Goal: Answer question/provide support: Share knowledge or assist other users

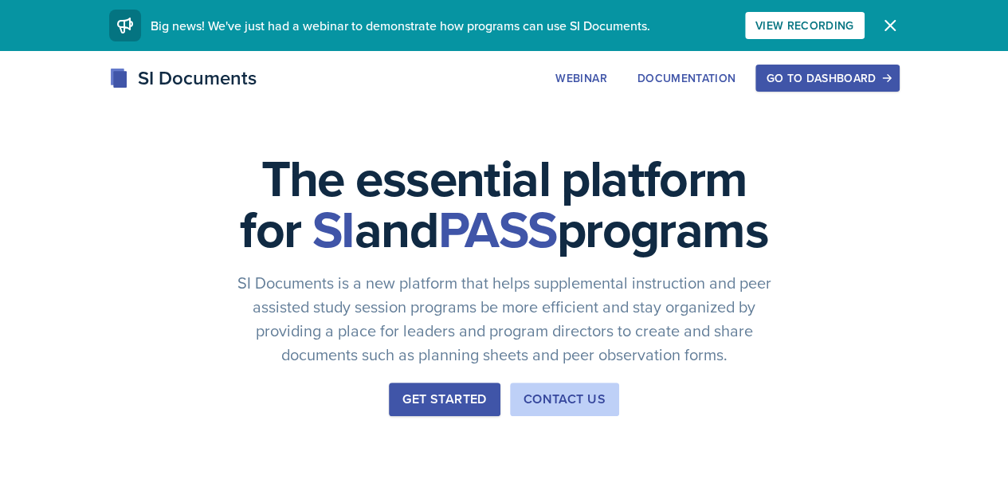
click at [888, 72] on div "Go to Dashboard" at bounding box center [827, 78] width 123 height 13
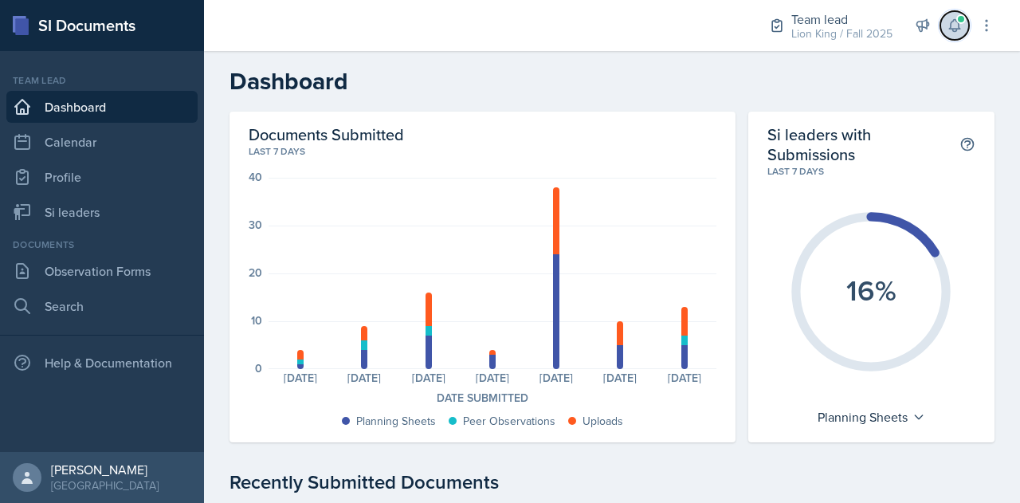
click at [951, 20] on icon at bounding box center [955, 26] width 16 height 16
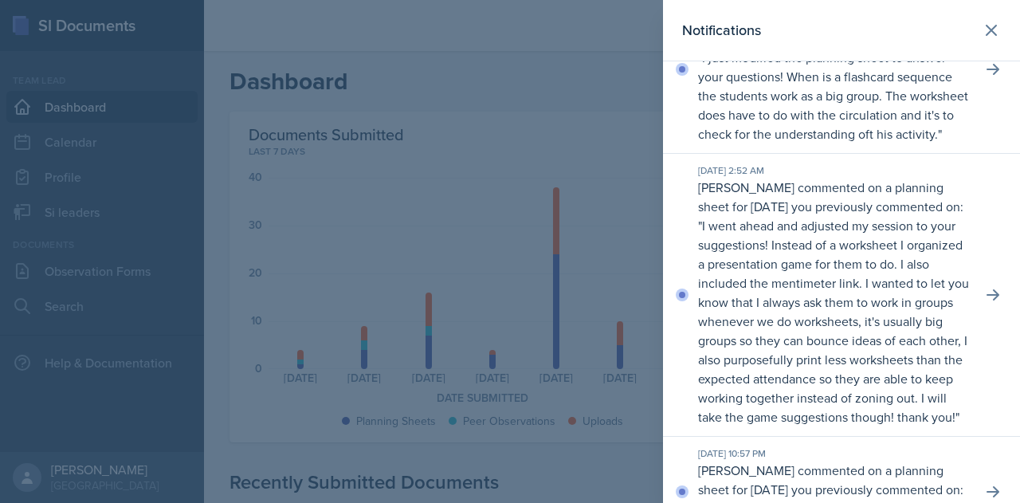
scroll to position [74, 0]
click at [528, 282] on div at bounding box center [510, 251] width 1020 height 503
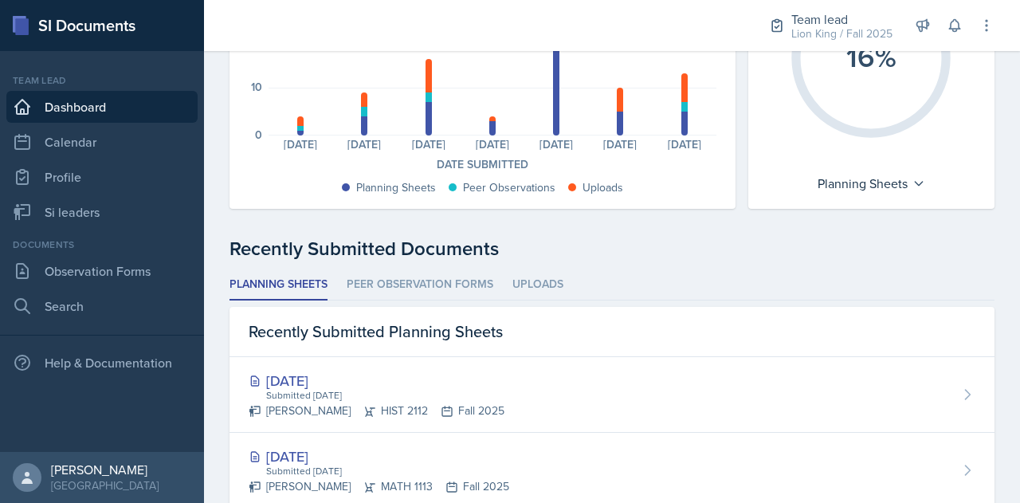
scroll to position [237, 0]
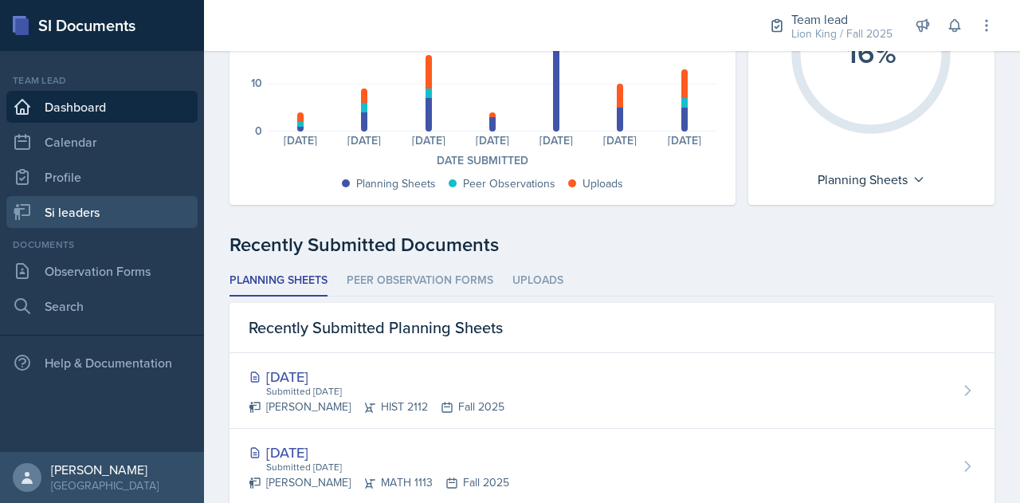
click at [65, 213] on link "Si leaders" at bounding box center [101, 212] width 191 height 32
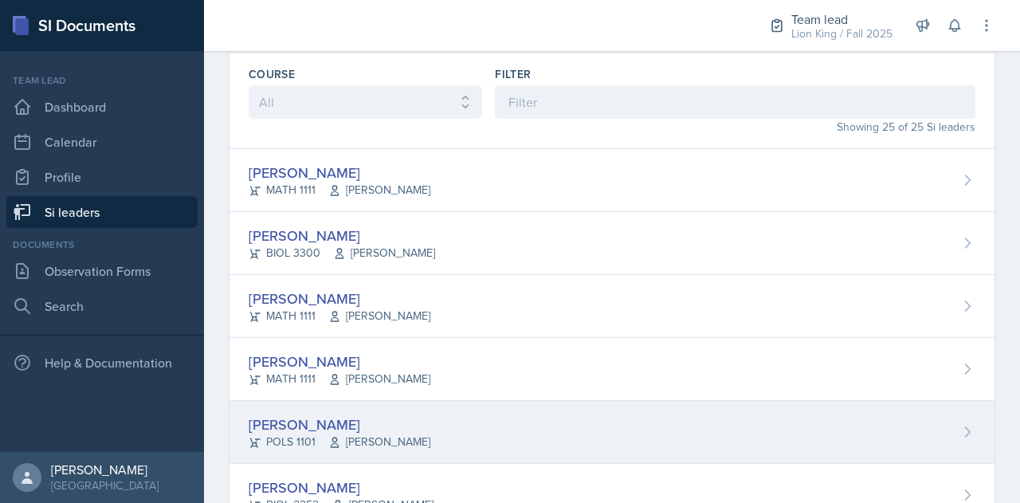
scroll to position [57, 0]
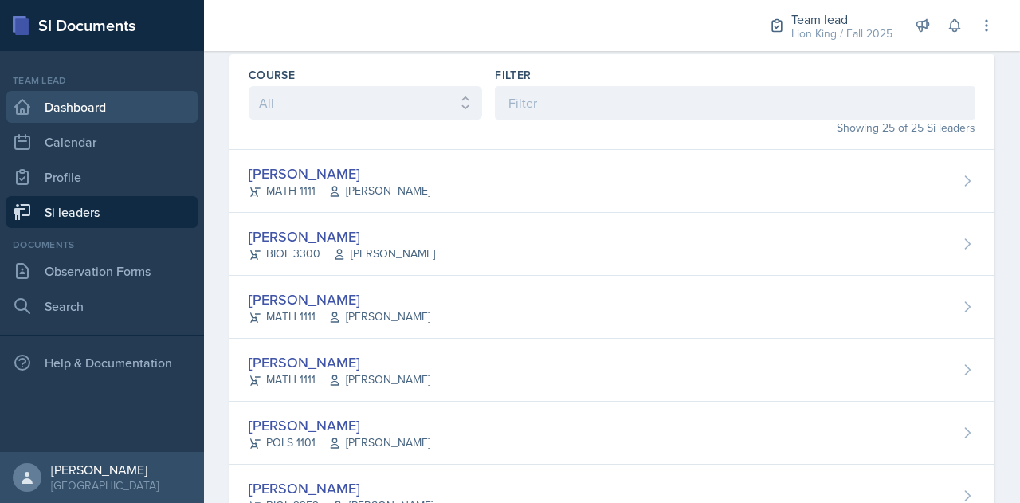
click at [86, 110] on link "Dashboard" at bounding box center [101, 107] width 191 height 32
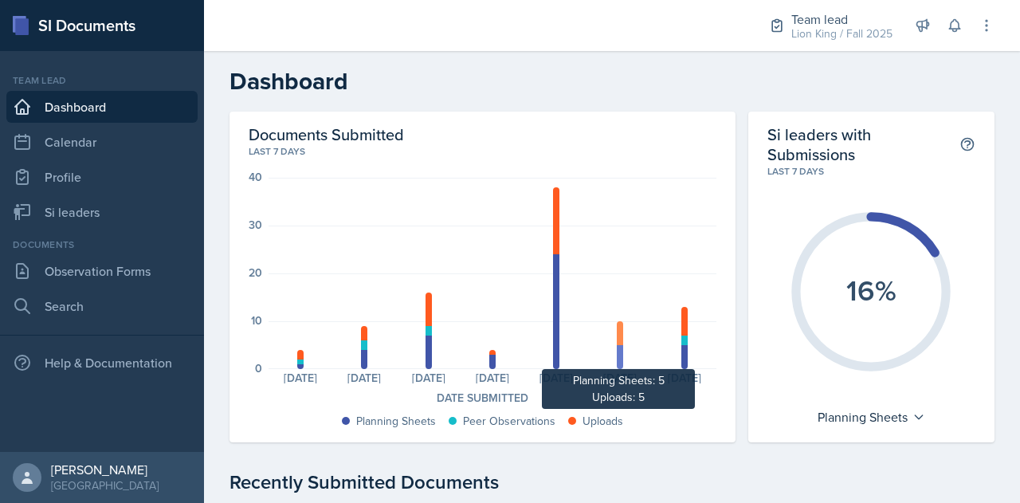
click at [617, 355] on div at bounding box center [620, 357] width 6 height 24
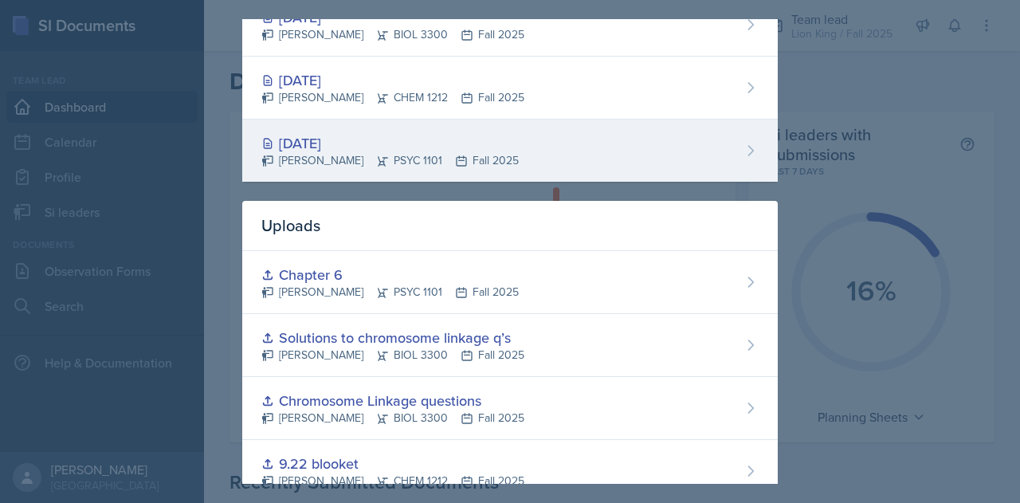
scroll to position [213, 0]
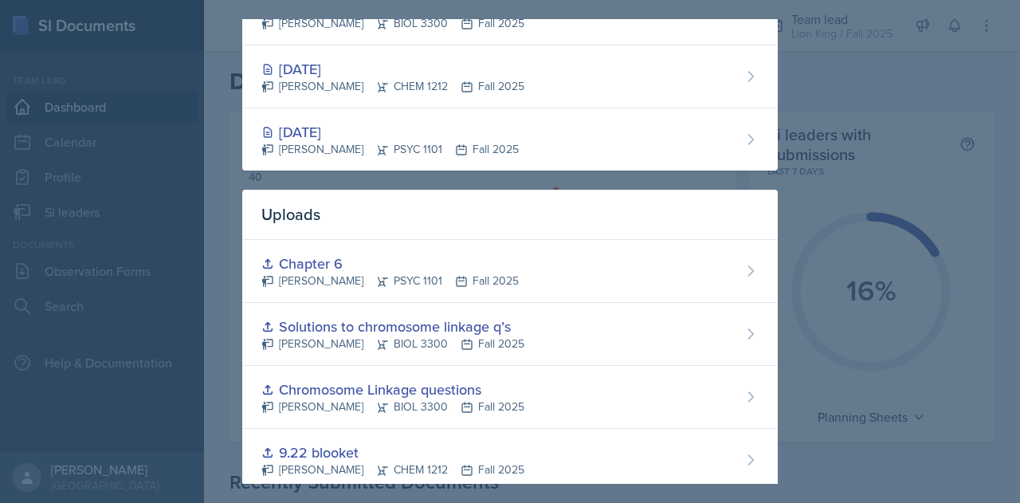
click at [818, 200] on div at bounding box center [510, 251] width 1020 height 503
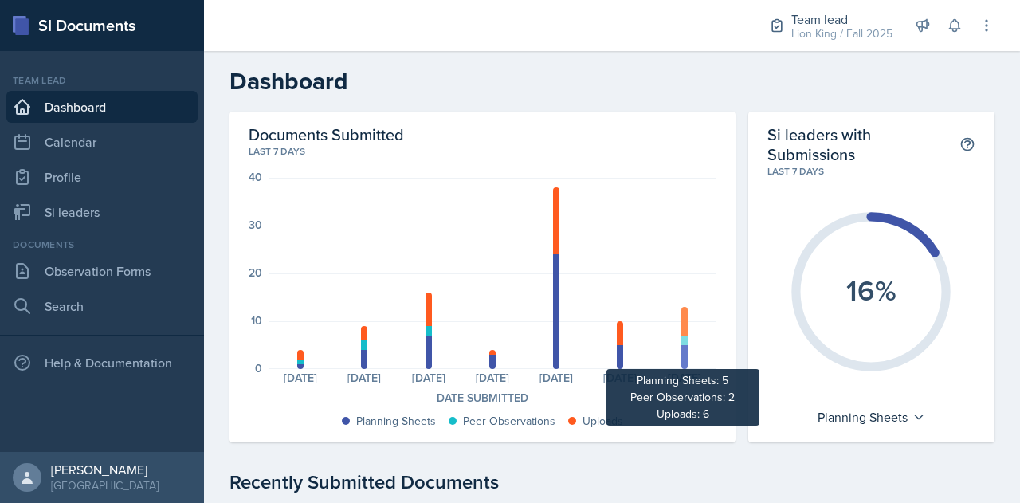
click at [681, 361] on div at bounding box center [684, 357] width 6 height 24
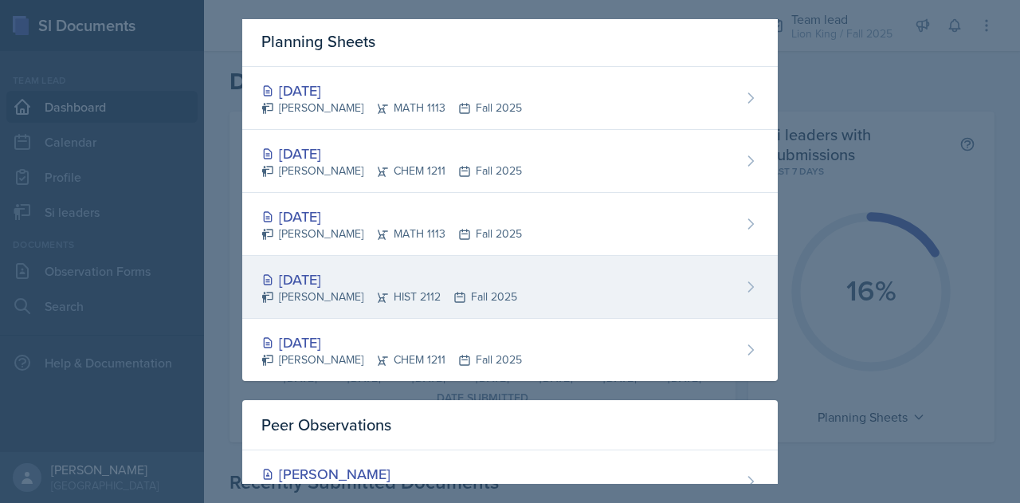
scroll to position [0, 0]
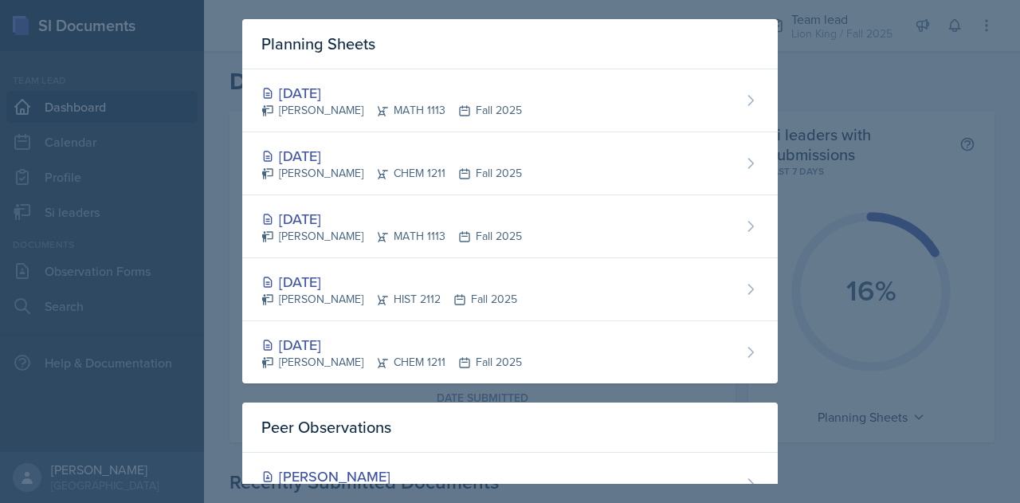
click at [857, 135] on div at bounding box center [510, 251] width 1020 height 503
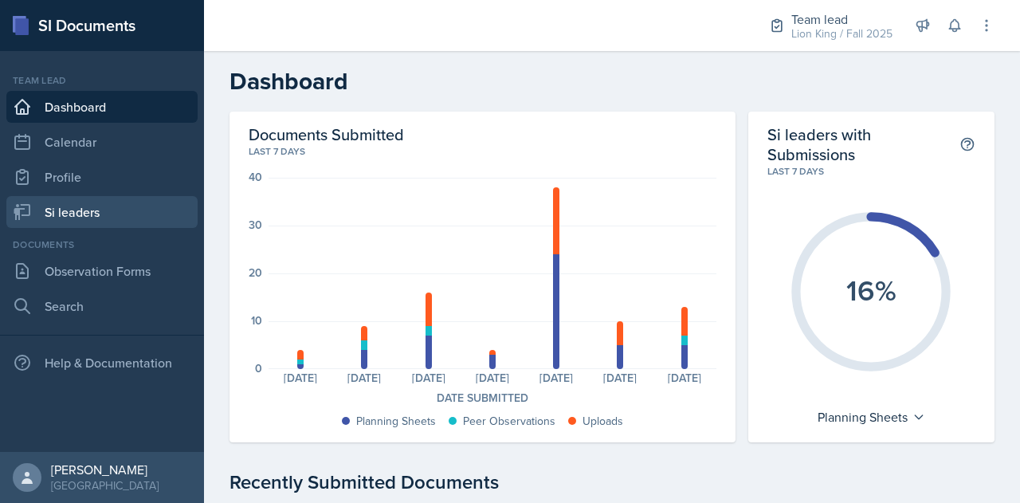
click at [75, 210] on link "Si leaders" at bounding box center [101, 212] width 191 height 32
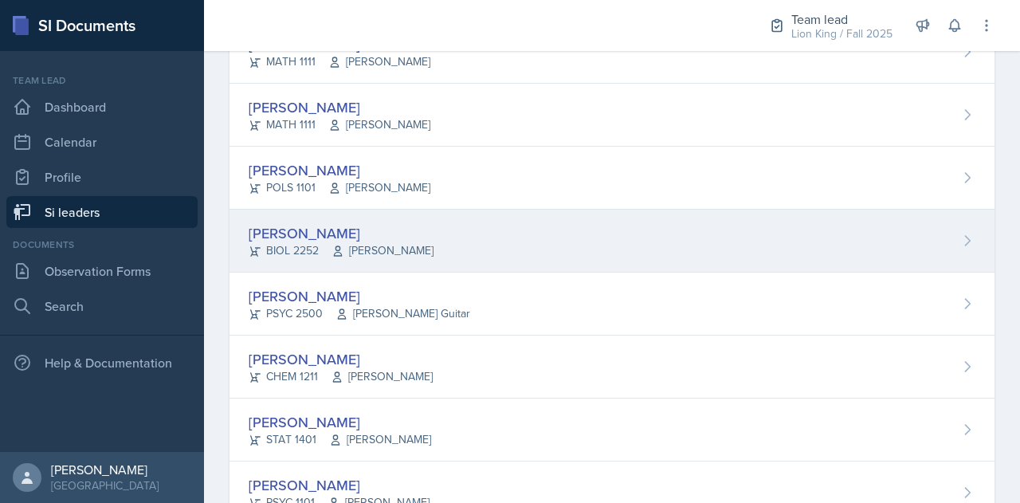
scroll to position [313, 0]
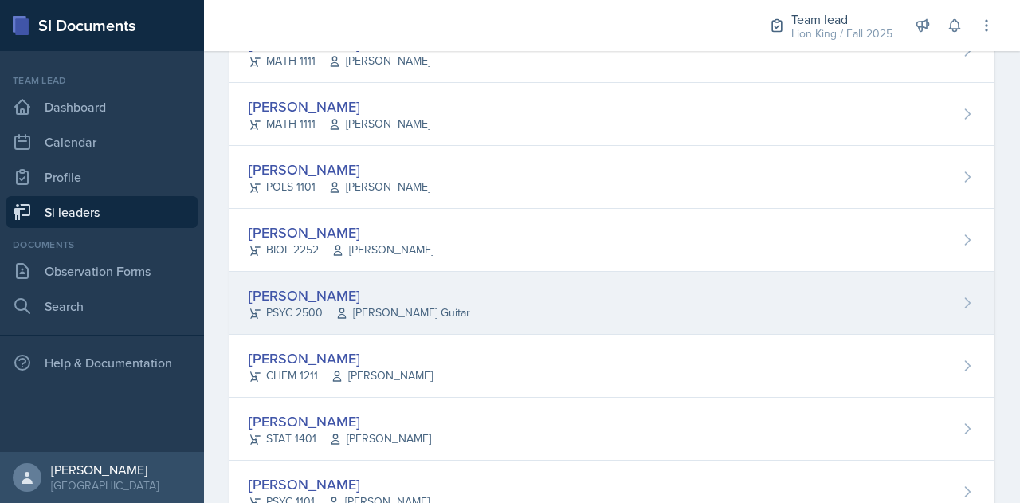
click at [429, 291] on div "[PERSON_NAME] PSYC 2500 [PERSON_NAME] Guitar" at bounding box center [611, 303] width 765 height 63
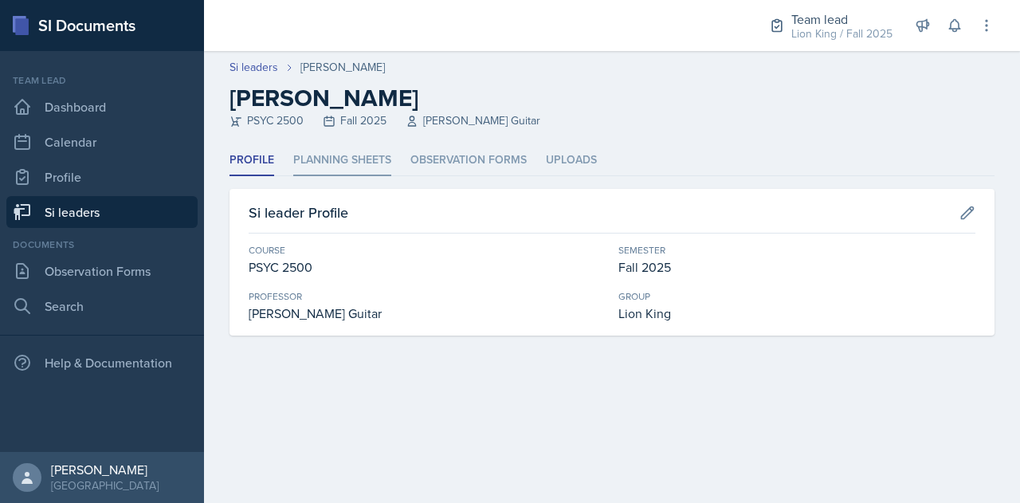
click at [338, 158] on li "Planning Sheets" at bounding box center [342, 160] width 98 height 31
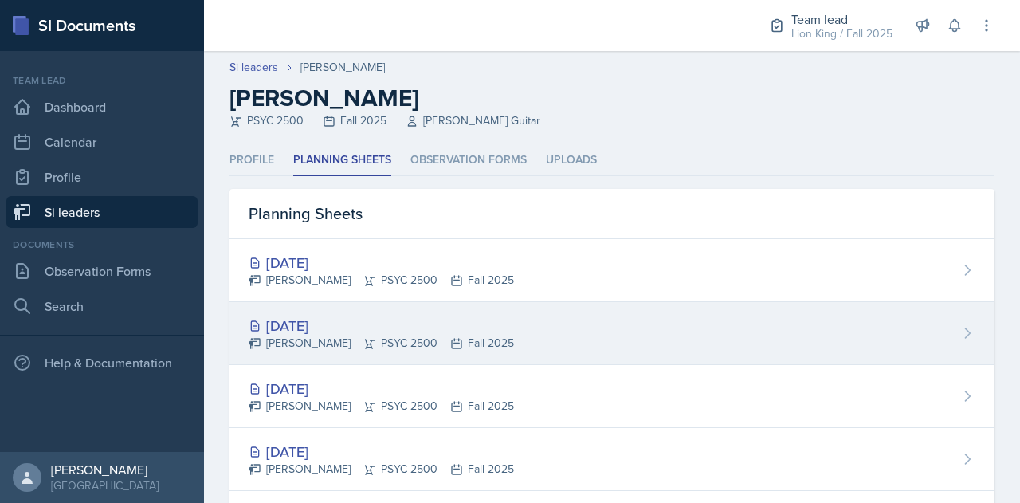
click at [326, 321] on div "[DATE]" at bounding box center [381, 326] width 265 height 22
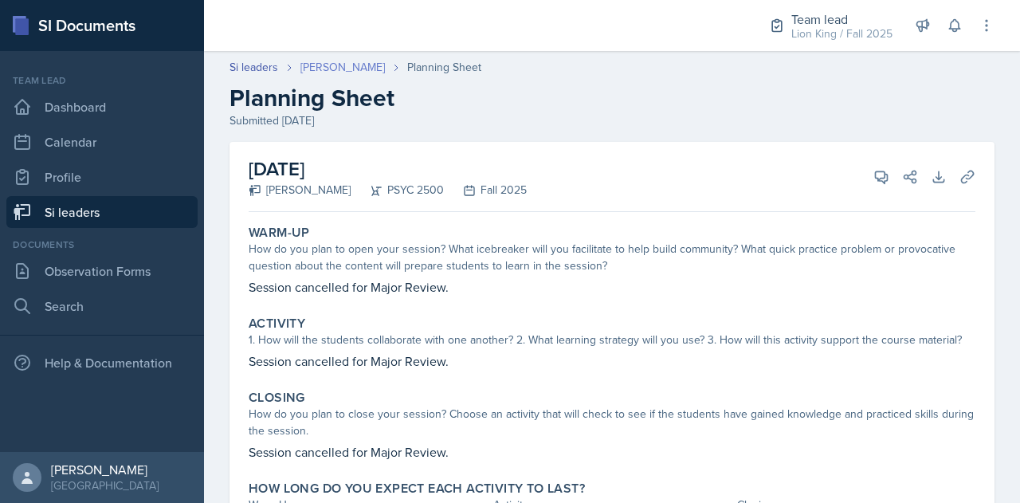
click at [335, 66] on link "[PERSON_NAME]" at bounding box center [342, 67] width 84 height 17
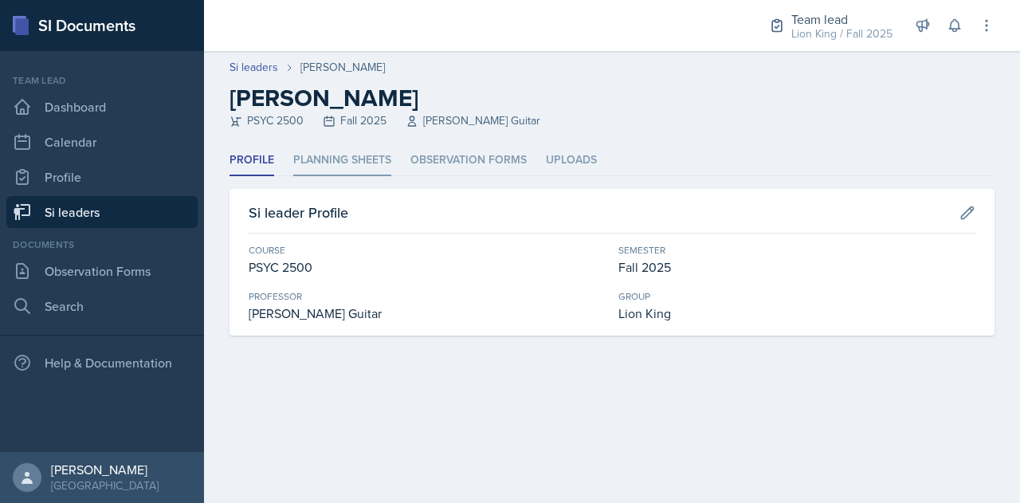
click at [304, 166] on li "Planning Sheets" at bounding box center [342, 160] width 98 height 31
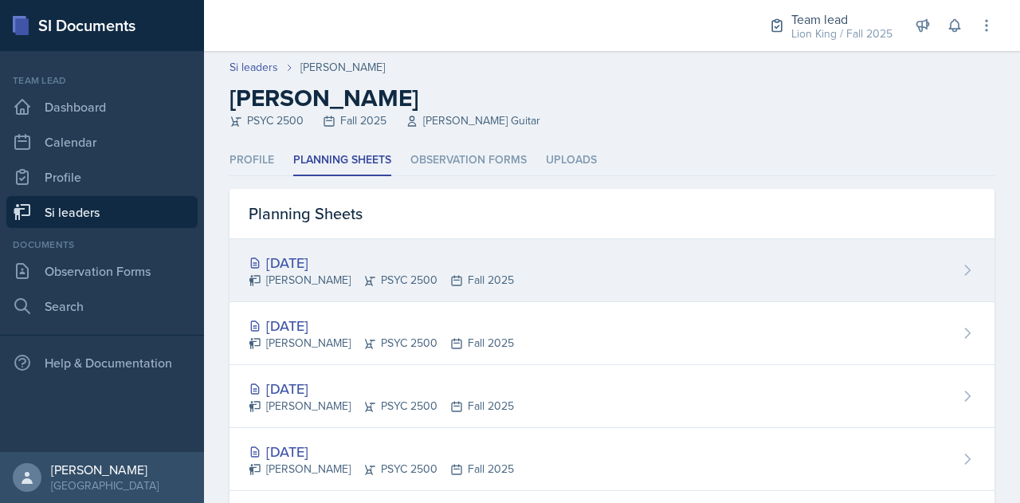
click at [303, 267] on div "[DATE]" at bounding box center [381, 263] width 265 height 22
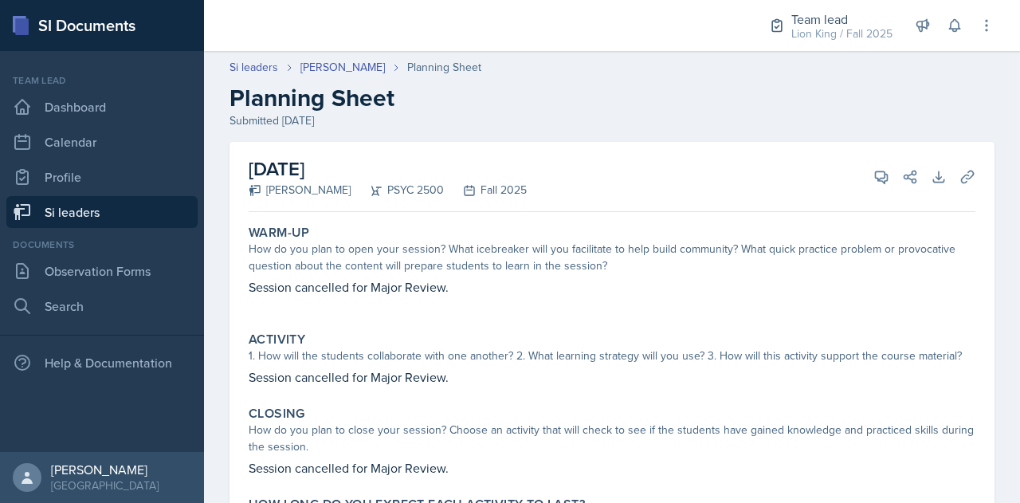
click at [131, 206] on link "Si leaders" at bounding box center [101, 212] width 191 height 32
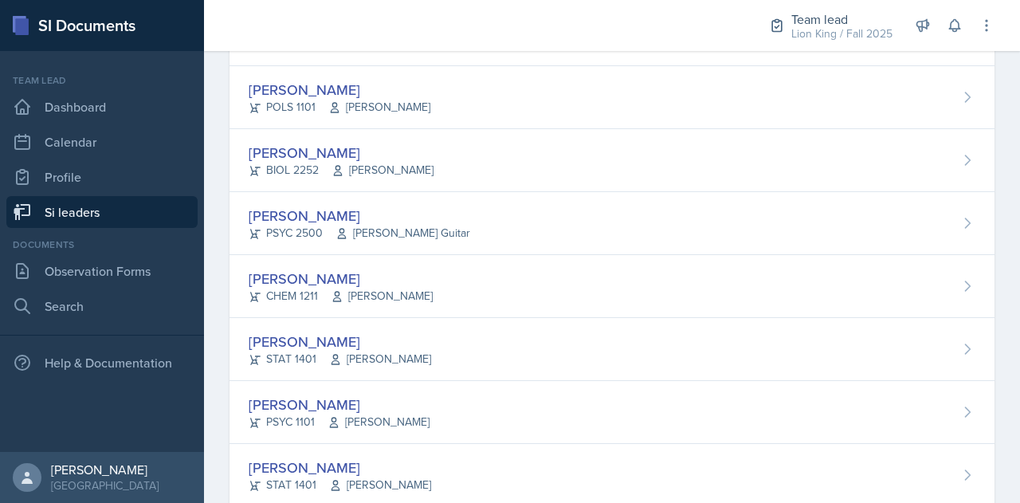
scroll to position [394, 0]
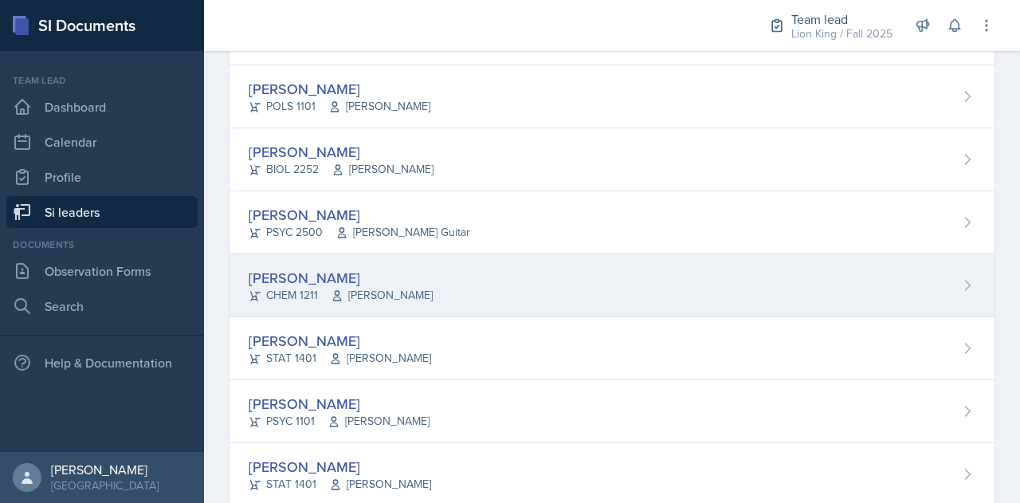
click at [462, 281] on div "[PERSON_NAME] CHEM 1211 [PERSON_NAME]" at bounding box center [611, 285] width 765 height 63
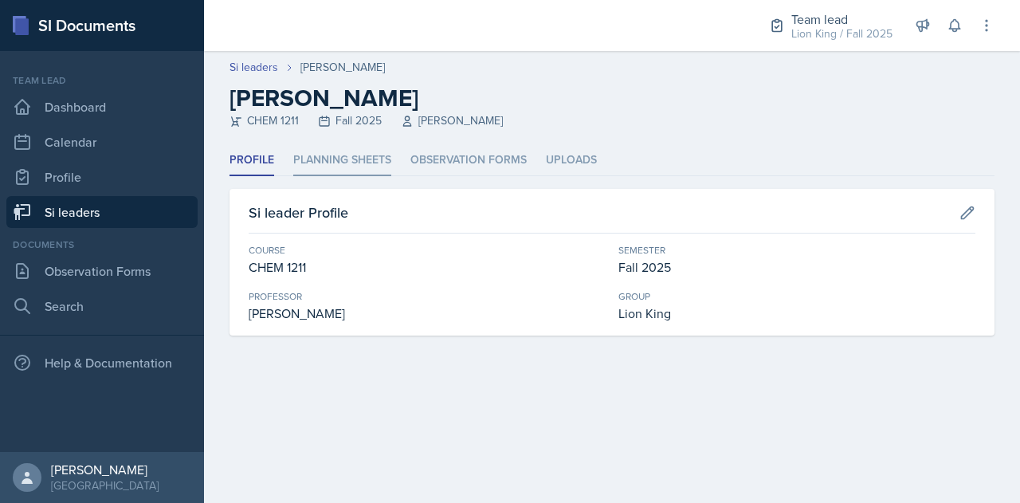
click at [357, 163] on li "Planning Sheets" at bounding box center [342, 160] width 98 height 31
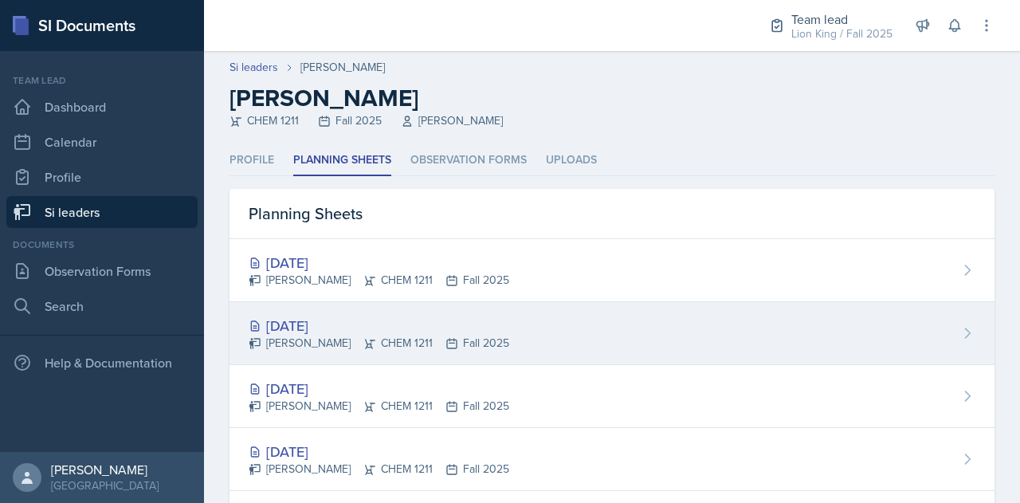
click at [331, 310] on div "[DATE] [PERSON_NAME] CHEM 1211 Fall 2025" at bounding box center [611, 333] width 765 height 63
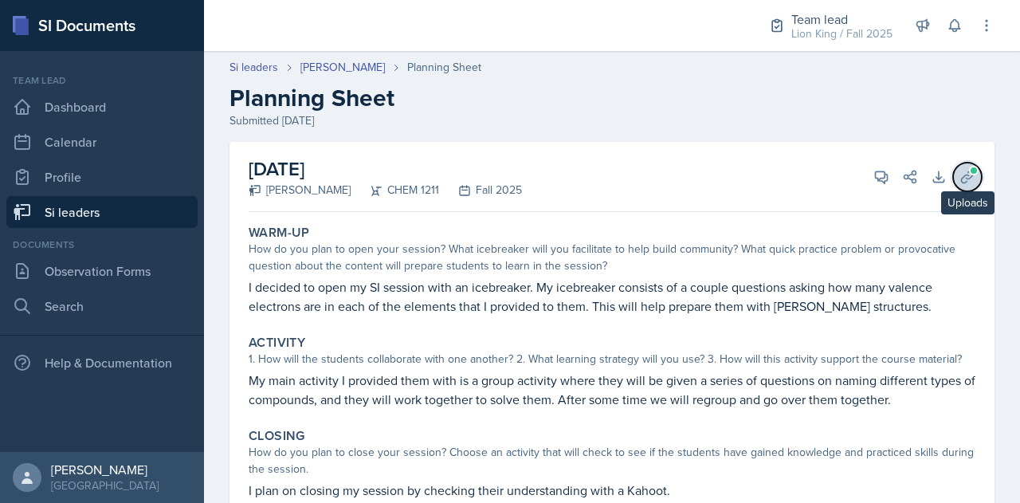
click at [958, 166] on button "Uploads" at bounding box center [967, 177] width 29 height 29
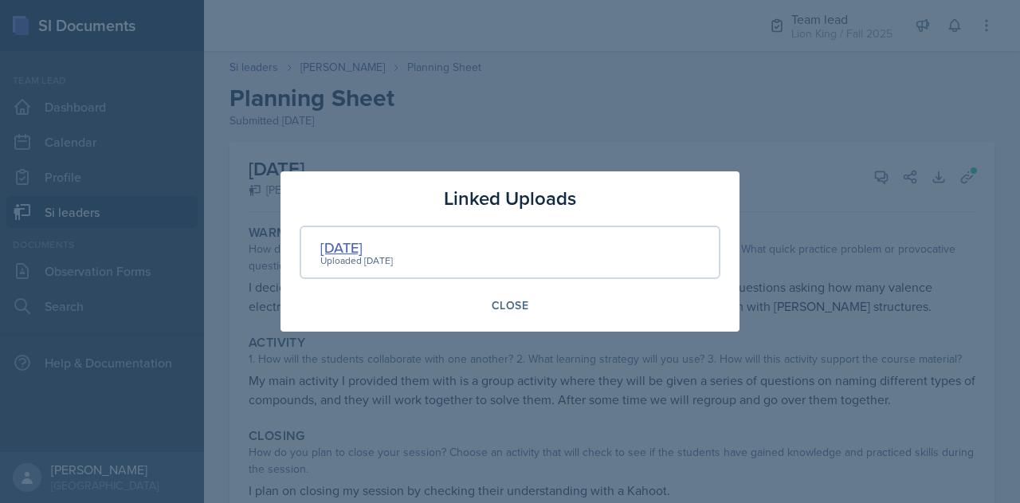
click at [343, 243] on div "[DATE]" at bounding box center [356, 248] width 73 height 22
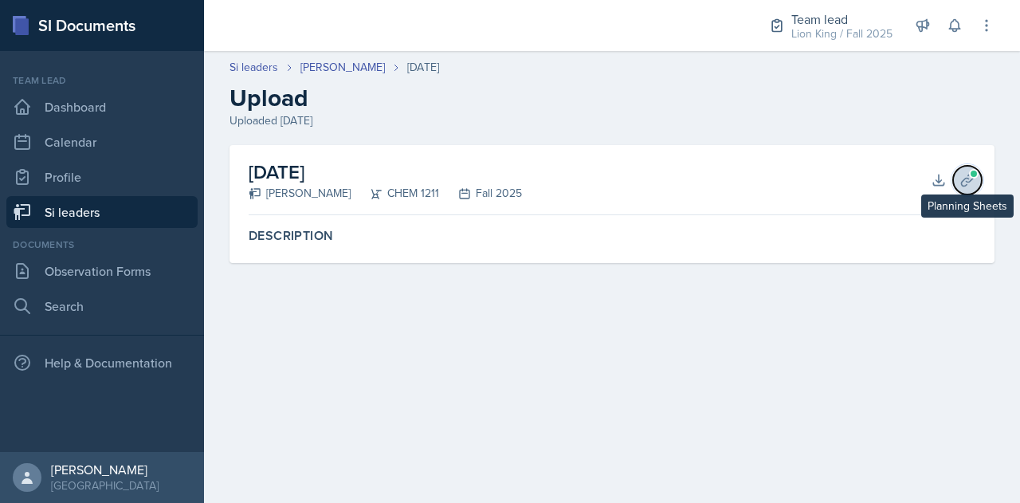
click at [970, 178] on icon at bounding box center [967, 180] width 16 height 16
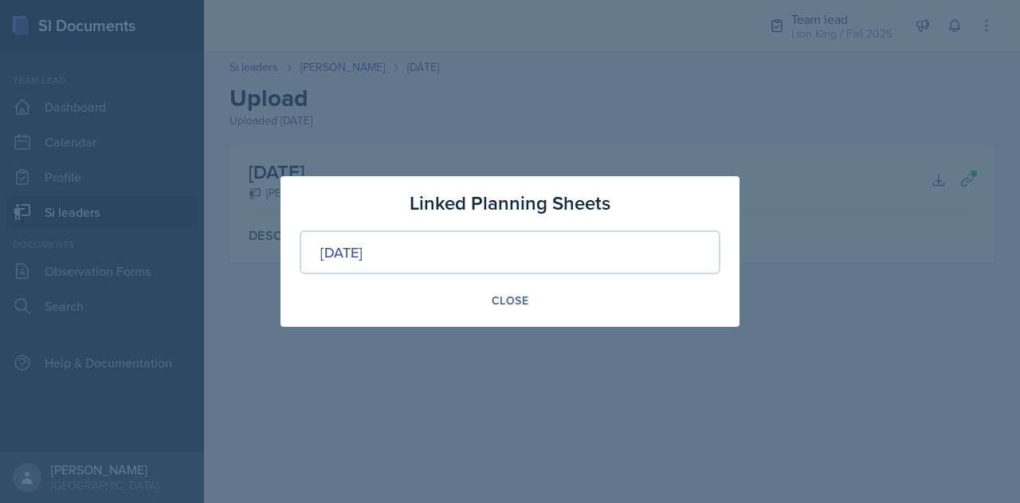
click at [805, 162] on div at bounding box center [510, 251] width 1020 height 503
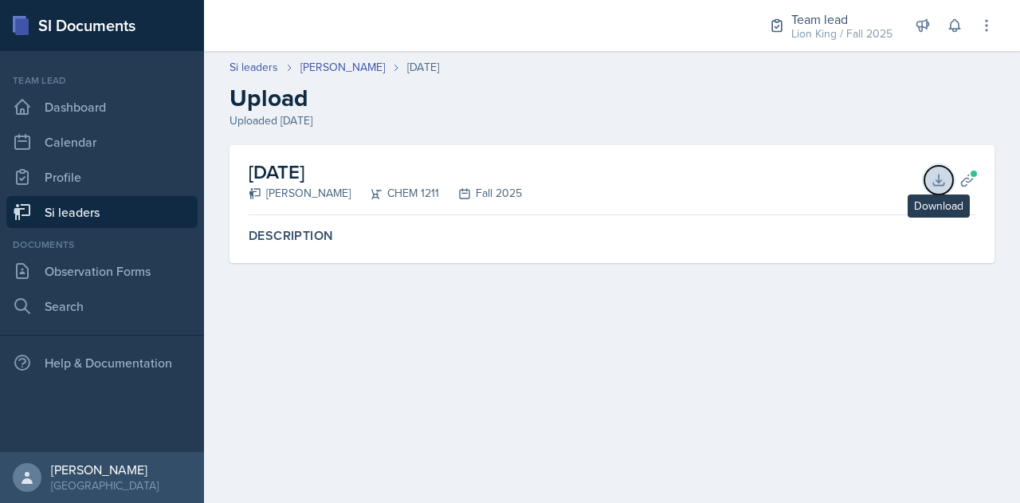
click at [943, 173] on icon at bounding box center [939, 180] width 16 height 16
click at [966, 181] on icon at bounding box center [967, 180] width 12 height 12
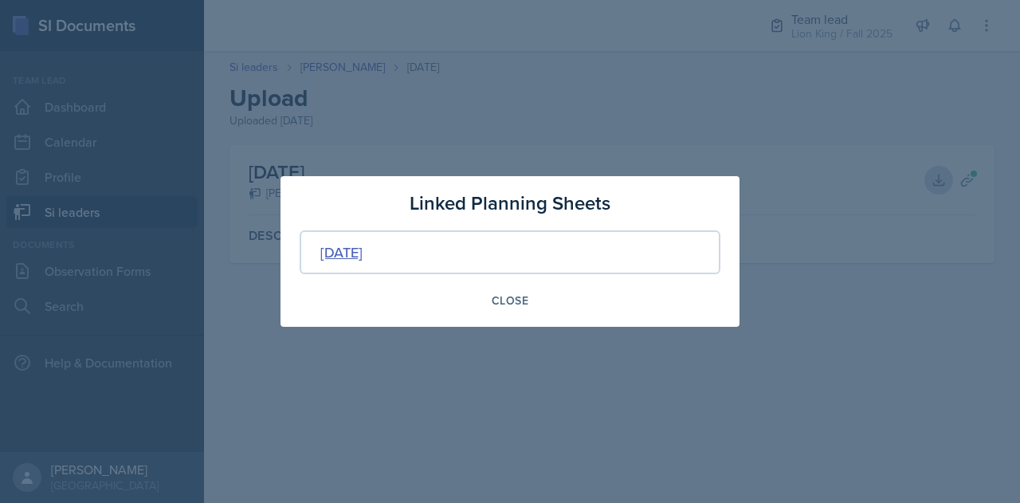
click at [363, 252] on div "[DATE]" at bounding box center [341, 252] width 42 height 22
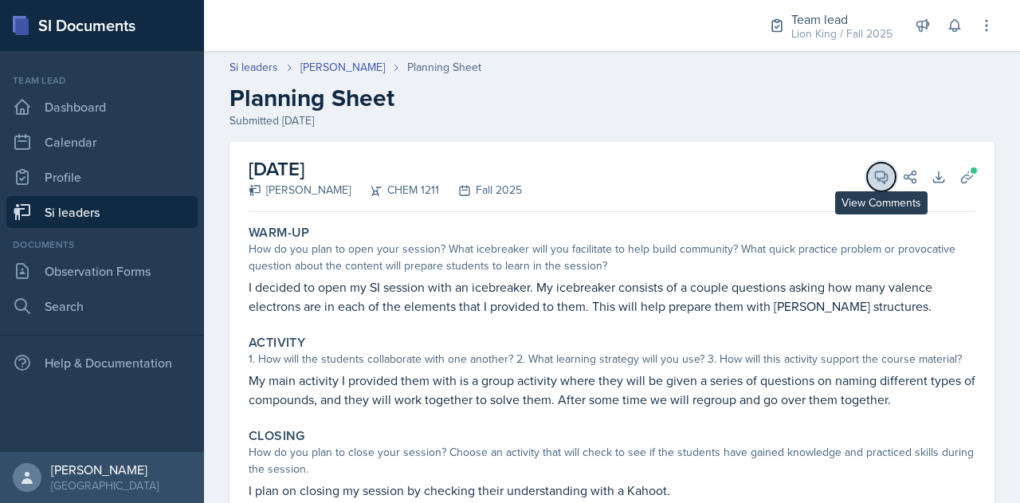
click at [873, 172] on icon at bounding box center [881, 177] width 16 height 16
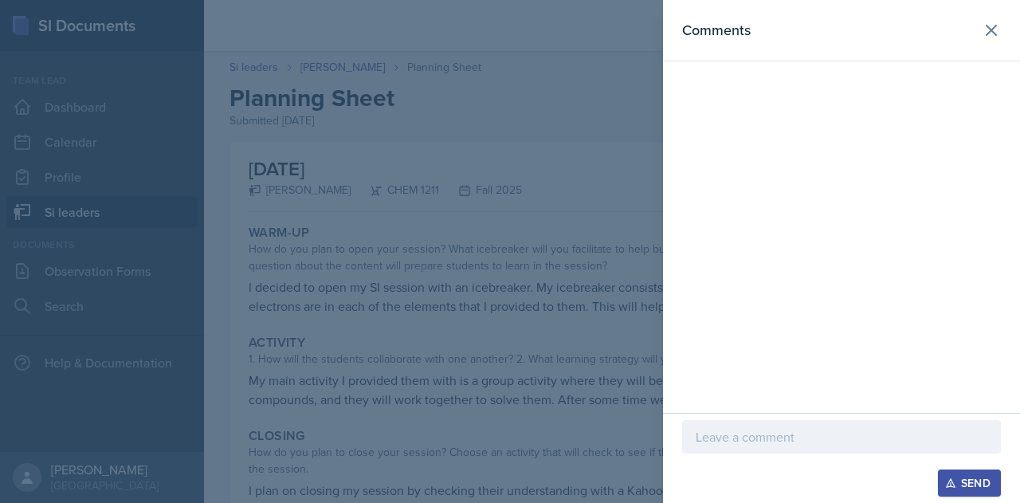
click at [556, 278] on div at bounding box center [510, 251] width 1020 height 503
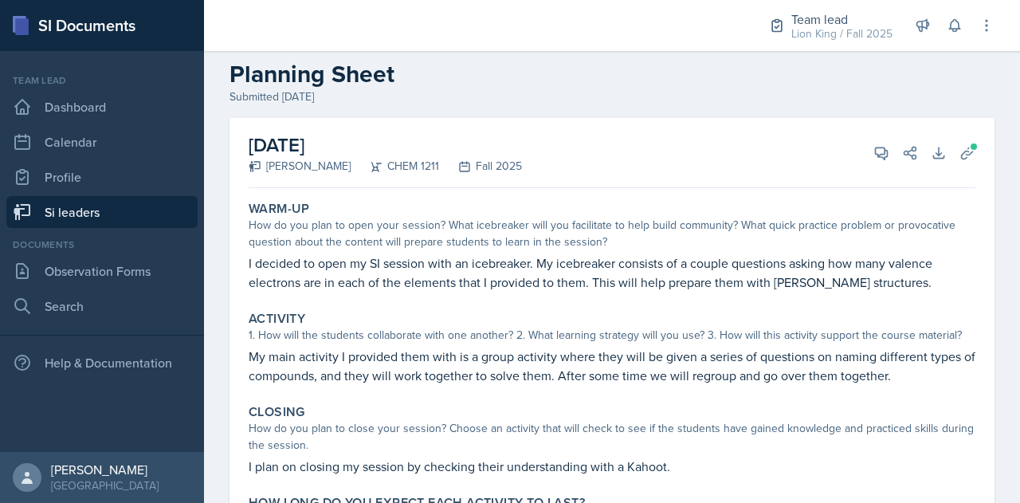
scroll to position [19, 0]
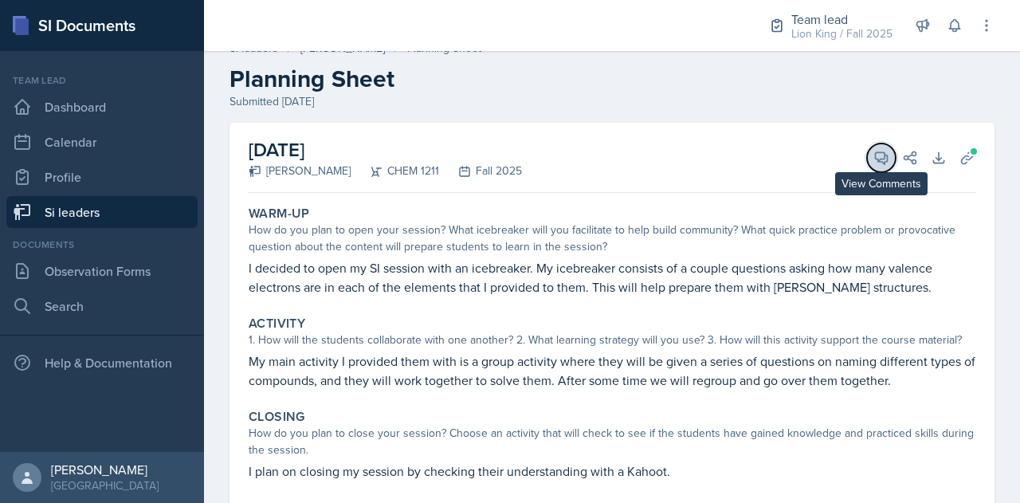
click at [876, 160] on icon at bounding box center [882, 158] width 12 height 12
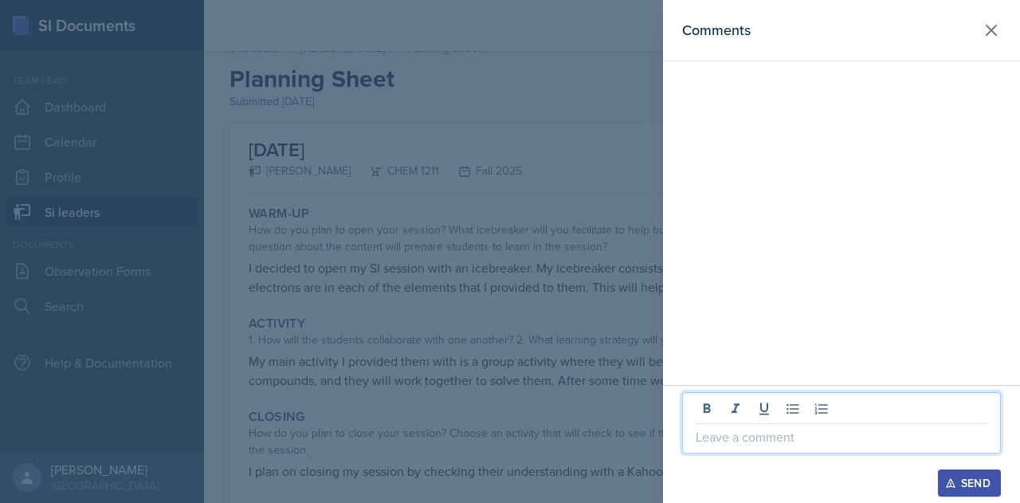
click at [722, 431] on p at bounding box center [842, 436] width 292 height 19
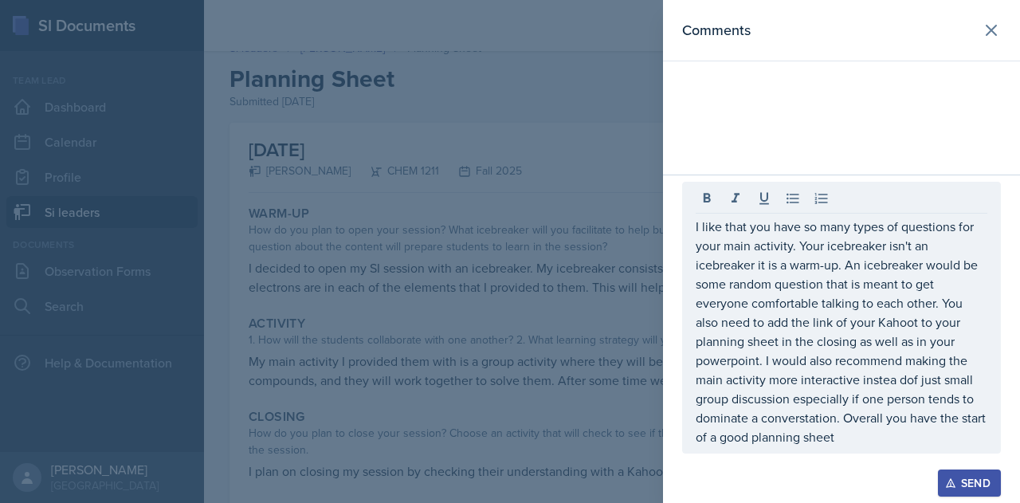
click at [969, 485] on div "Send" at bounding box center [969, 482] width 42 height 13
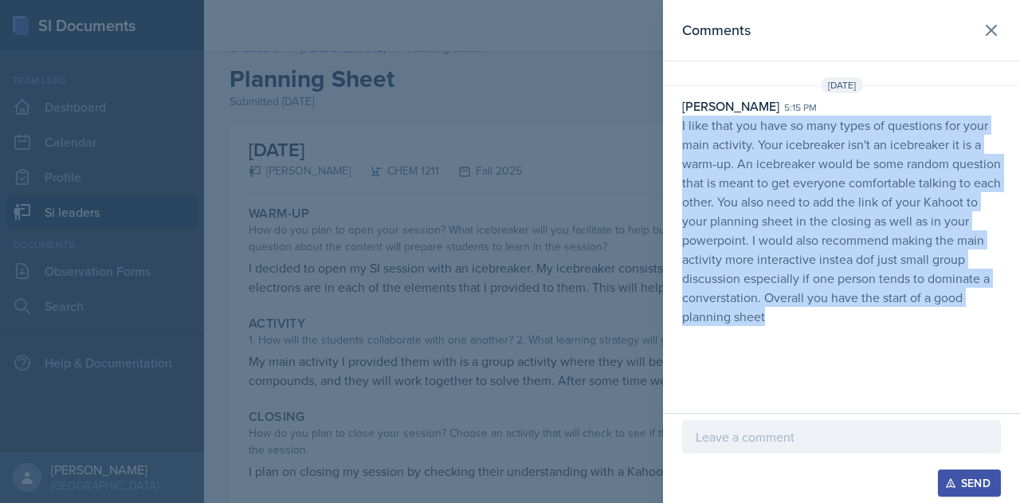
drag, startPoint x: 681, startPoint y: 125, endPoint x: 909, endPoint y: 315, distance: 296.4
click at [909, 315] on div "[PERSON_NAME] 5:15 pm I like that you have so many types of questions for your …" at bounding box center [841, 210] width 357 height 229
copy p "I like that you have so many types of questions for your main activity. Your ic…"
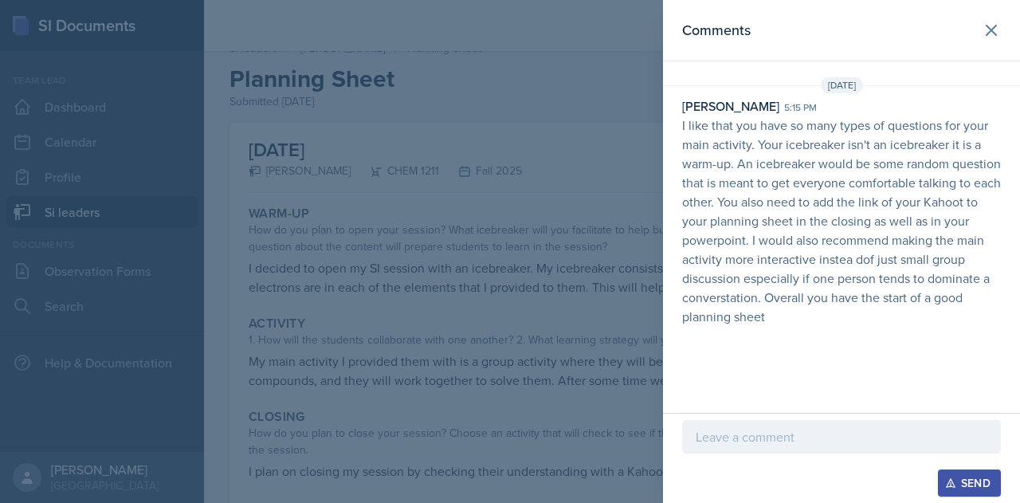
click at [453, 120] on div at bounding box center [510, 251] width 1020 height 503
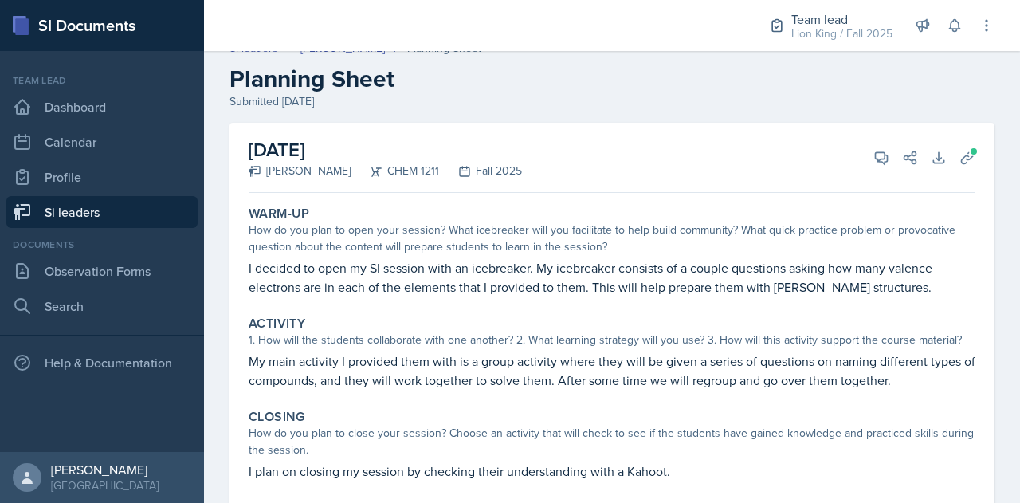
scroll to position [0, 0]
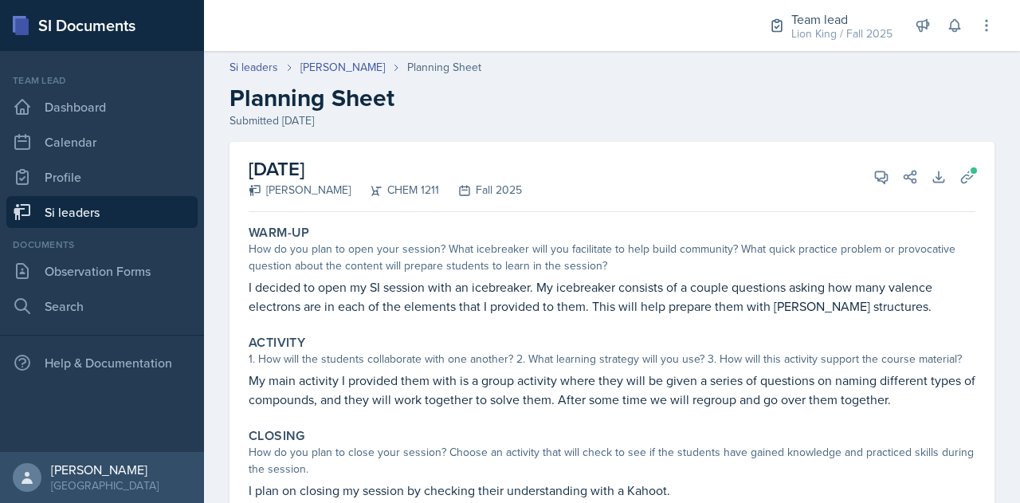
click at [339, 57] on header "Si leaders [PERSON_NAME] Planning Sheet Planning Sheet Submitted [DATE]" at bounding box center [612, 94] width 816 height 102
click at [339, 66] on link "[PERSON_NAME]" at bounding box center [342, 67] width 84 height 17
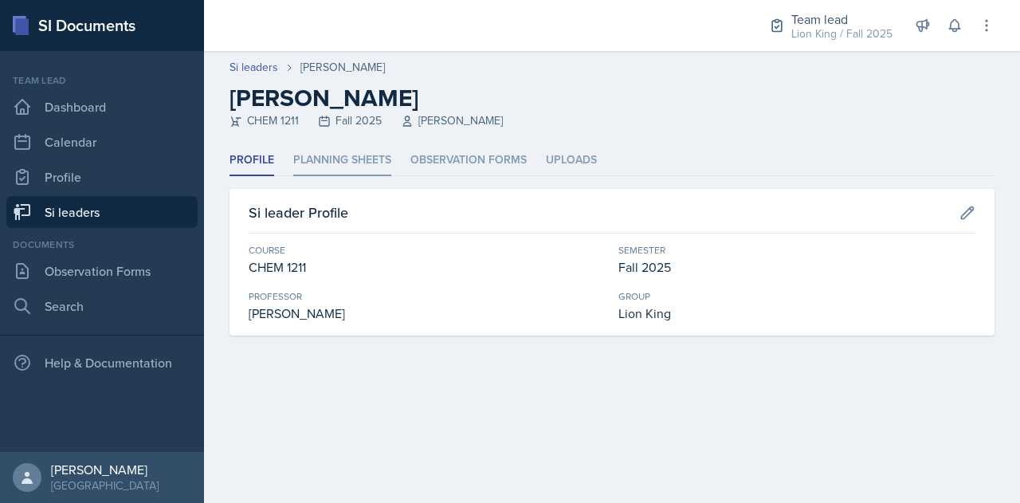
click at [369, 165] on li "Planning Sheets" at bounding box center [342, 160] width 98 height 31
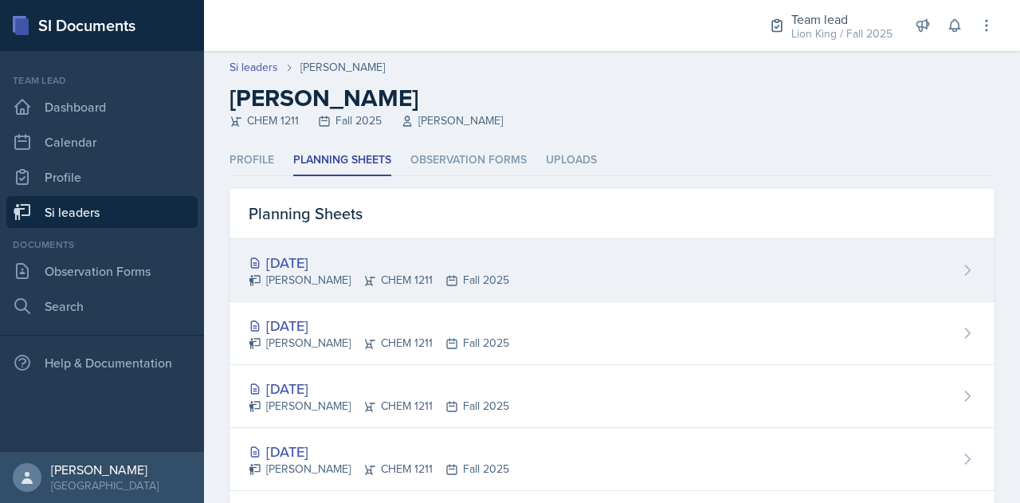
click at [568, 249] on div "[DATE] [PERSON_NAME] CHEM 1211 Fall 2025" at bounding box center [611, 270] width 765 height 63
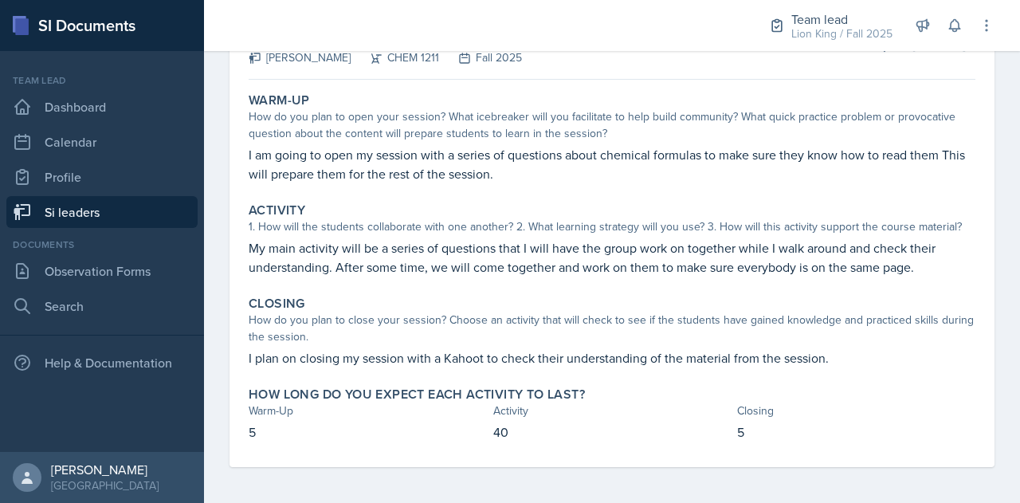
scroll to position [134, 0]
click at [844, 366] on div "Closing How do you plan to close your session? Choose an activity that will che…" at bounding box center [611, 330] width 739 height 84
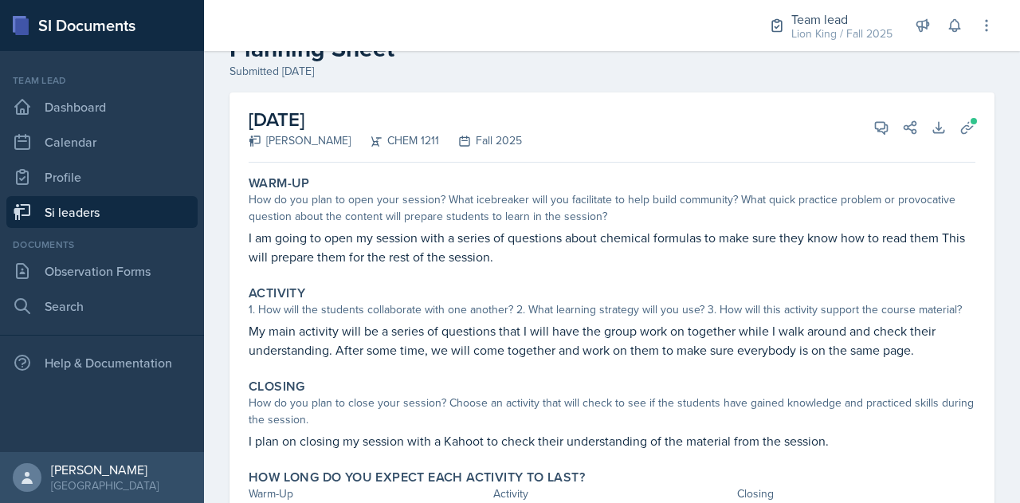
scroll to position [51, 0]
click at [876, 120] on icon at bounding box center [882, 126] width 12 height 12
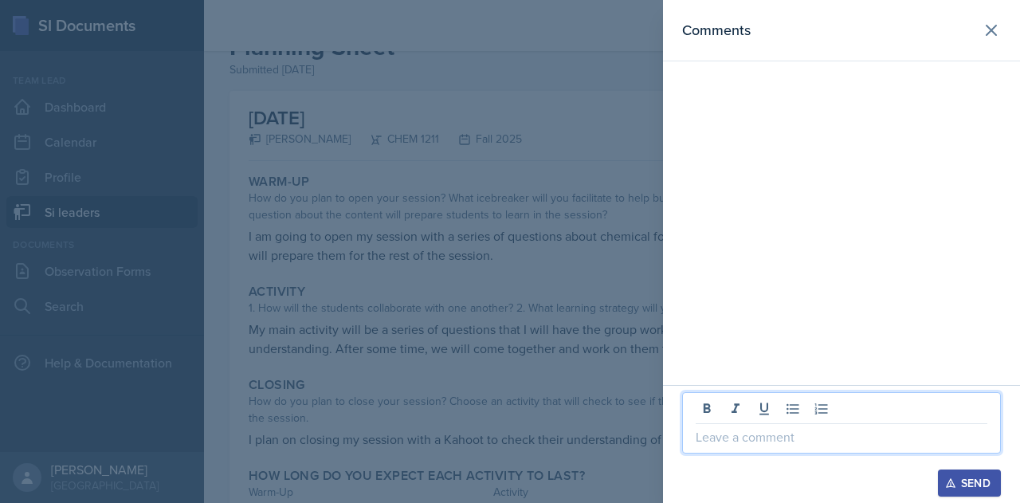
click at [763, 431] on p at bounding box center [842, 436] width 292 height 19
click at [762, 438] on p at bounding box center [842, 436] width 292 height 19
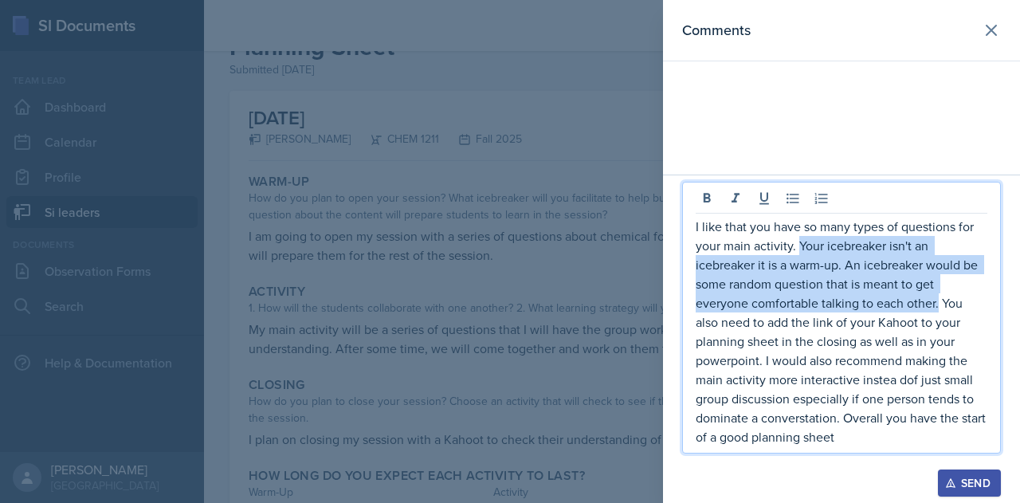
drag, startPoint x: 798, startPoint y: 247, endPoint x: 937, endPoint y: 304, distance: 150.0
click at [937, 304] on p "I like that you have so many types of questions for your main activity. Your ic…" at bounding box center [842, 331] width 292 height 229
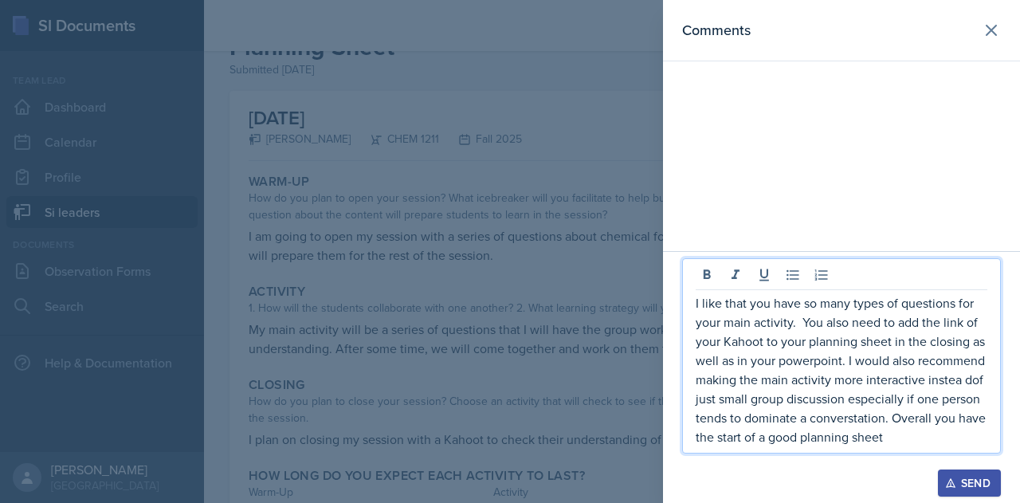
click at [803, 322] on p "I like that you have so many types of questions for your main activity. You als…" at bounding box center [842, 369] width 292 height 153
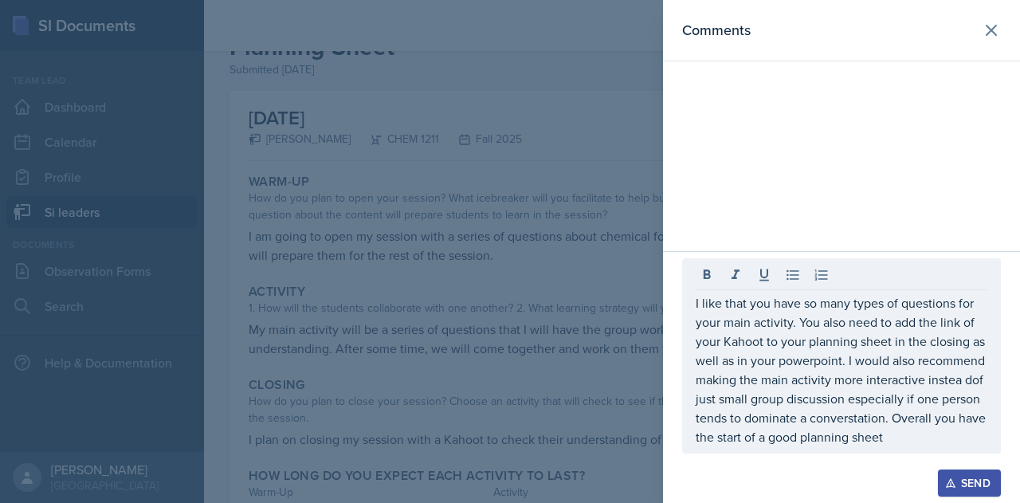
click at [371, 276] on div at bounding box center [510, 251] width 1020 height 503
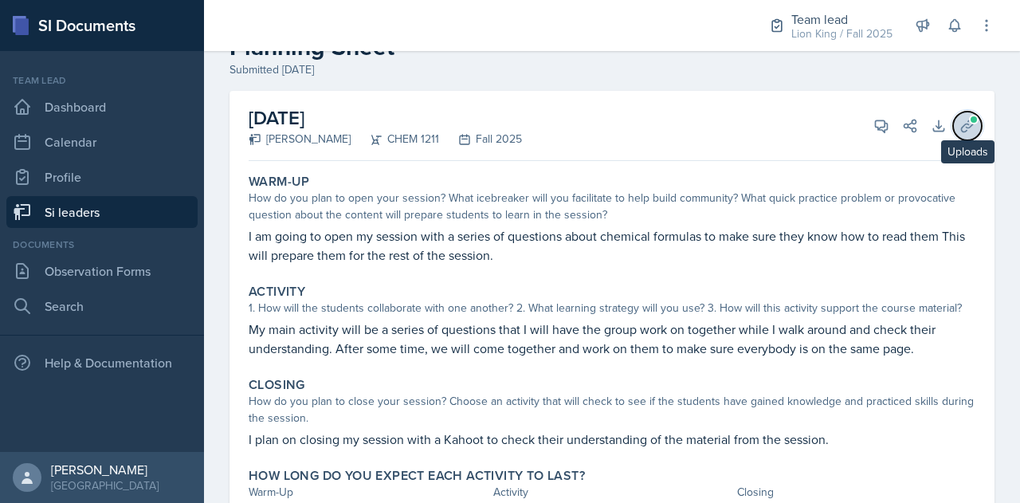
click at [959, 130] on icon at bounding box center [967, 126] width 16 height 16
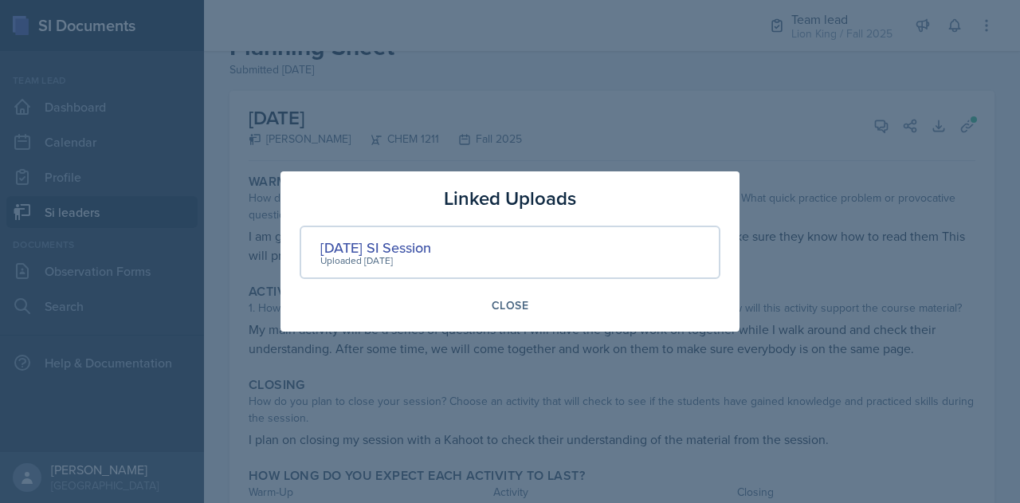
click at [902, 301] on div at bounding box center [510, 251] width 1020 height 503
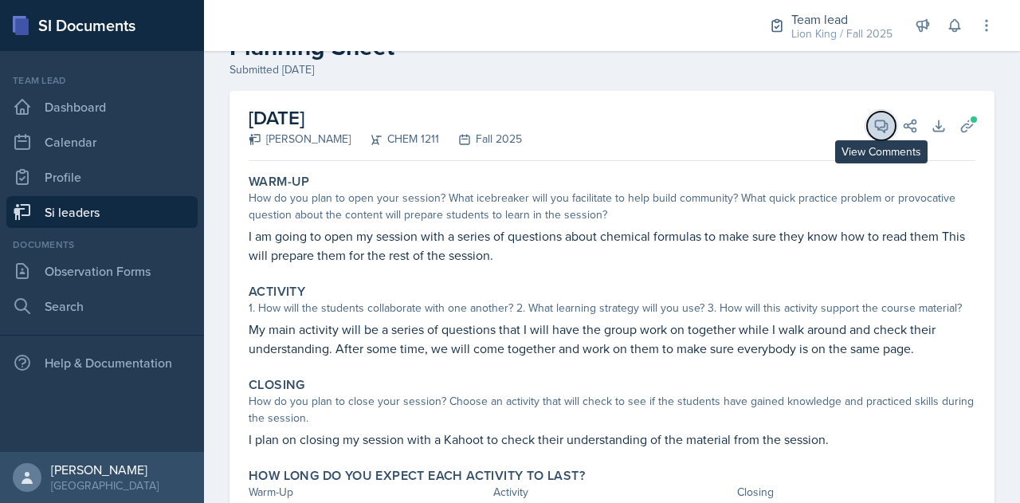
click at [869, 133] on button "View Comments" at bounding box center [881, 126] width 29 height 29
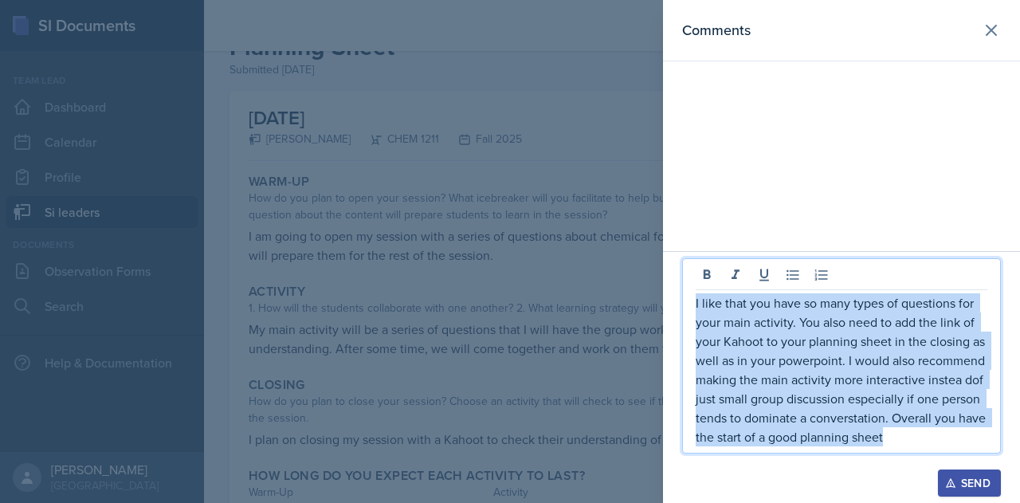
drag, startPoint x: 696, startPoint y: 299, endPoint x: 970, endPoint y: 472, distance: 324.0
click at [970, 472] on div "I like that you have so many types of questions for your main activity. You als…" at bounding box center [841, 377] width 357 height 252
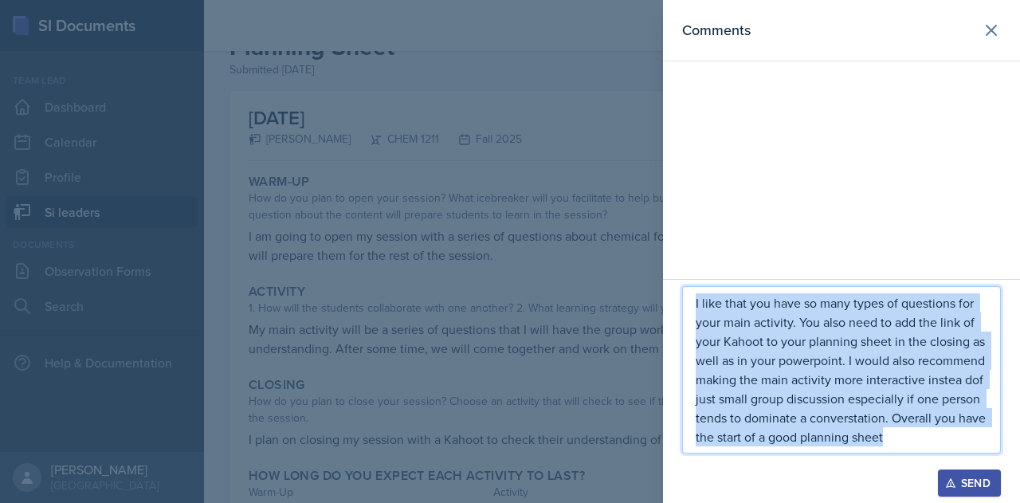
copy p "I like that you have so many types of questions for your main activity. You als…"
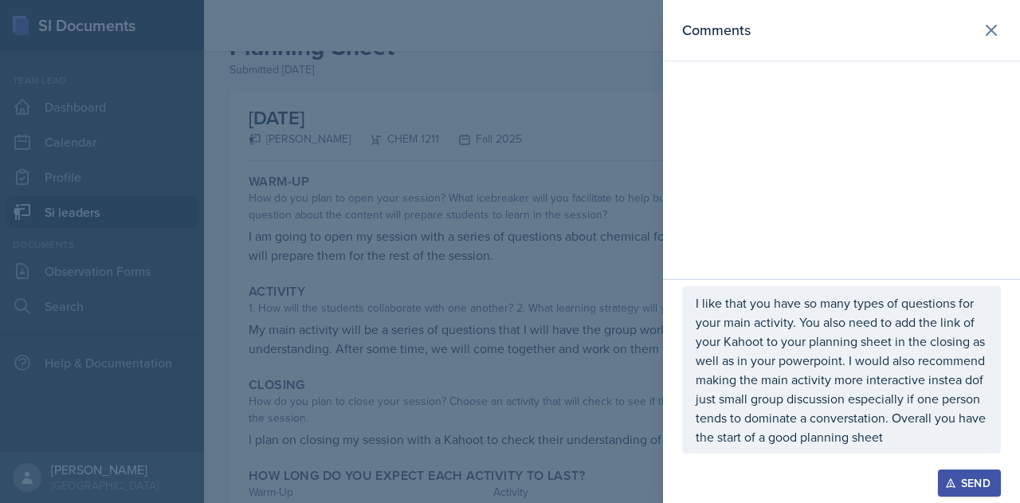
click at [430, 288] on div at bounding box center [510, 251] width 1020 height 503
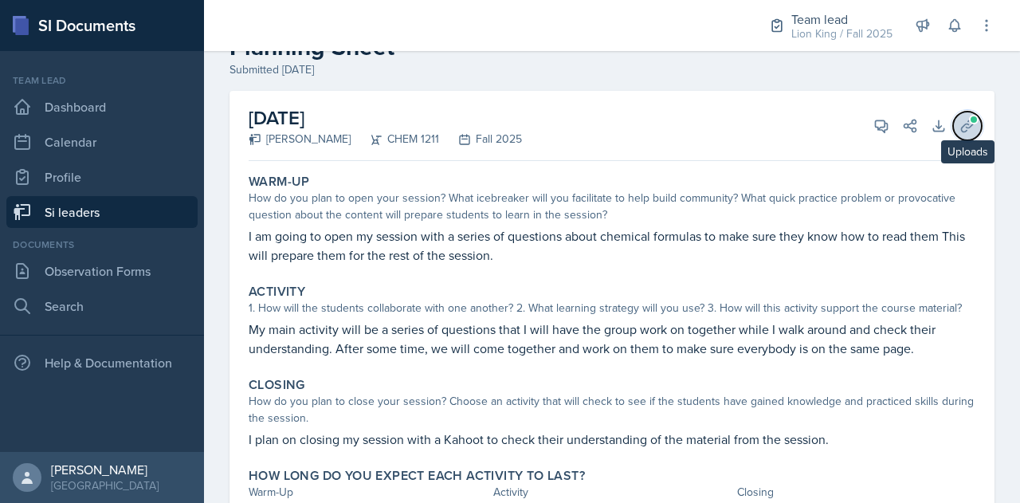
click at [959, 120] on icon at bounding box center [967, 126] width 16 height 16
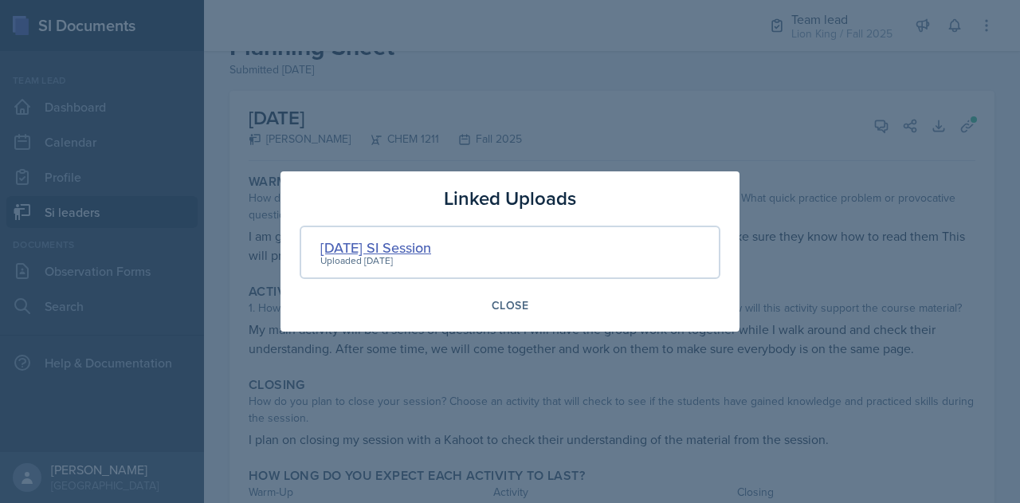
click at [388, 253] on div "[DATE] SI Session" at bounding box center [375, 248] width 111 height 22
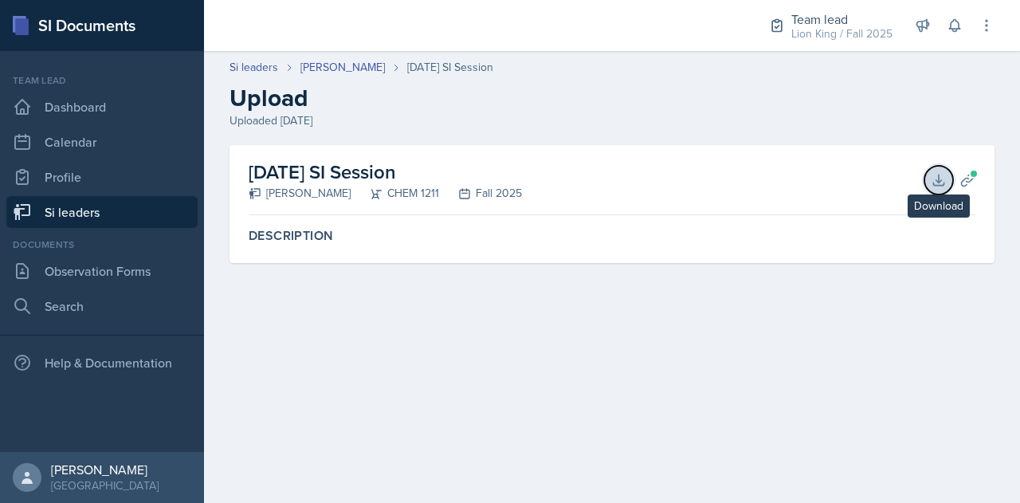
click at [950, 184] on button "Download" at bounding box center [938, 180] width 29 height 29
click at [975, 188] on button "Planning Sheets" at bounding box center [967, 180] width 29 height 29
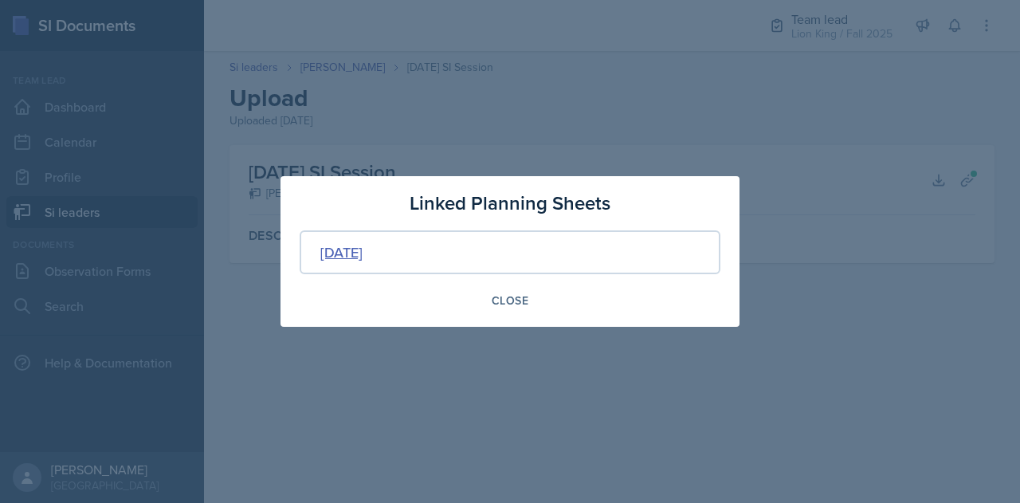
click at [363, 260] on div "[DATE]" at bounding box center [341, 252] width 42 height 22
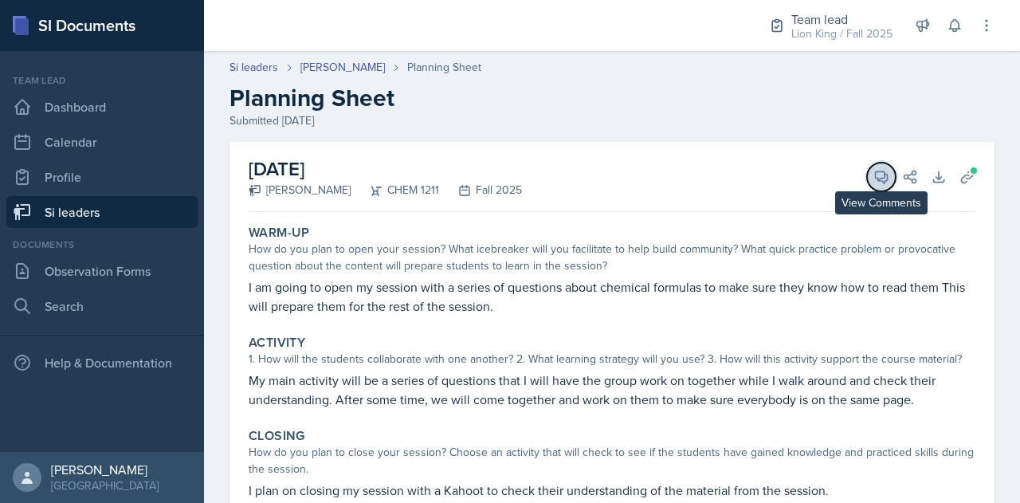
click at [873, 178] on icon at bounding box center [881, 177] width 16 height 16
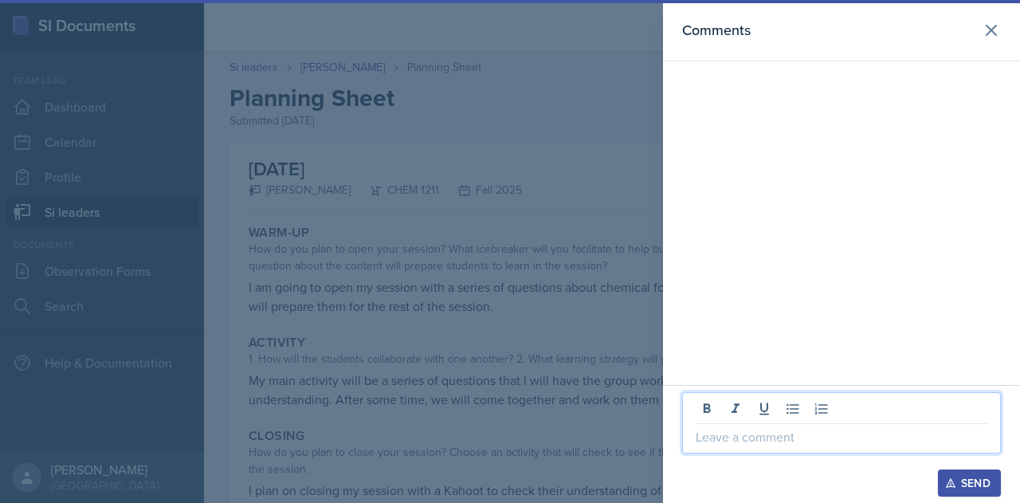
click at [818, 437] on p at bounding box center [842, 436] width 292 height 19
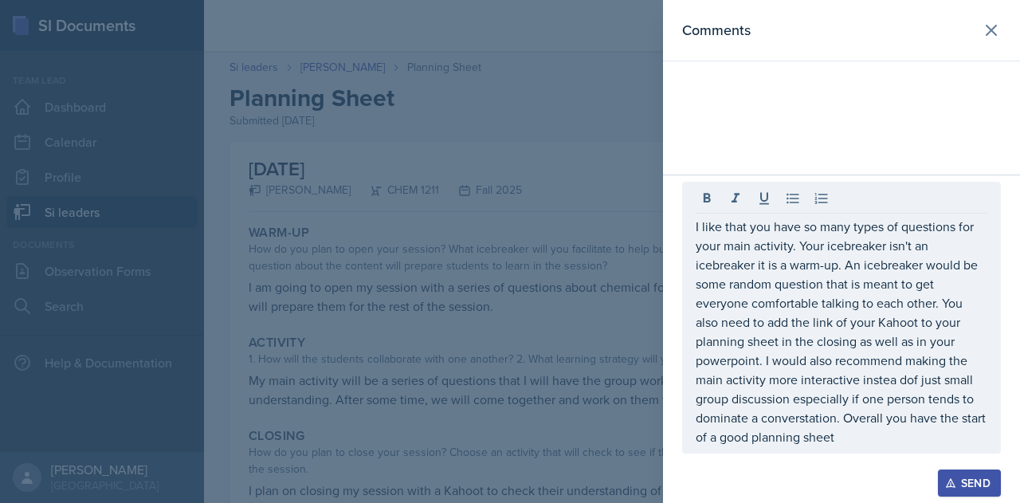
click at [974, 476] on div "Send" at bounding box center [969, 482] width 42 height 13
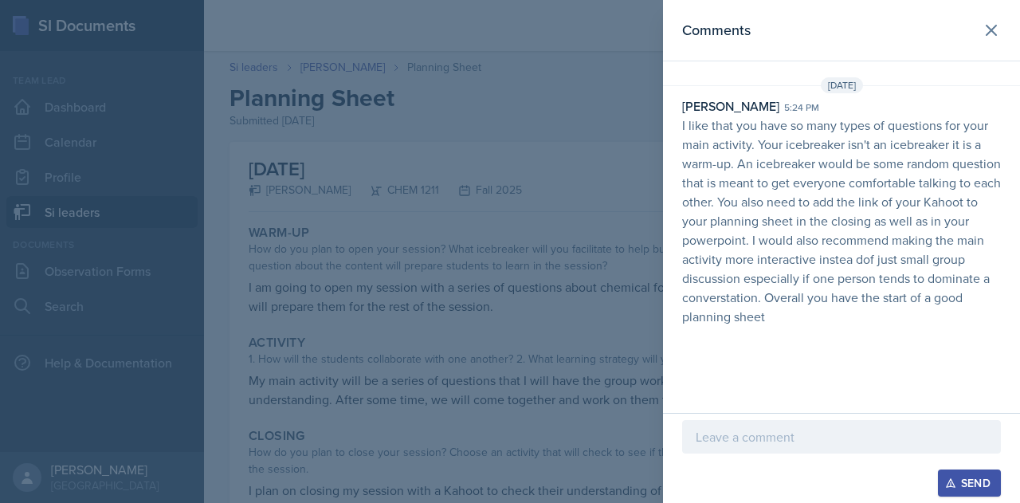
drag, startPoint x: 974, startPoint y: 476, endPoint x: 613, endPoint y: 351, distance: 382.7
click at [613, 351] on div "Comments [DATE][STREET_ADDRESS][PERSON_NAME] 5:24 pm I like that you have so ma…" at bounding box center [510, 251] width 1020 height 503
drag, startPoint x: 613, startPoint y: 351, endPoint x: 163, endPoint y: 200, distance: 474.9
click at [163, 200] on div at bounding box center [510, 251] width 1020 height 503
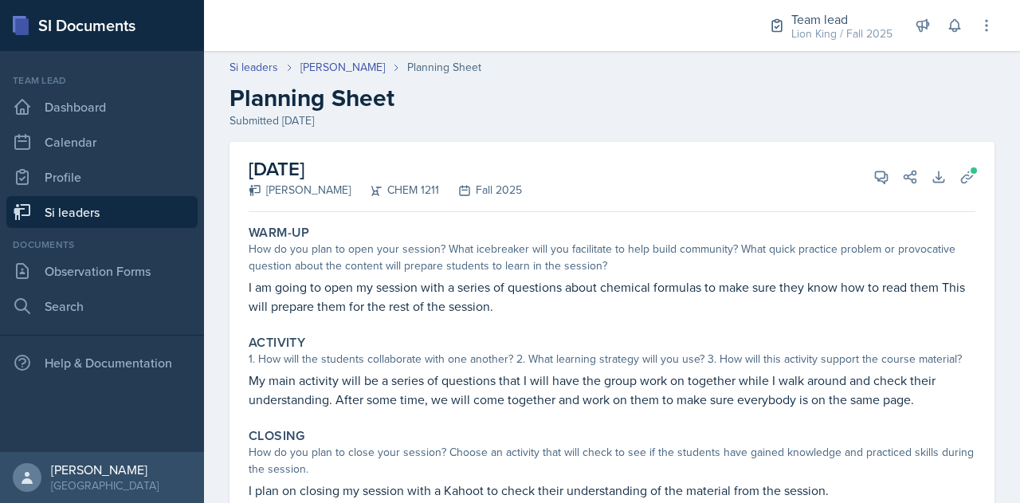
click at [158, 213] on link "Si leaders" at bounding box center [101, 212] width 191 height 32
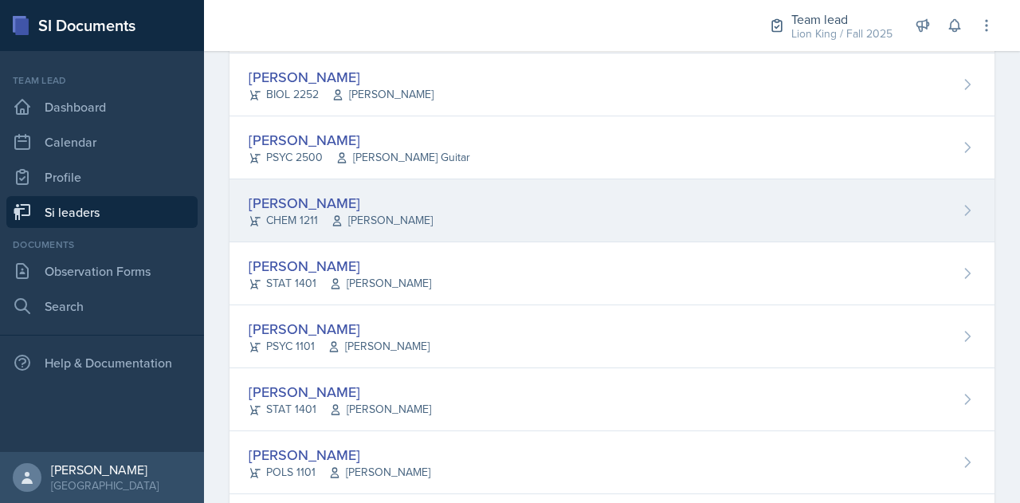
scroll to position [469, 0]
click at [339, 327] on div "[PERSON_NAME]" at bounding box center [339, 328] width 181 height 22
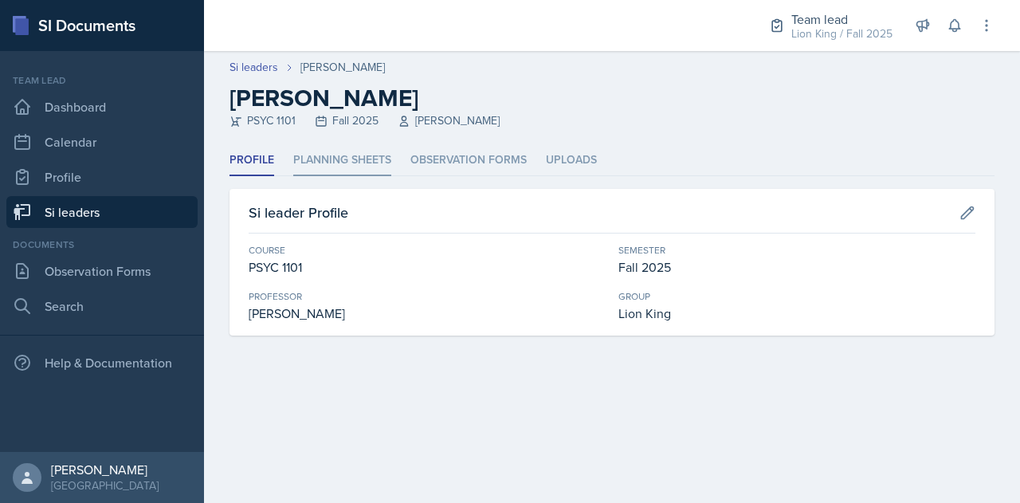
click at [323, 163] on li "Planning Sheets" at bounding box center [342, 160] width 98 height 31
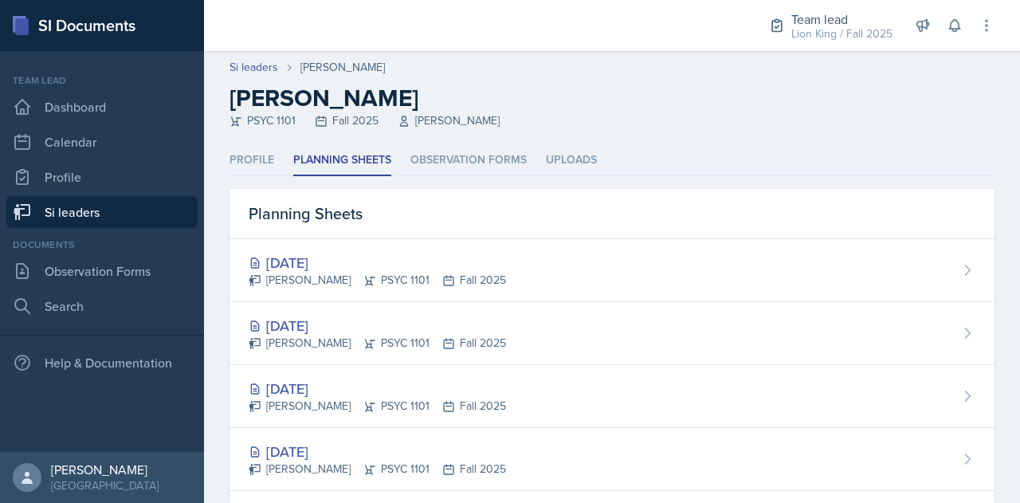
click at [116, 211] on link "Si leaders" at bounding box center [101, 212] width 191 height 32
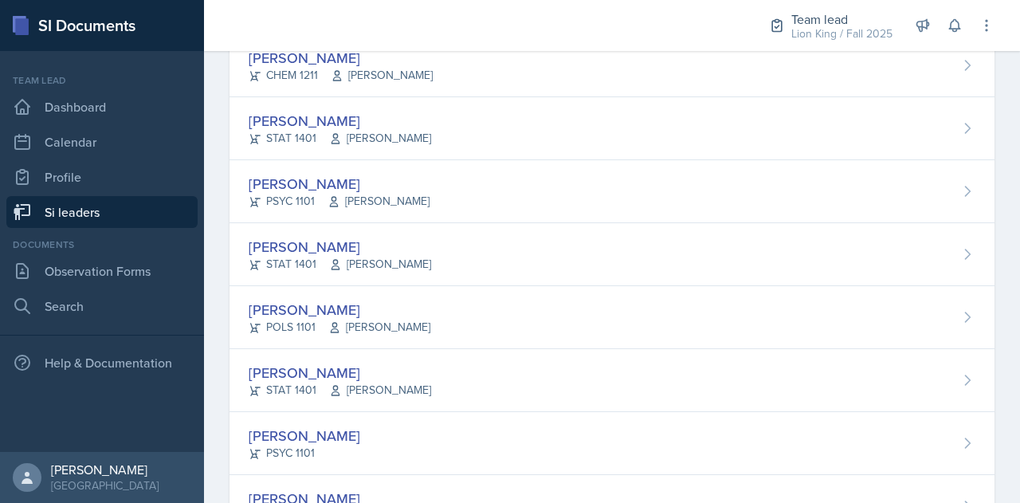
scroll to position [613, 0]
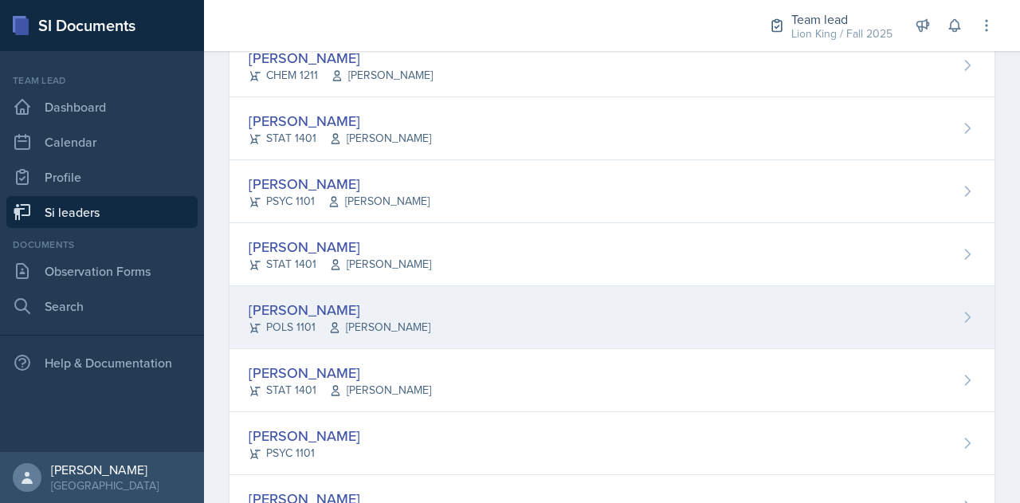
click at [429, 295] on div "[PERSON_NAME] POLS 1101 [PERSON_NAME]" at bounding box center [611, 317] width 765 height 63
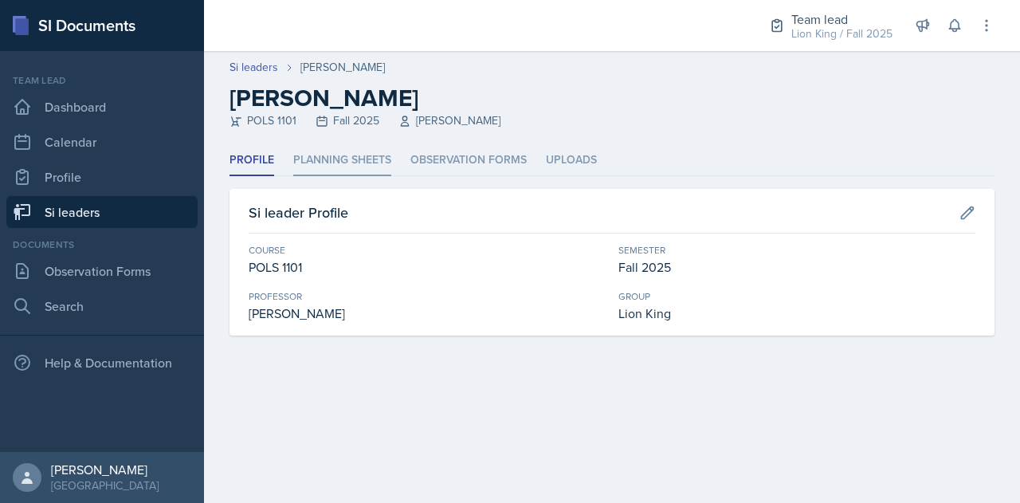
click at [367, 154] on li "Planning Sheets" at bounding box center [342, 160] width 98 height 31
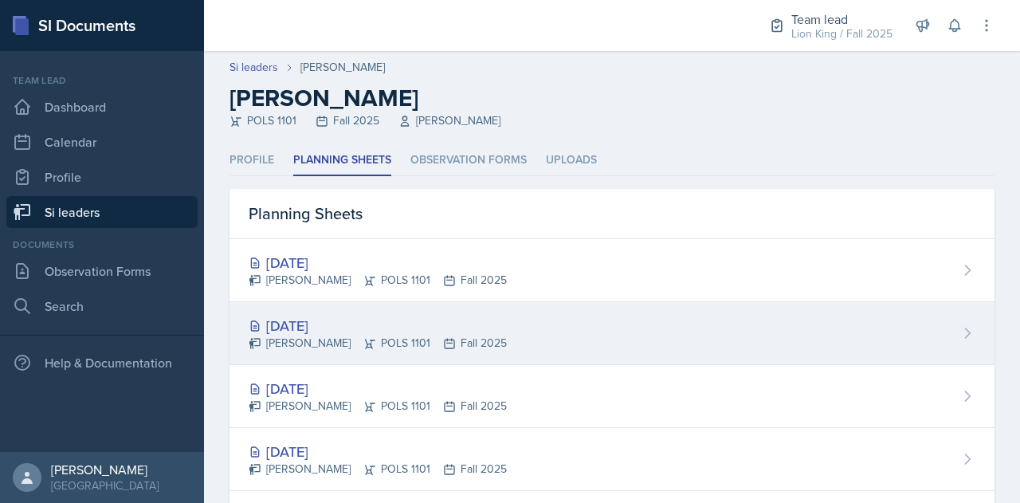
click at [353, 330] on div "[DATE]" at bounding box center [378, 326] width 258 height 22
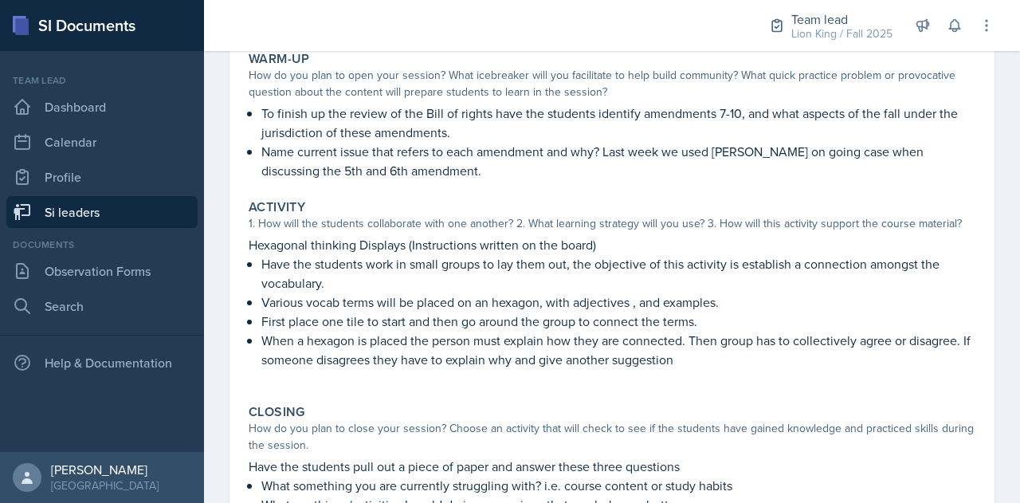
scroll to position [174, 0]
click at [857, 300] on p "Various vocab terms will be placed on an hexagon, with adjectives , and example…" at bounding box center [618, 301] width 714 height 19
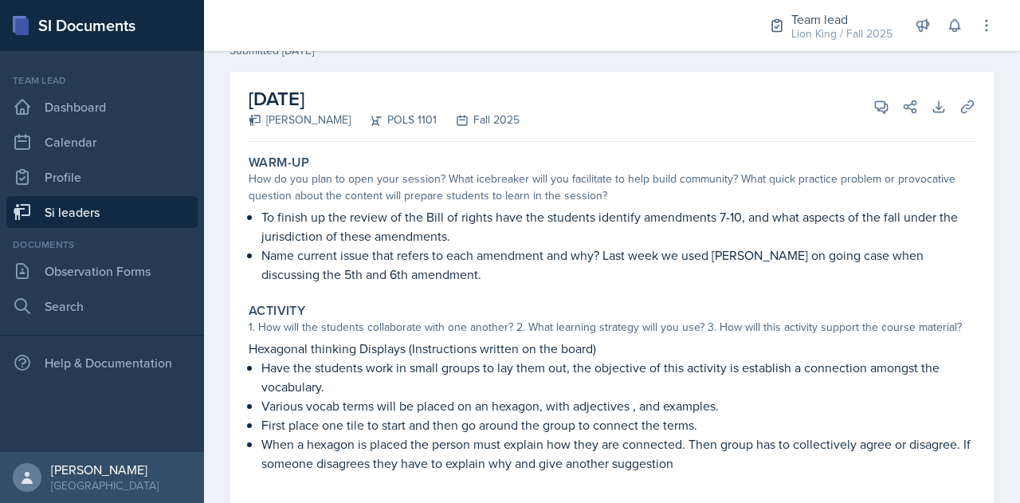
scroll to position [67, 0]
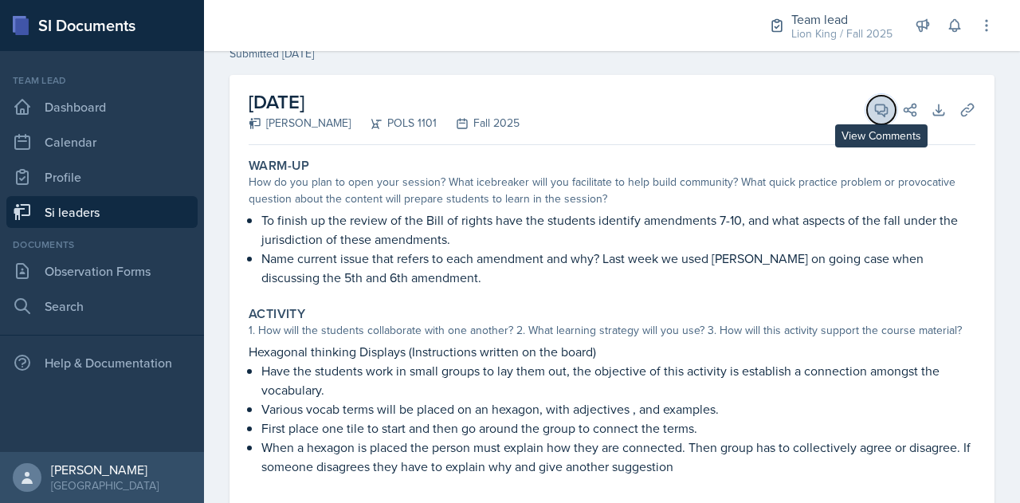
click at [873, 113] on icon at bounding box center [881, 110] width 16 height 16
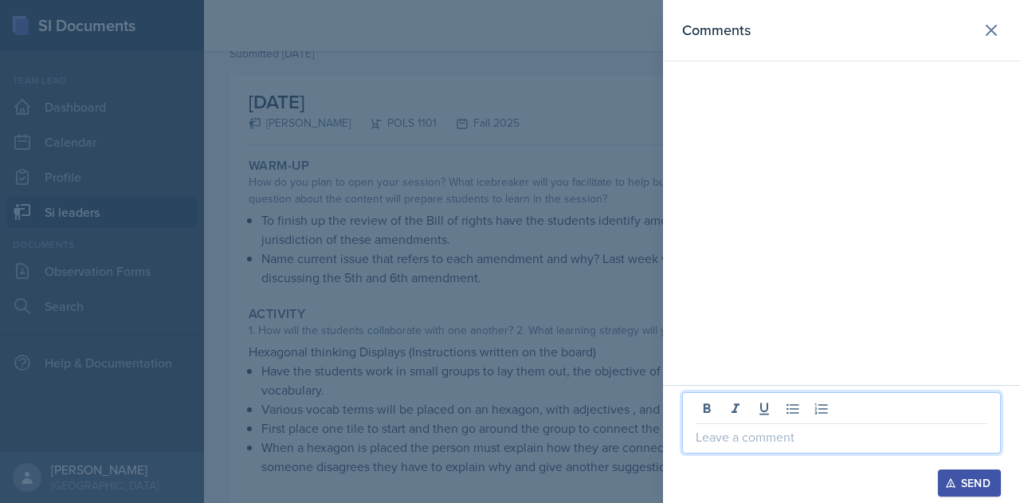
click at [715, 445] on p at bounding box center [842, 436] width 292 height 19
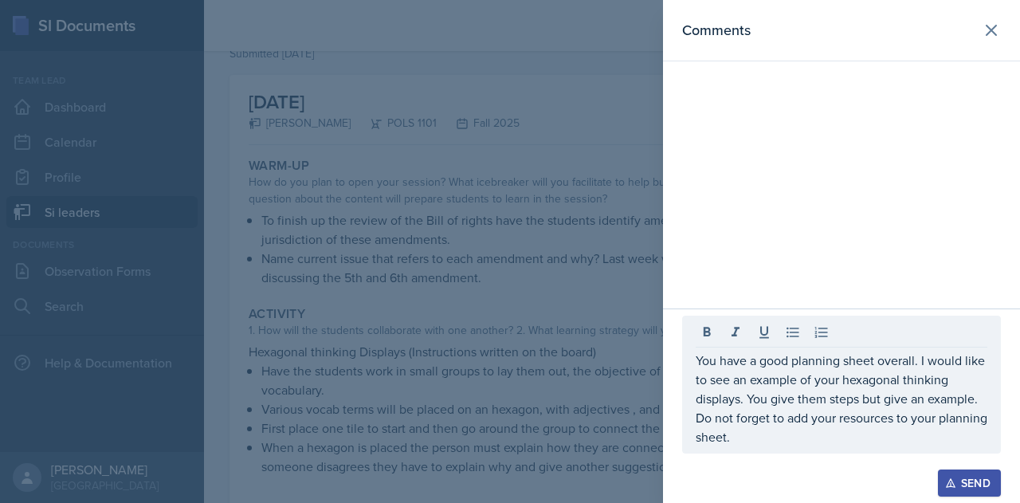
click at [953, 475] on button "Send" at bounding box center [969, 482] width 63 height 27
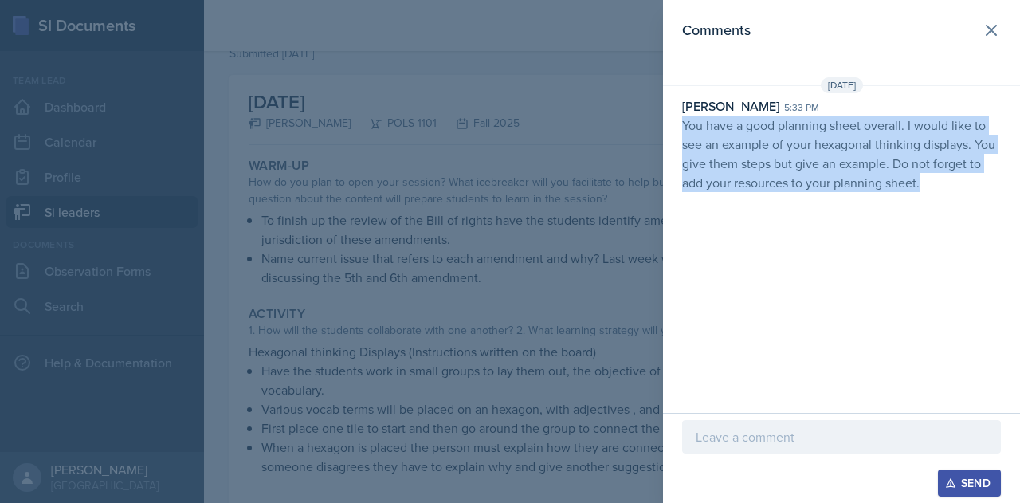
drag, startPoint x: 681, startPoint y: 122, endPoint x: 945, endPoint y: 210, distance: 278.1
click at [945, 210] on div "Comments [DATE][STREET_ADDRESS][PERSON_NAME] 5:33 pm You have a good planning s…" at bounding box center [841, 206] width 357 height 413
copy p "You have a good planning sheet overall. I would like to see an example of your …"
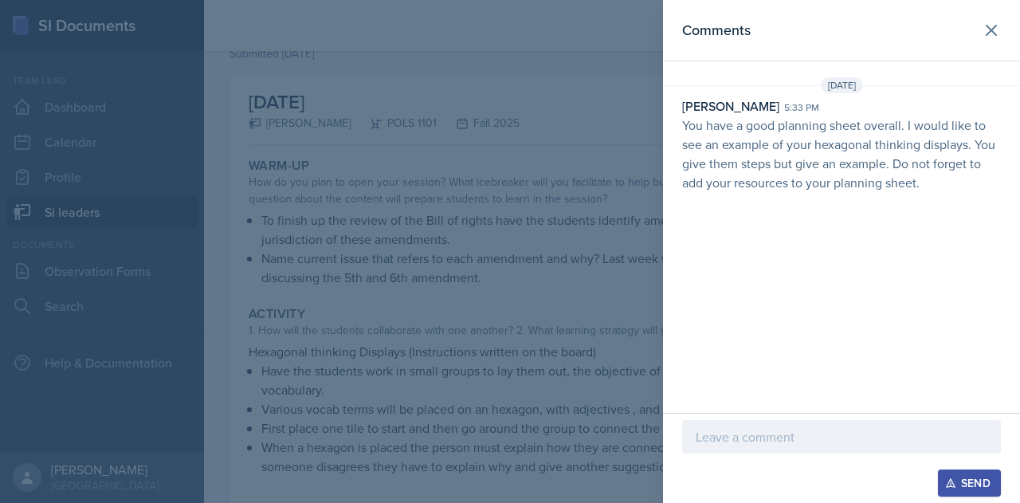
click at [408, 278] on div at bounding box center [510, 251] width 1020 height 503
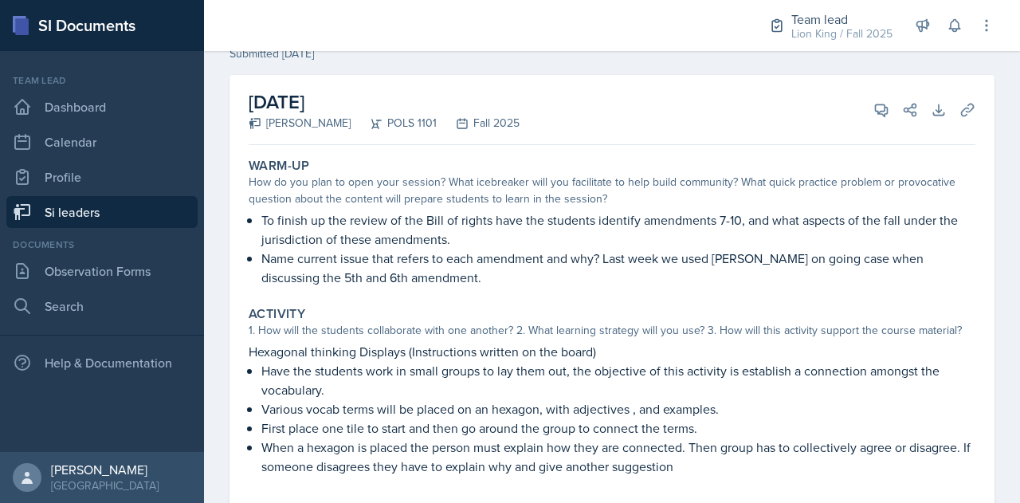
scroll to position [0, 0]
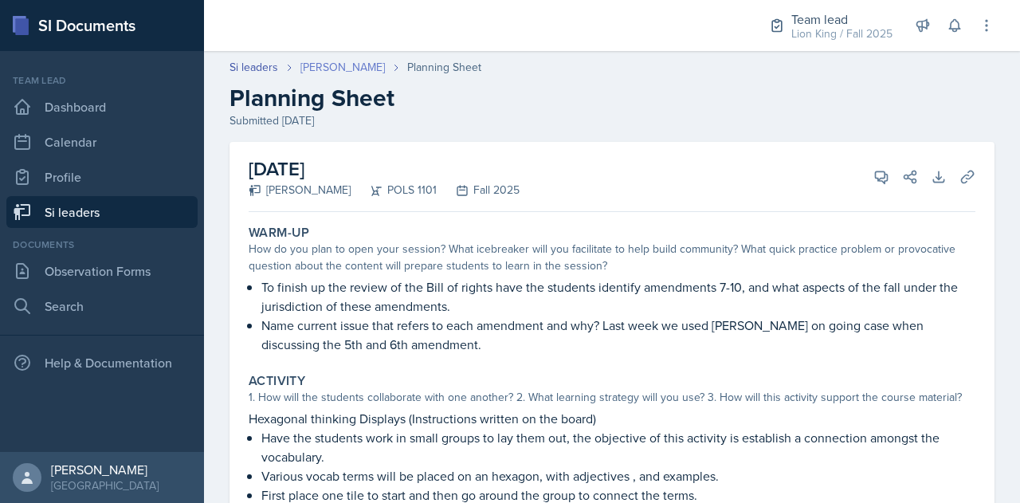
click at [343, 61] on link "[PERSON_NAME]" at bounding box center [342, 67] width 84 height 17
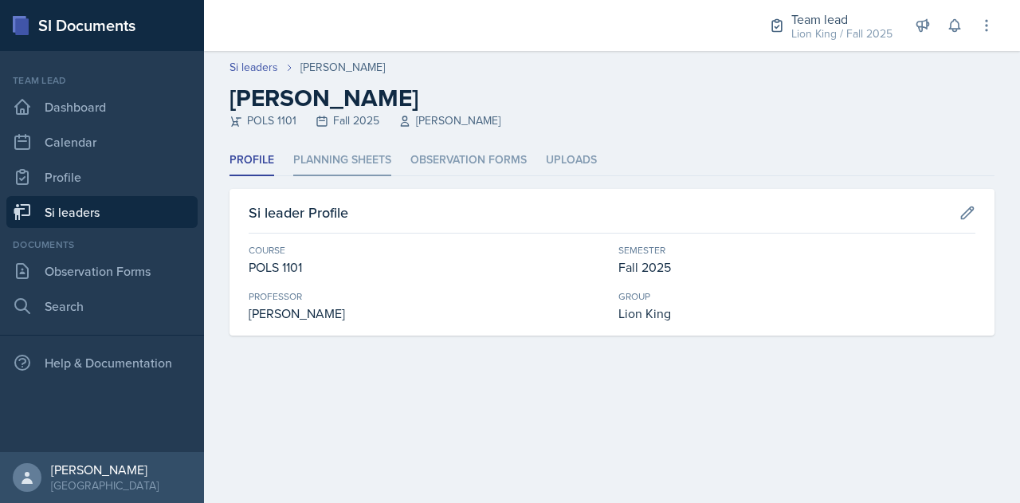
click at [357, 163] on li "Planning Sheets" at bounding box center [342, 160] width 98 height 31
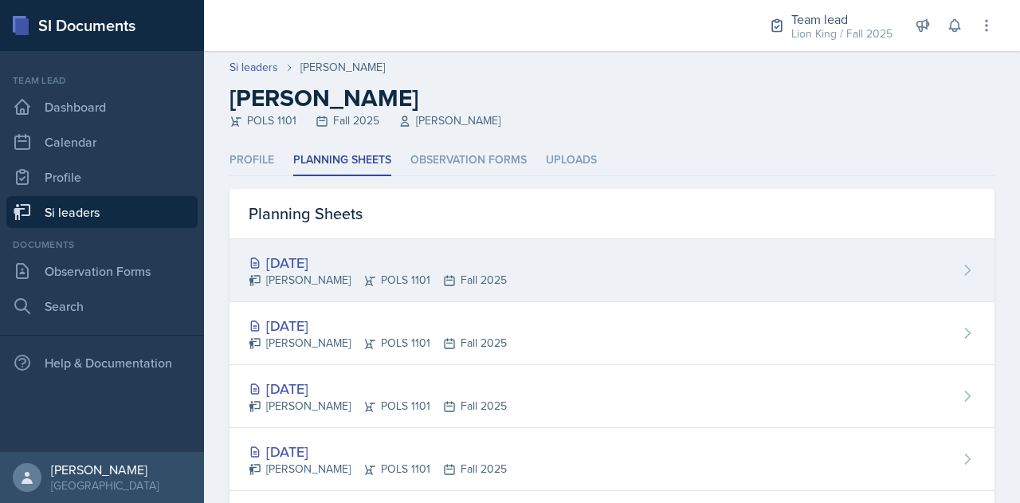
click at [338, 252] on div "[DATE]" at bounding box center [378, 263] width 258 height 22
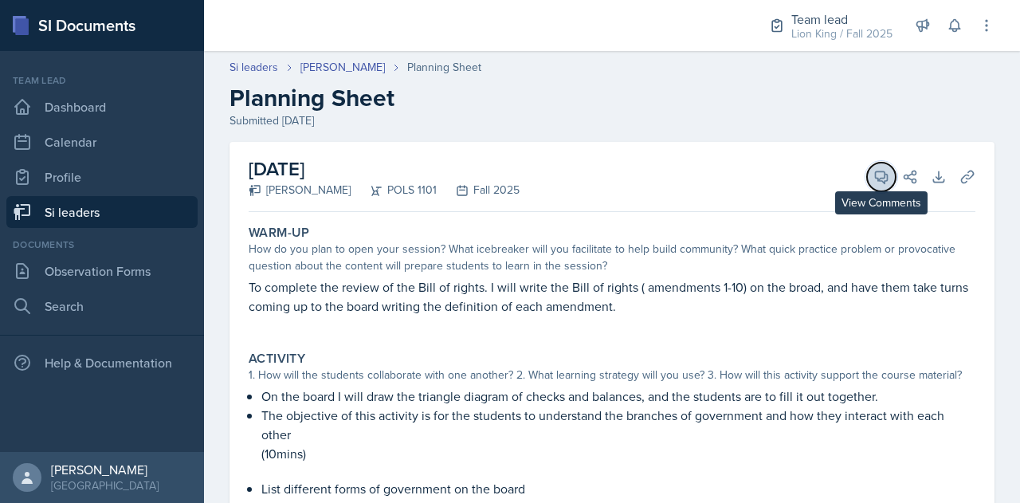
click at [873, 176] on icon at bounding box center [881, 177] width 16 height 16
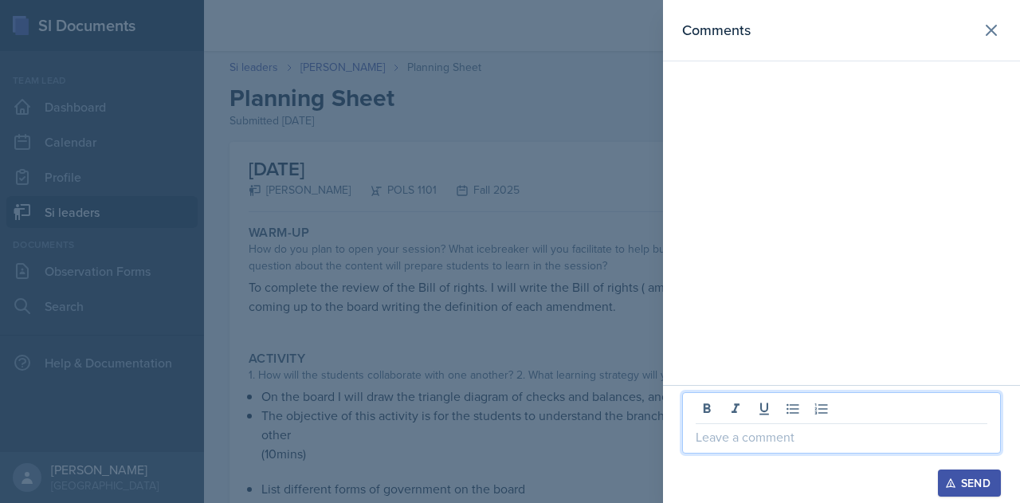
click at [732, 439] on p at bounding box center [842, 436] width 292 height 19
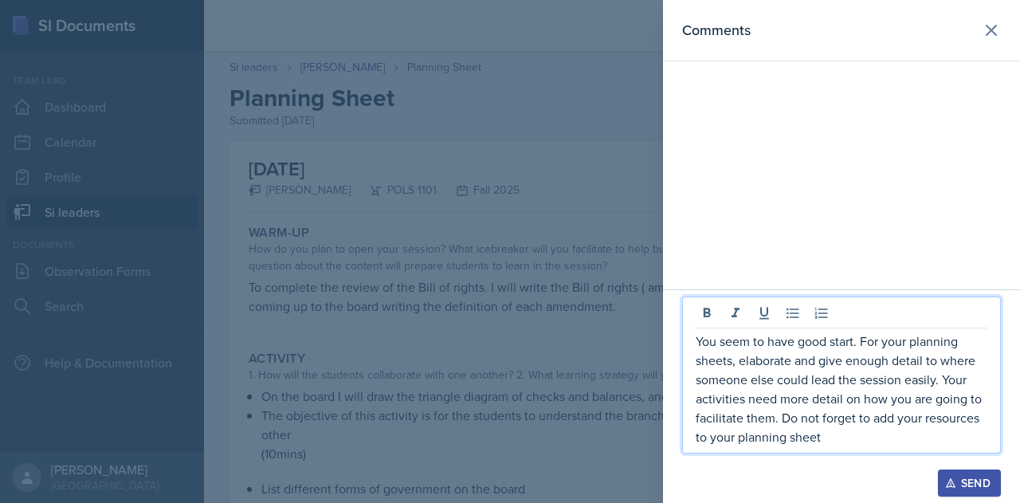
click at [960, 479] on div "Send" at bounding box center [969, 482] width 42 height 13
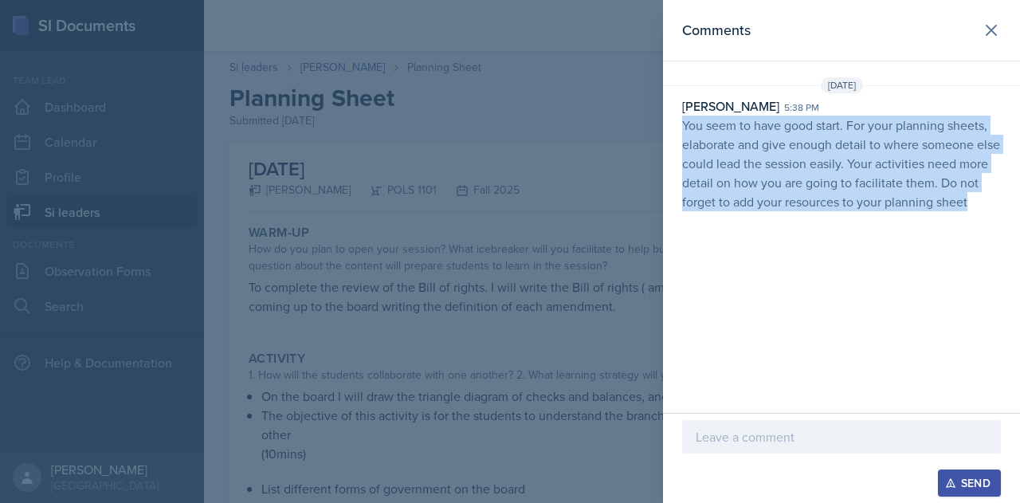
drag, startPoint x: 680, startPoint y: 122, endPoint x: 1019, endPoint y: 238, distance: 358.8
click at [1019, 238] on div "Comments [DATE] [PERSON_NAME] 5:38 pm You seem to have good start. For your pla…" at bounding box center [841, 206] width 357 height 413
copy p "You seem to have good start. For your planning sheets, elaborate and give enoug…"
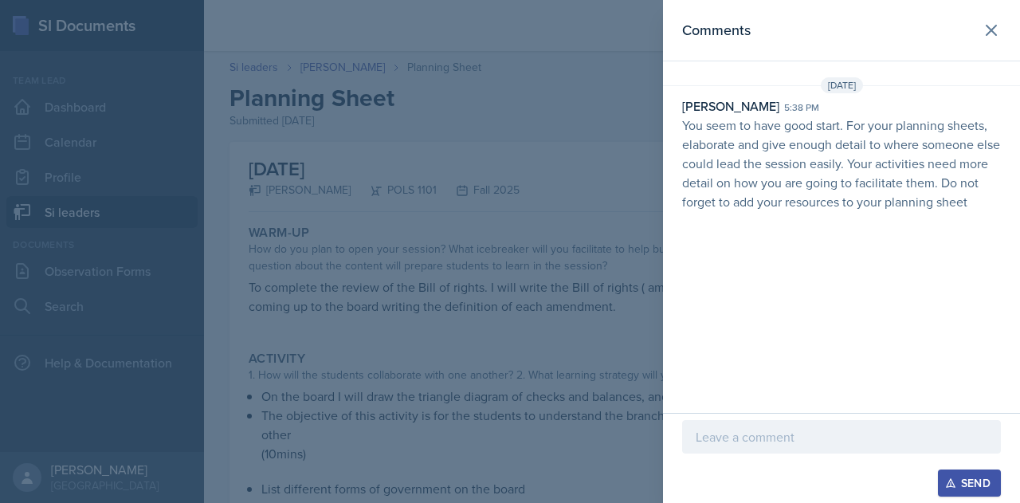
click at [483, 251] on div at bounding box center [510, 251] width 1020 height 503
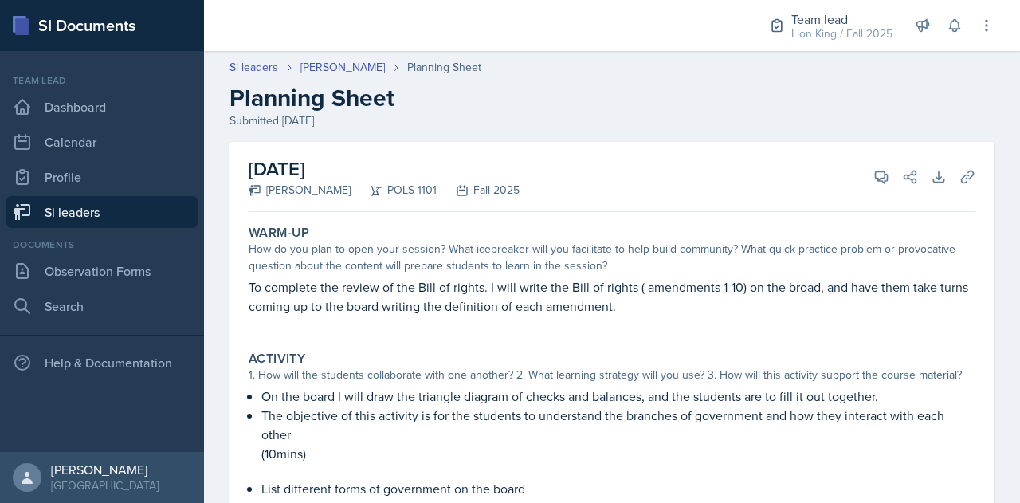
click at [84, 216] on link "Si leaders" at bounding box center [101, 212] width 191 height 32
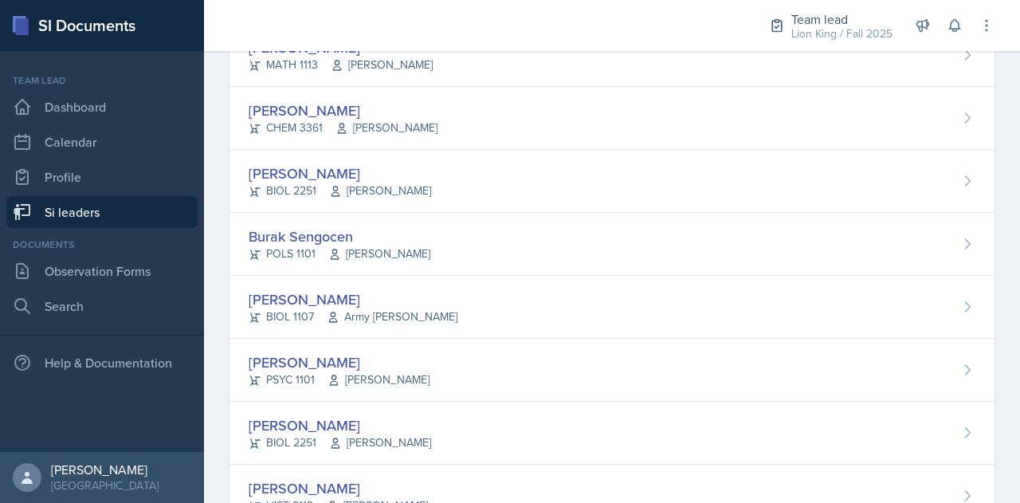
scroll to position [1128, 0]
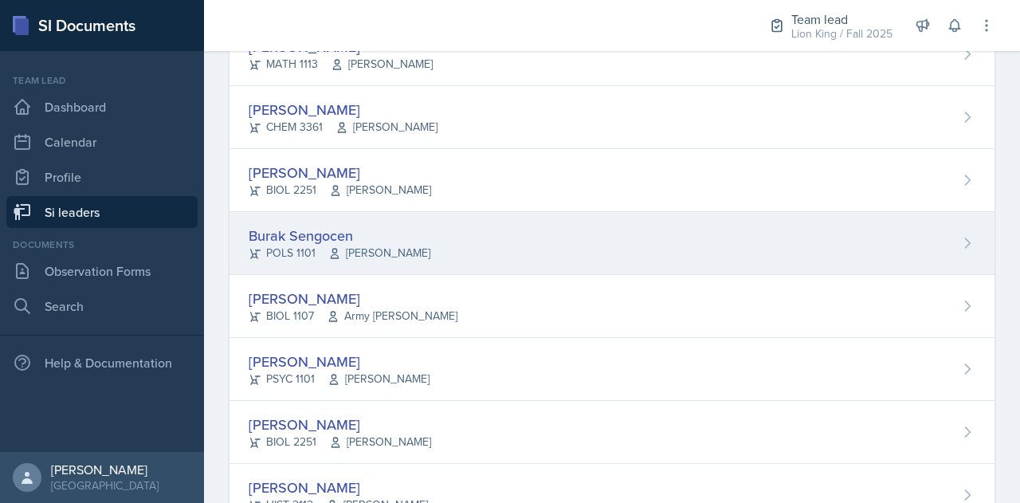
click at [276, 225] on div "Burak Sengocen" at bounding box center [340, 236] width 182 height 22
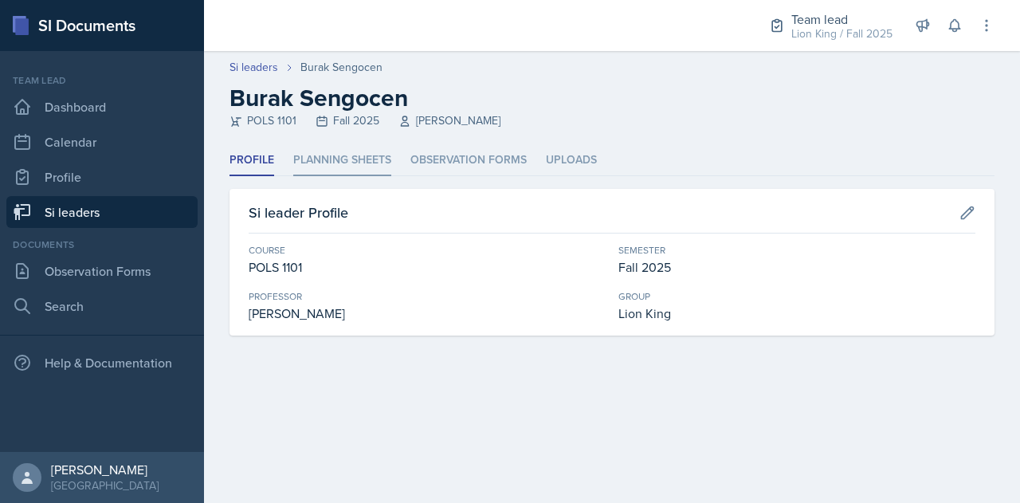
click at [346, 166] on li "Planning Sheets" at bounding box center [342, 160] width 98 height 31
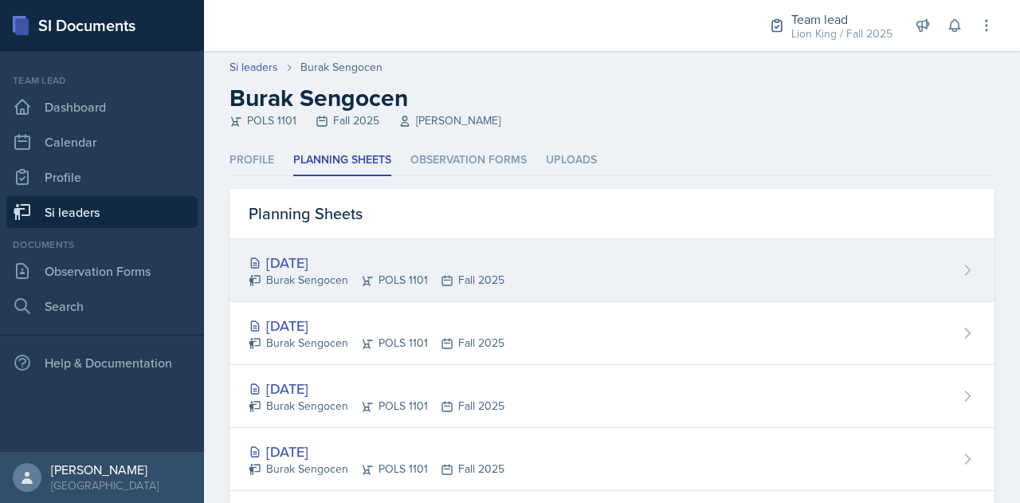
click at [322, 258] on div "[DATE]" at bounding box center [377, 263] width 256 height 22
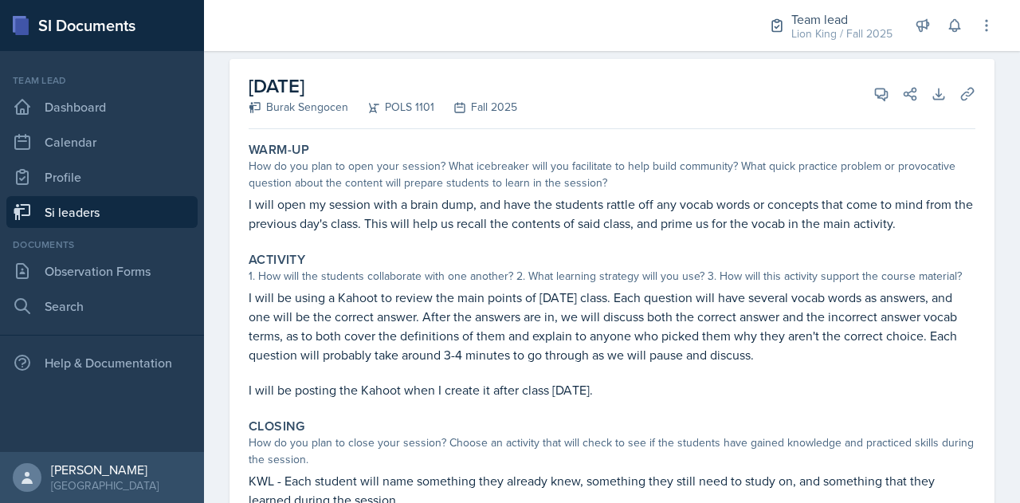
scroll to position [81, 0]
click at [867, 95] on button "View Comments" at bounding box center [881, 95] width 29 height 29
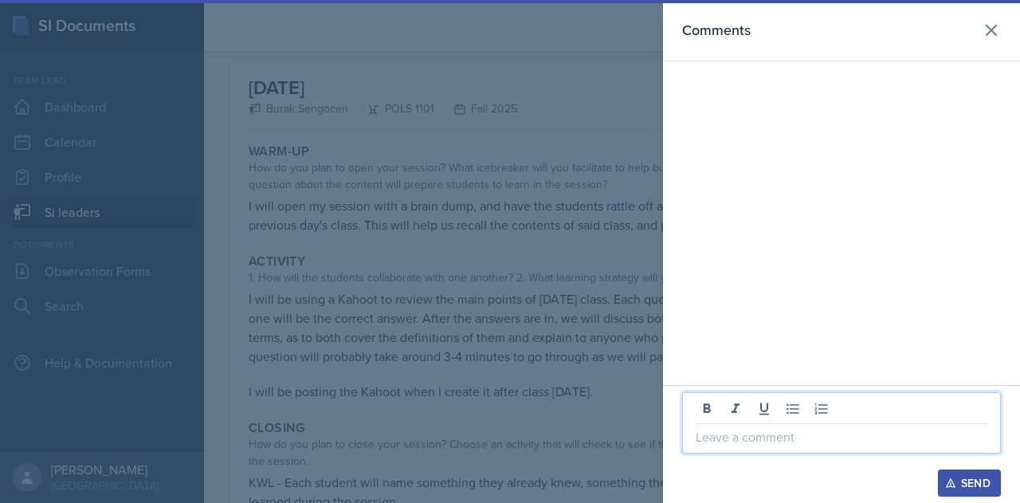
click at [757, 444] on p at bounding box center [842, 436] width 292 height 19
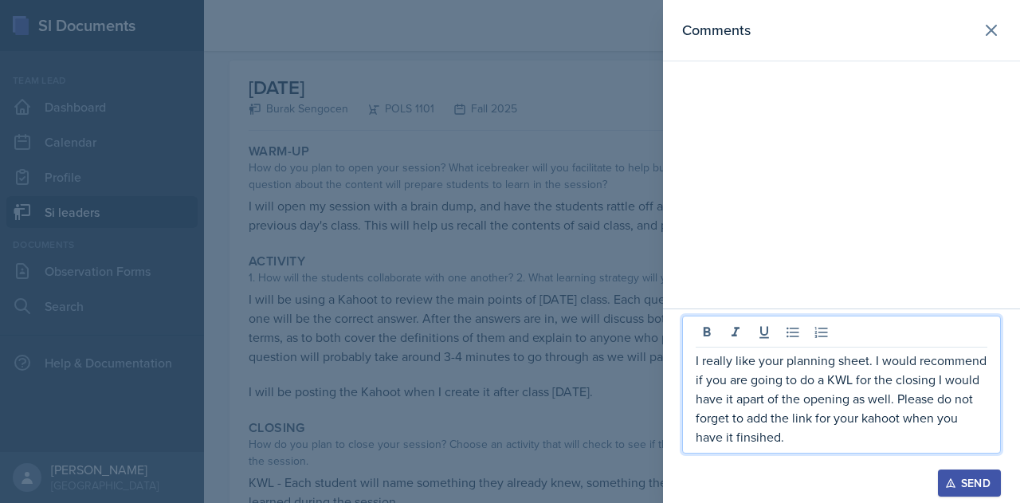
click at [959, 476] on button "Send" at bounding box center [969, 482] width 63 height 27
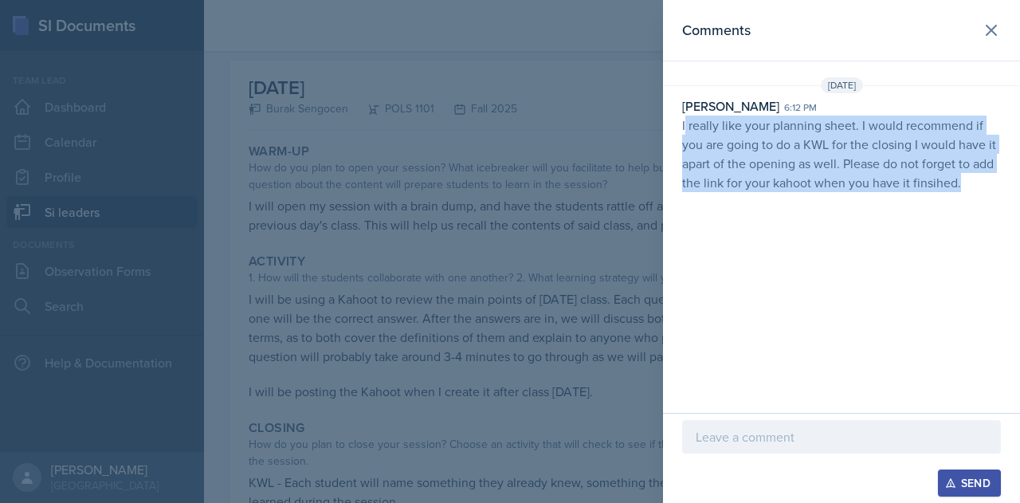
drag, startPoint x: 698, startPoint y: 129, endPoint x: 982, endPoint y: 184, distance: 289.7
click at [982, 184] on p "I really like your planning sheet. I would recommend if you are going to do a K…" at bounding box center [841, 154] width 319 height 76
click at [987, 187] on p "I really like your planning sheet. I would recommend if you are going to do a K…" at bounding box center [841, 154] width 319 height 76
drag, startPoint x: 679, startPoint y: 121, endPoint x: 994, endPoint y: 181, distance: 321.1
click at [994, 181] on div "[PERSON_NAME] 6:12 pm I really like your planning sheet. I would recommend if y…" at bounding box center [841, 144] width 357 height 96
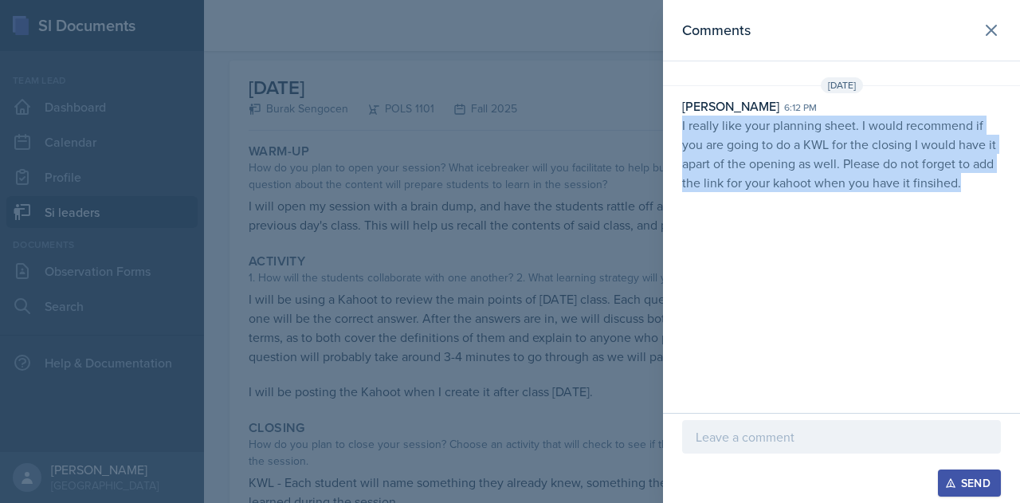
copy p "I really like your planning sheet. I would recommend if you are going to do a K…"
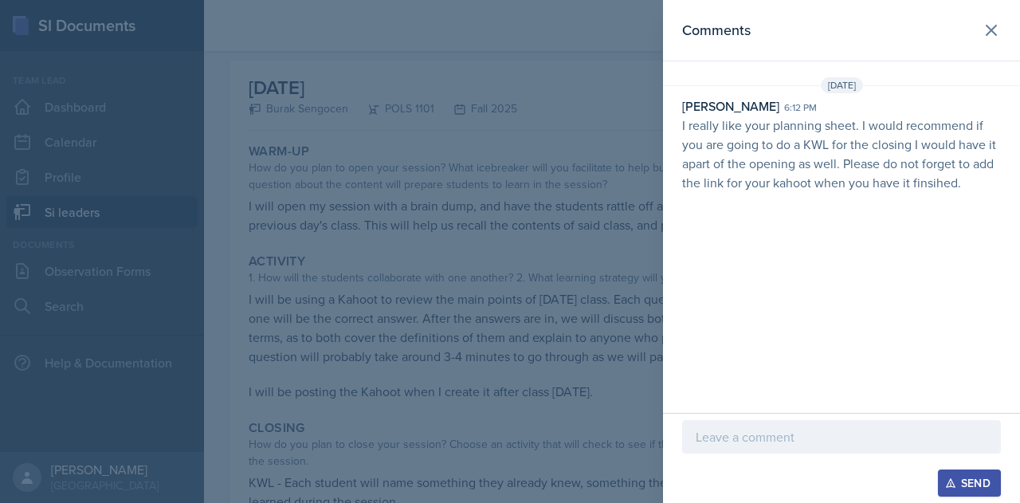
click at [440, 332] on div at bounding box center [510, 251] width 1020 height 503
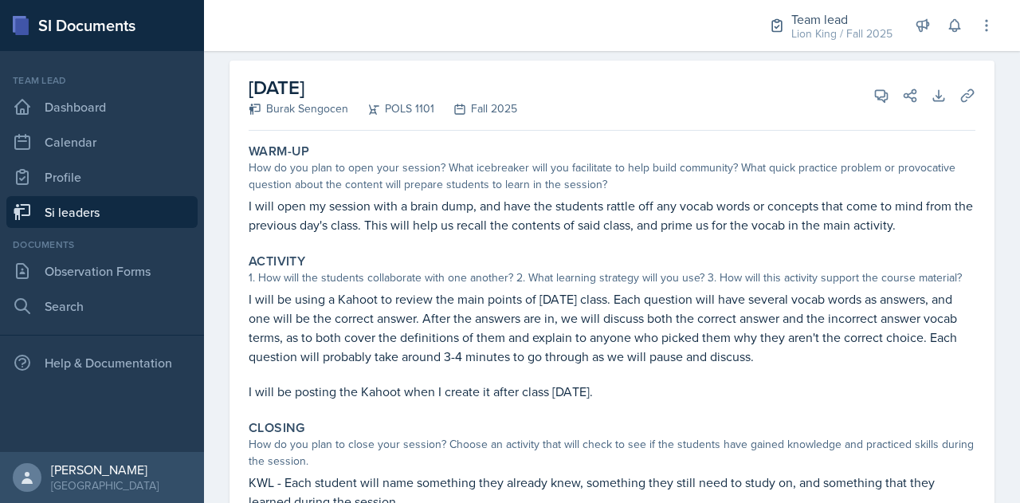
click at [97, 218] on link "Si leaders" at bounding box center [101, 212] width 191 height 32
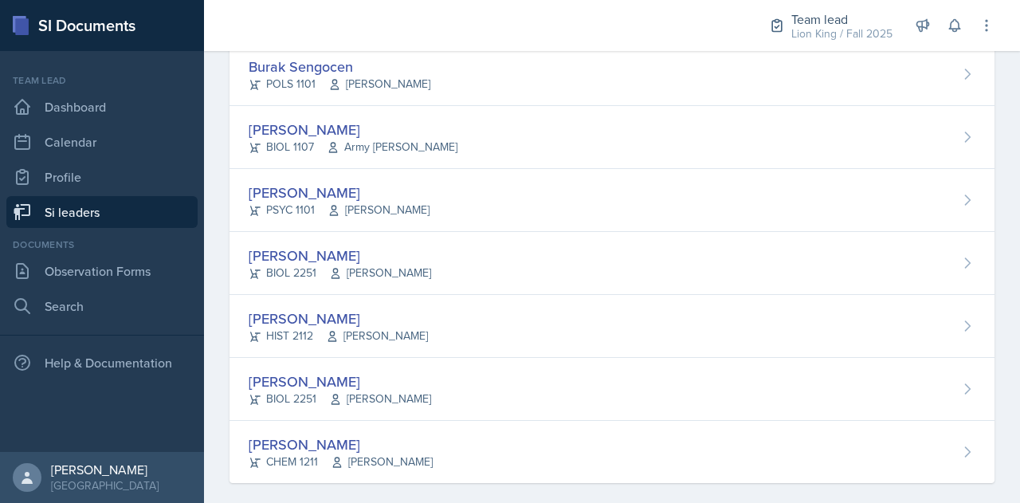
scroll to position [1308, 0]
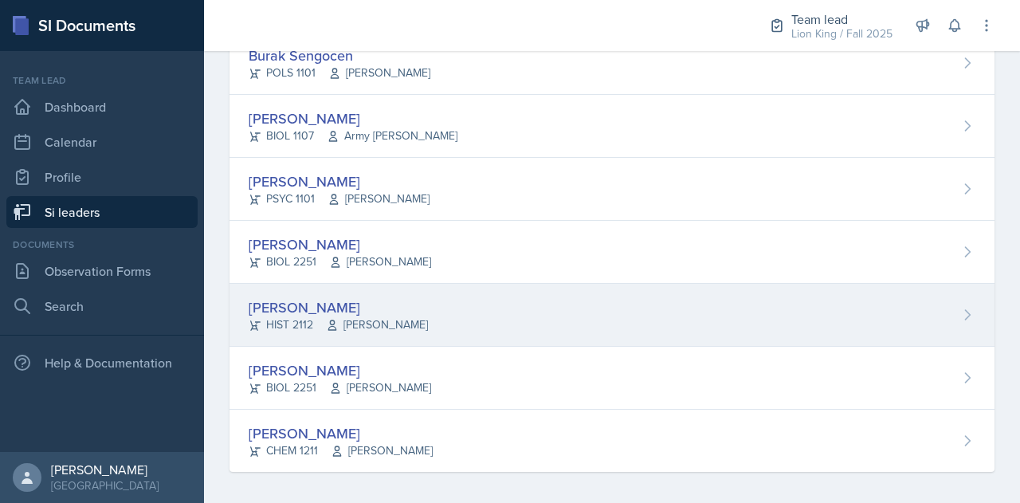
click at [351, 296] on div "[PERSON_NAME]" at bounding box center [338, 307] width 179 height 22
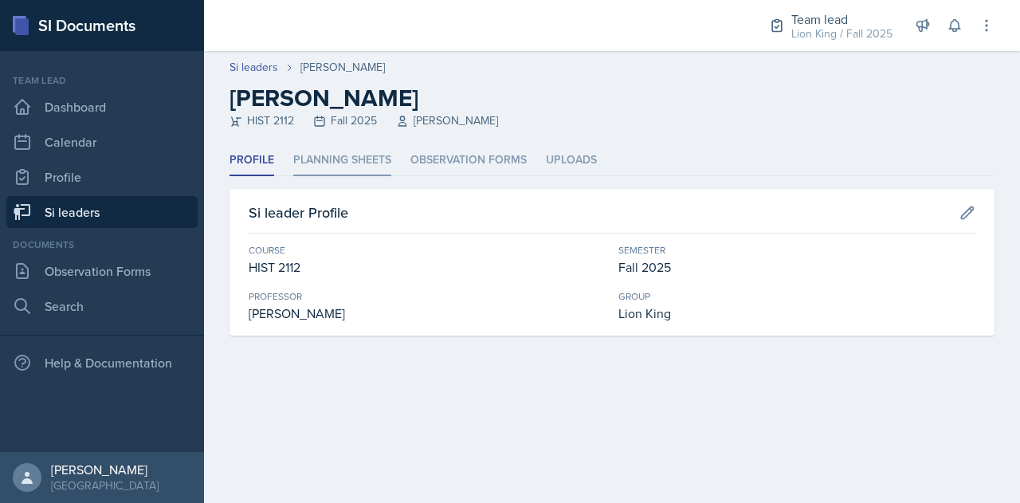
click at [336, 162] on li "Planning Sheets" at bounding box center [342, 160] width 98 height 31
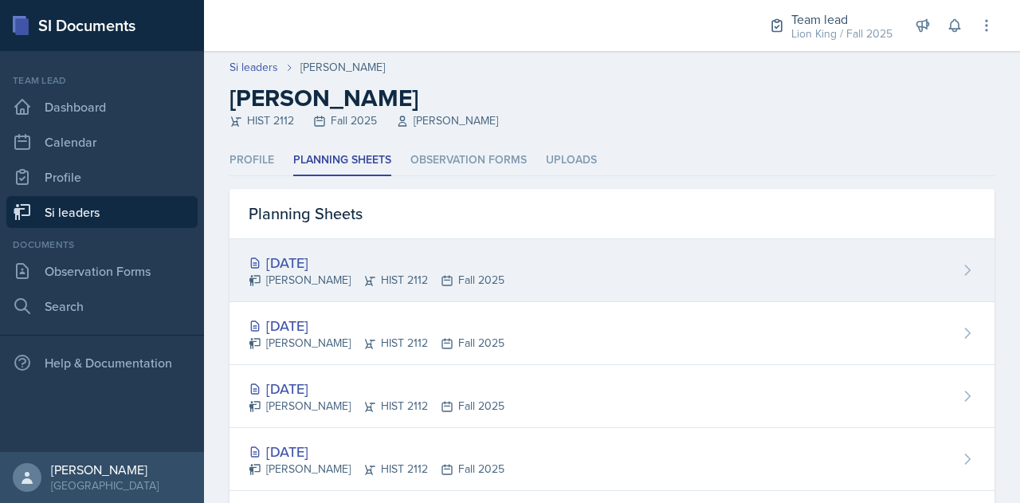
click at [327, 257] on div "[DATE]" at bounding box center [377, 263] width 256 height 22
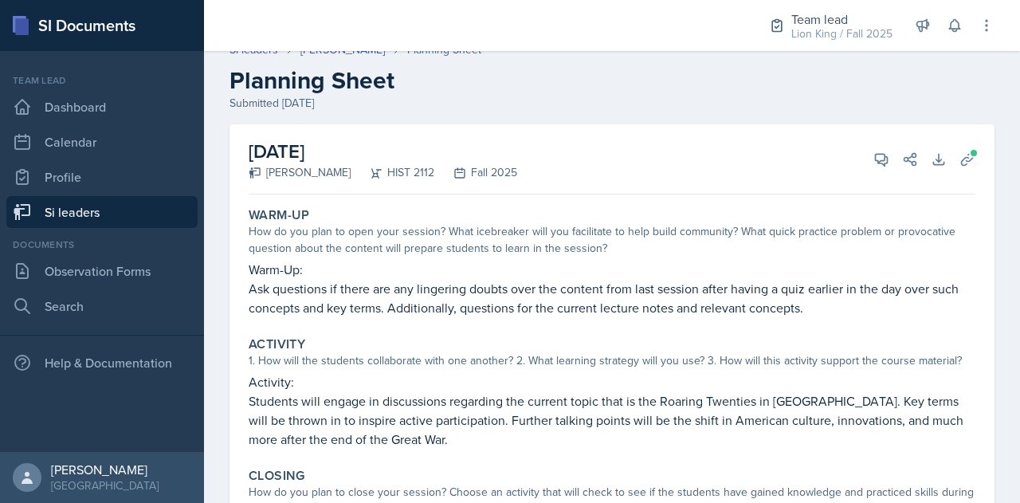
scroll to position [16, 0]
click at [959, 163] on icon at bounding box center [967, 161] width 16 height 16
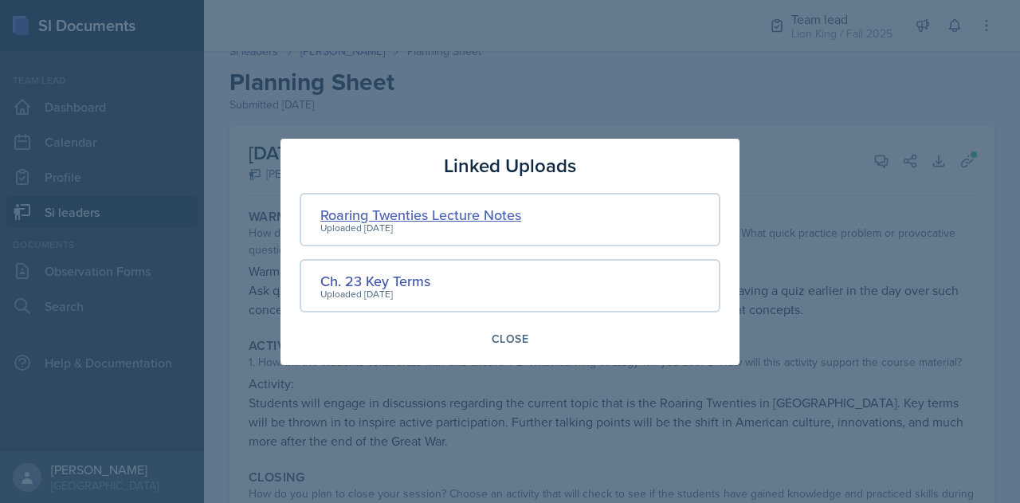
click at [353, 216] on div "Roaring Twenties Lecture Notes" at bounding box center [420, 215] width 201 height 22
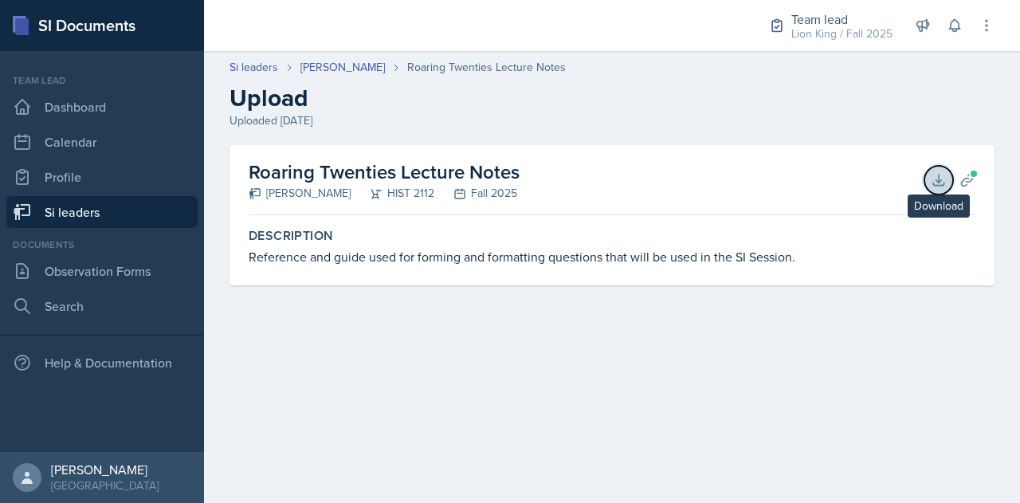
click at [931, 176] on icon at bounding box center [939, 180] width 16 height 16
click at [961, 174] on icon at bounding box center [967, 180] width 16 height 16
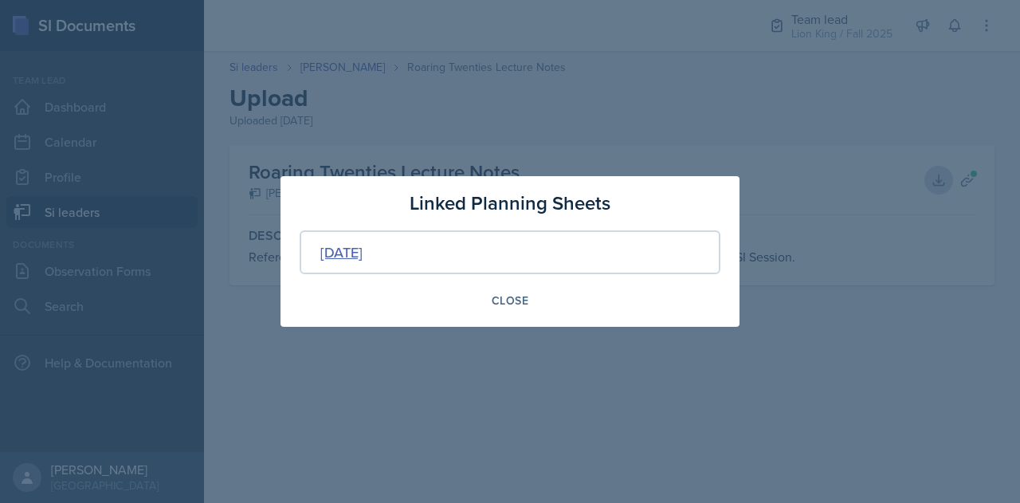
click at [363, 257] on div "[DATE]" at bounding box center [341, 252] width 42 height 22
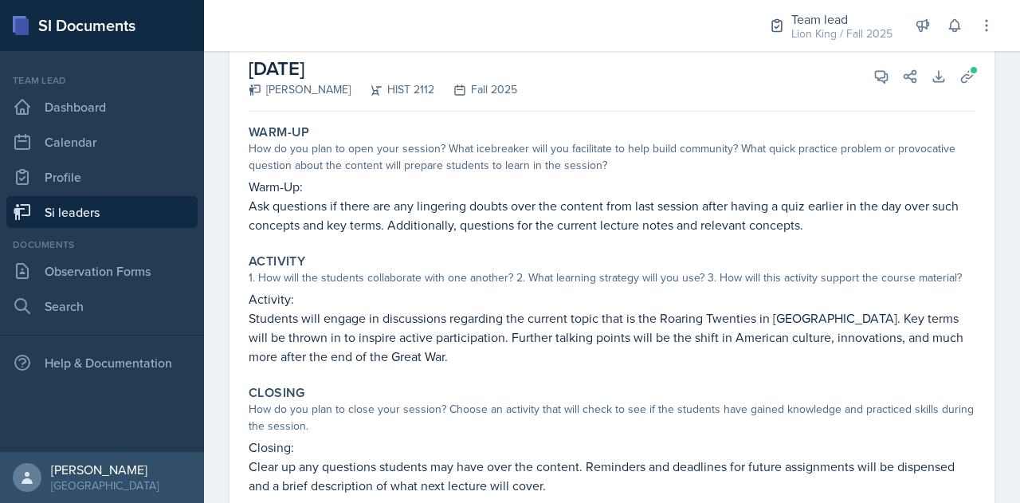
scroll to position [99, 0]
click at [873, 76] on icon at bounding box center [881, 78] width 16 height 16
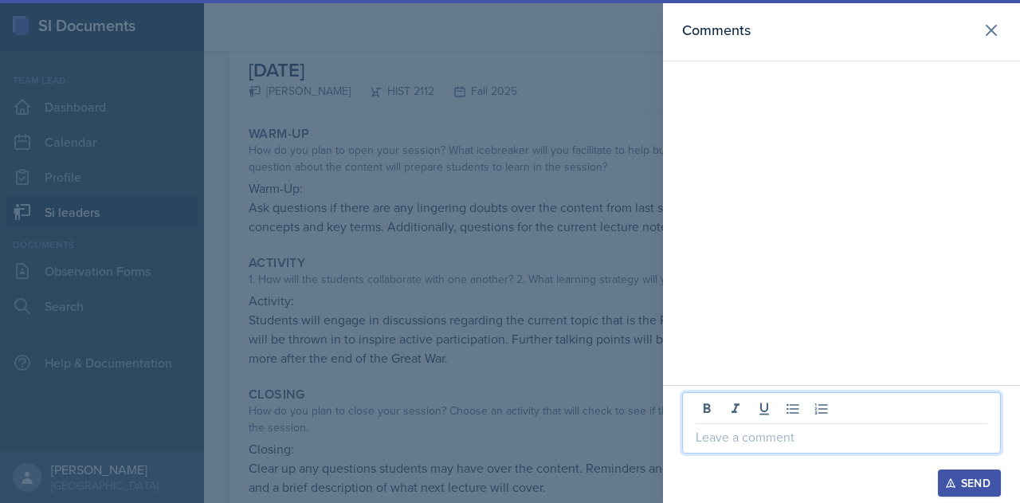
click at [754, 443] on p at bounding box center [842, 436] width 292 height 19
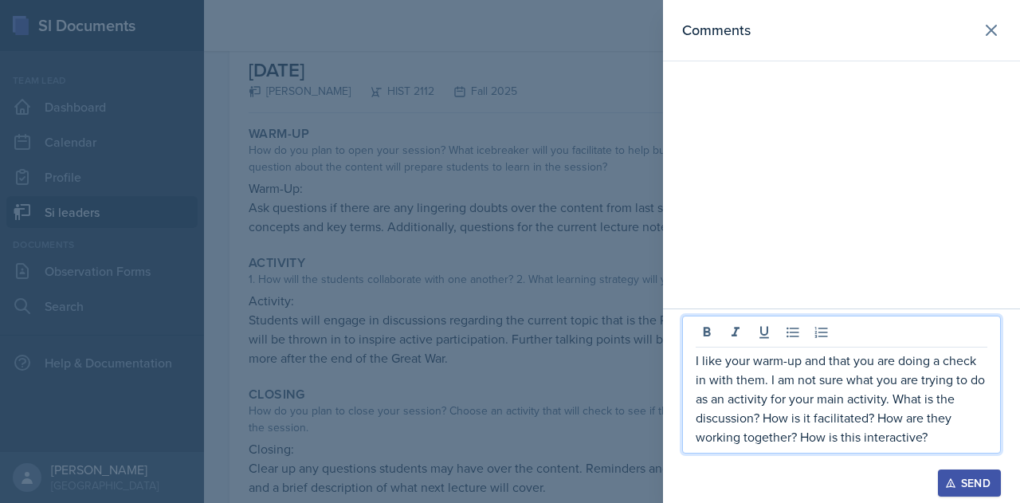
click at [836, 437] on p "I like your warm-up and that you are doing a check in with them. I am not sure …" at bounding box center [842, 399] width 292 height 96
click at [854, 441] on p "I like your warm-up and that you are doing a check in with them. I am not sure …" at bounding box center [842, 399] width 292 height 96
click at [859, 441] on p "I like your warm-up and that you are doing a check in with them. I am not sure …" at bounding box center [842, 399] width 292 height 96
click at [975, 440] on p "I like your warm-up and that you are doing a check in with them. I am not sure …" at bounding box center [842, 399] width 292 height 96
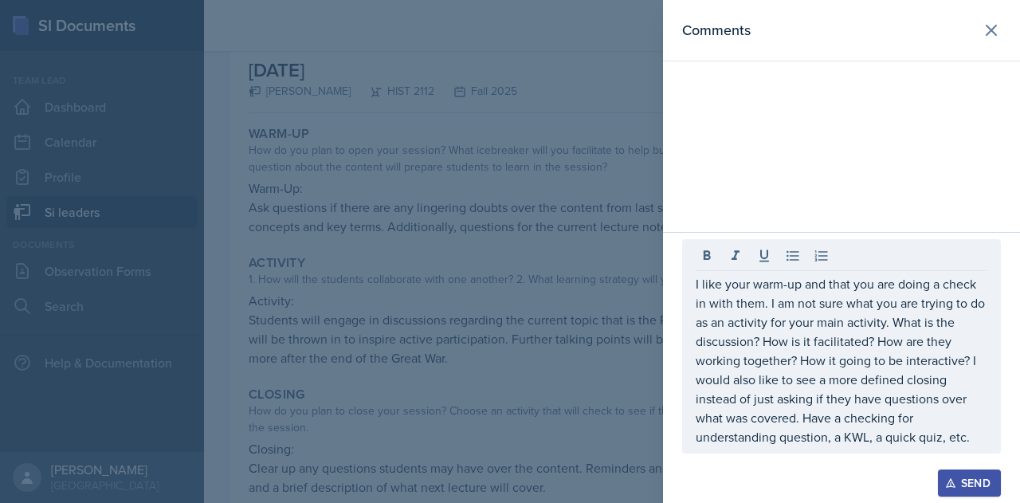
click at [966, 482] on div "Send" at bounding box center [969, 482] width 42 height 13
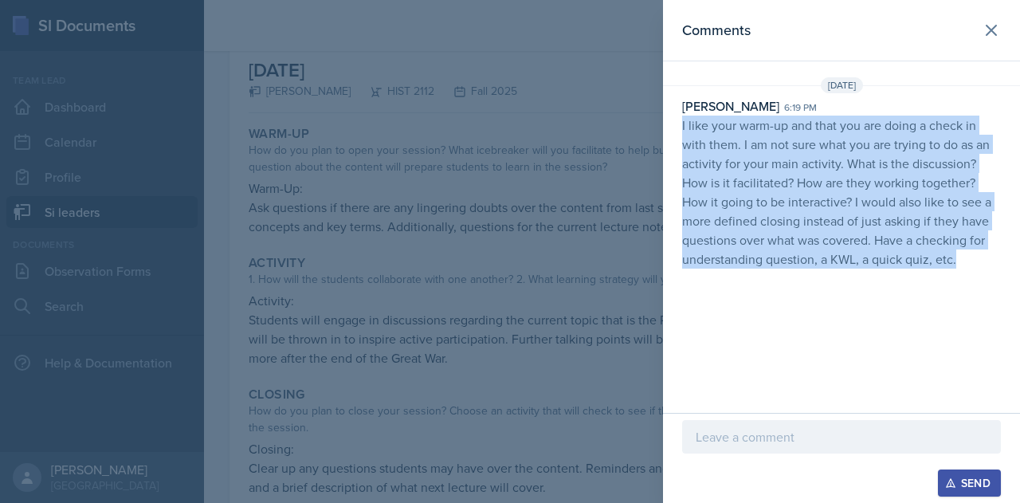
drag, startPoint x: 678, startPoint y: 126, endPoint x: 996, endPoint y: 267, distance: 347.8
click at [996, 267] on div "[PERSON_NAME] 6:19 pm I like your warm-up and that you are doing a check in wit…" at bounding box center [841, 182] width 357 height 172
copy p "I like your warm-up and that you are doing a check in with them. I am not sure …"
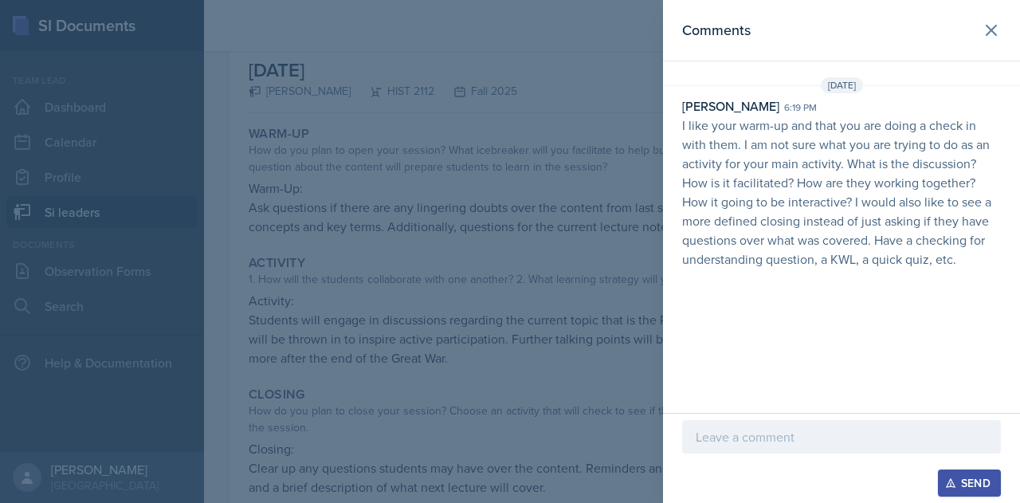
click at [292, 292] on div at bounding box center [510, 251] width 1020 height 503
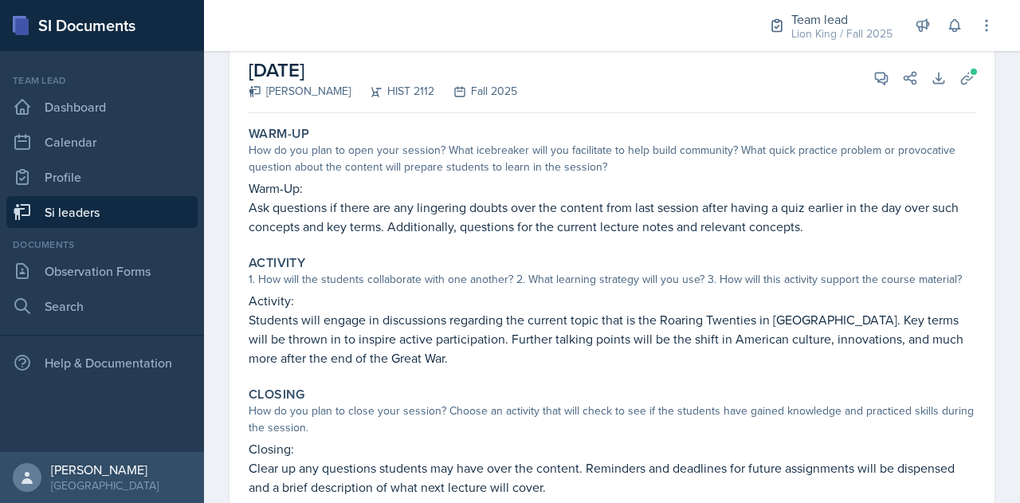
click at [80, 214] on link "Si leaders" at bounding box center [101, 212] width 191 height 32
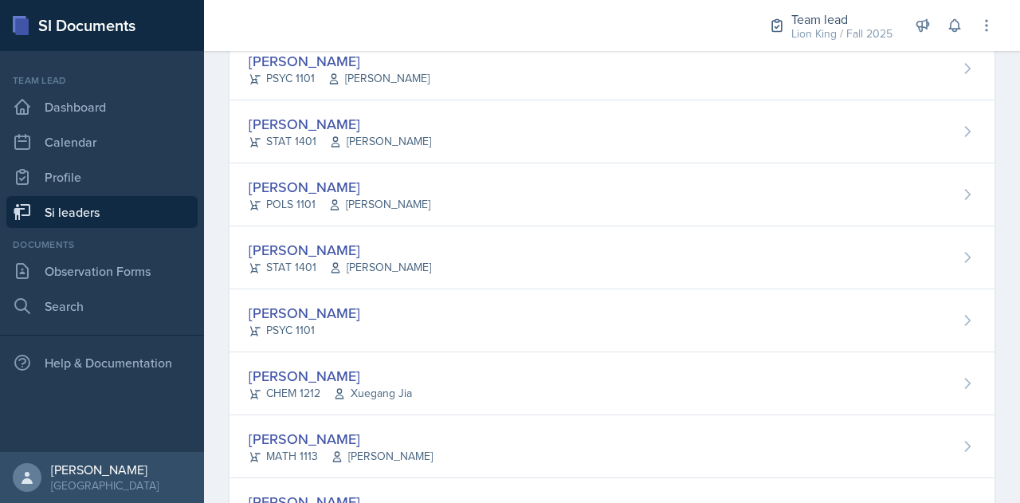
scroll to position [770, 0]
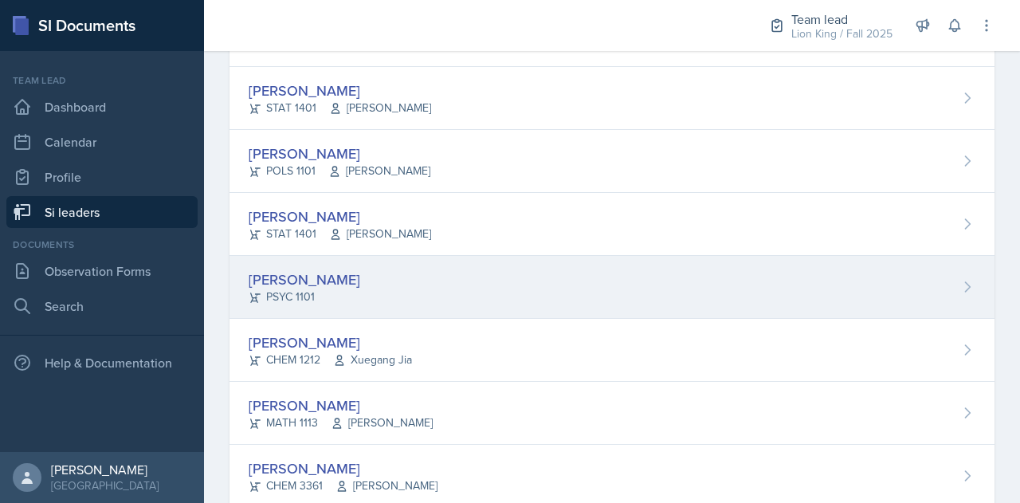
click at [324, 272] on div "[PERSON_NAME]" at bounding box center [305, 279] width 112 height 22
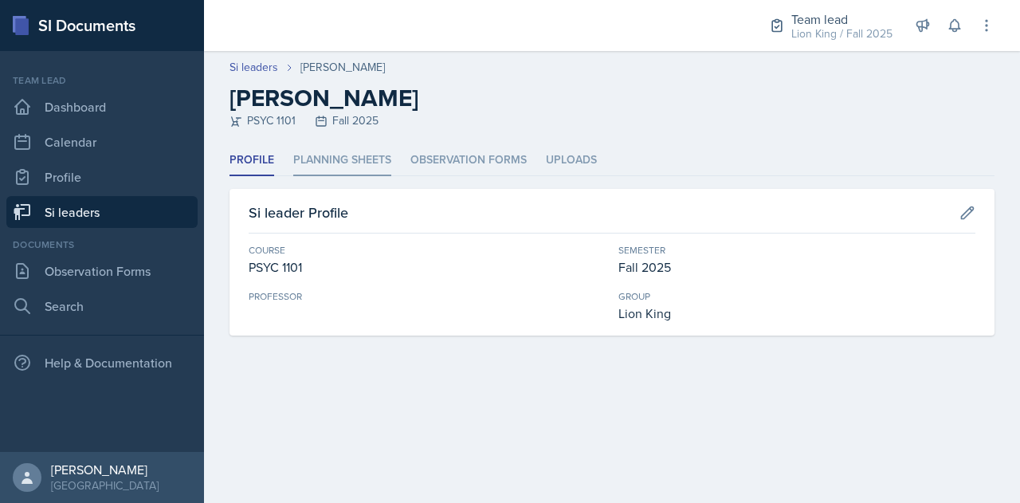
click at [335, 161] on li "Planning Sheets" at bounding box center [342, 160] width 98 height 31
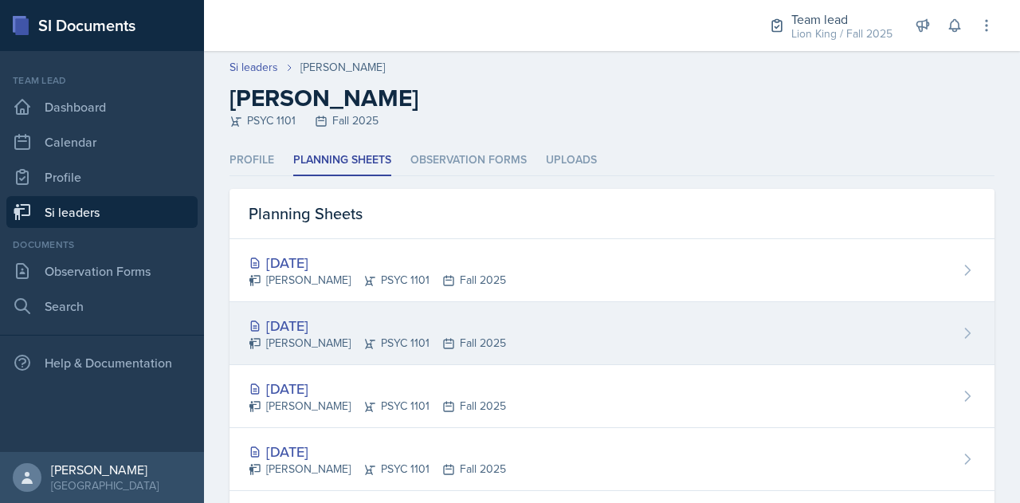
click at [319, 323] on div "[DATE]" at bounding box center [377, 326] width 257 height 22
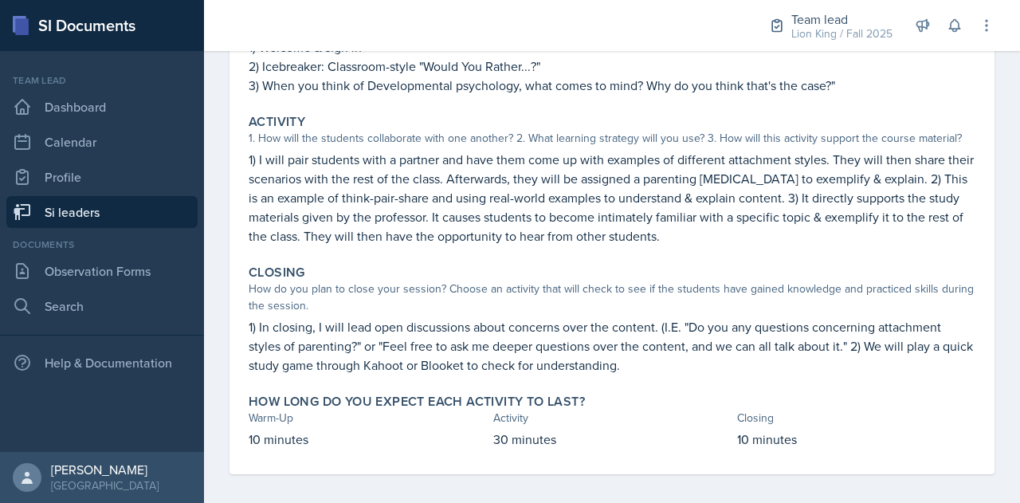
scroll to position [249, 0]
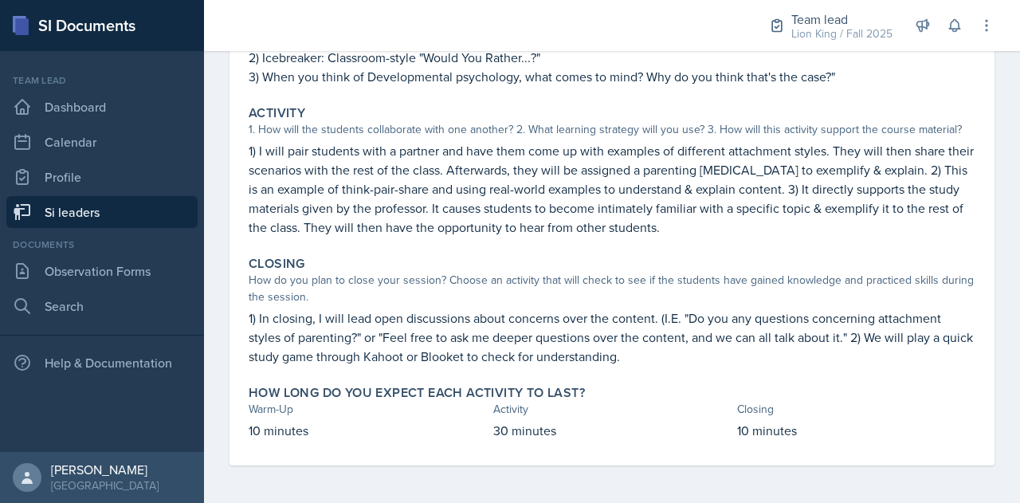
click at [582, 261] on div "Closing" at bounding box center [612, 264] width 727 height 16
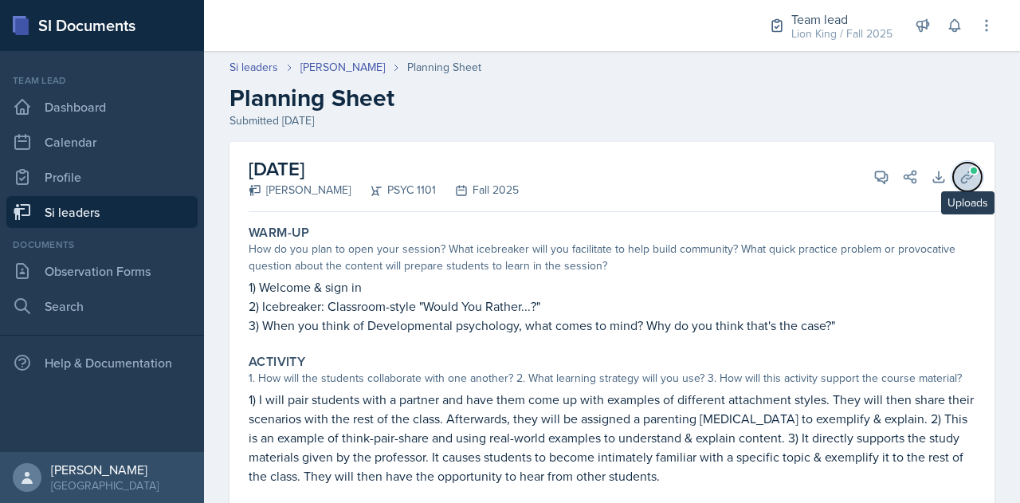
click at [959, 179] on icon at bounding box center [967, 177] width 16 height 16
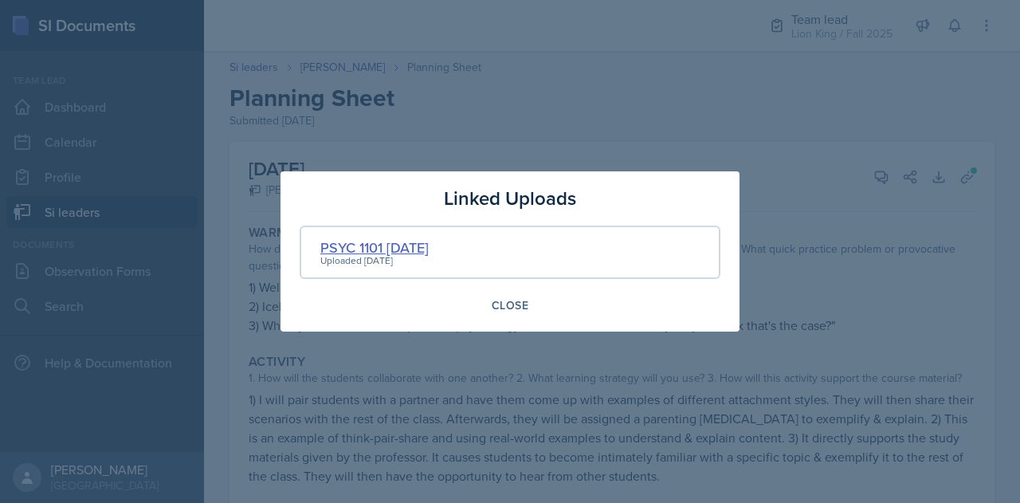
click at [387, 240] on div "PSYC 1101 [DATE]" at bounding box center [374, 248] width 108 height 22
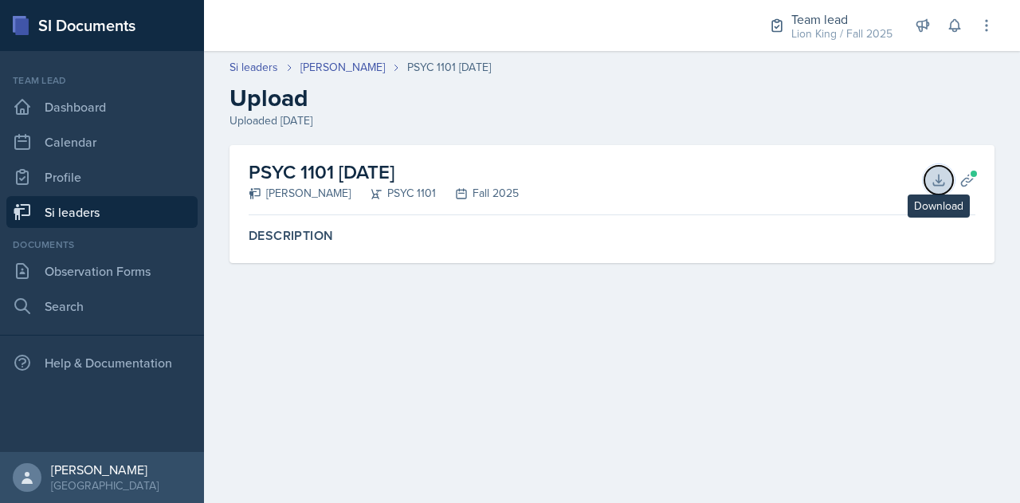
click at [935, 177] on icon at bounding box center [939, 180] width 16 height 16
click at [969, 174] on span at bounding box center [974, 174] width 10 height 10
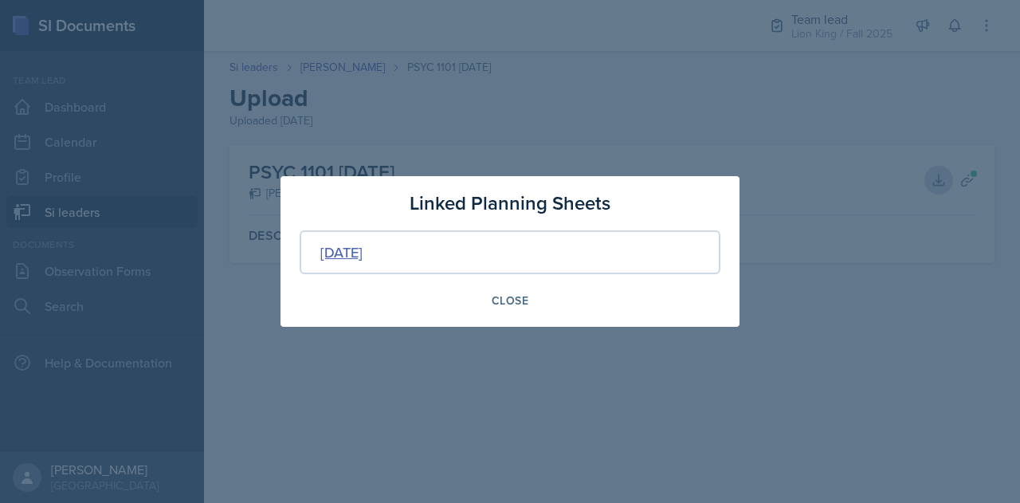
click at [363, 247] on div "[DATE]" at bounding box center [341, 252] width 42 height 22
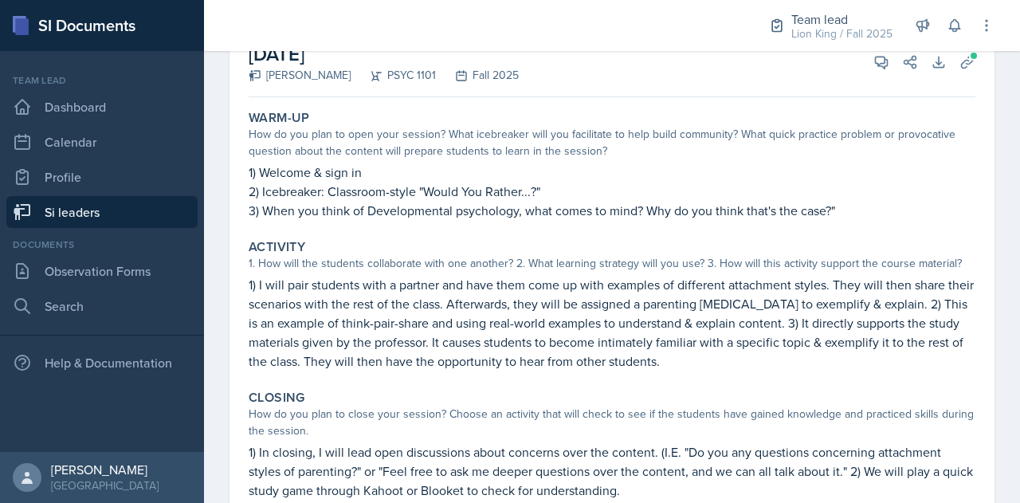
scroll to position [108, 0]
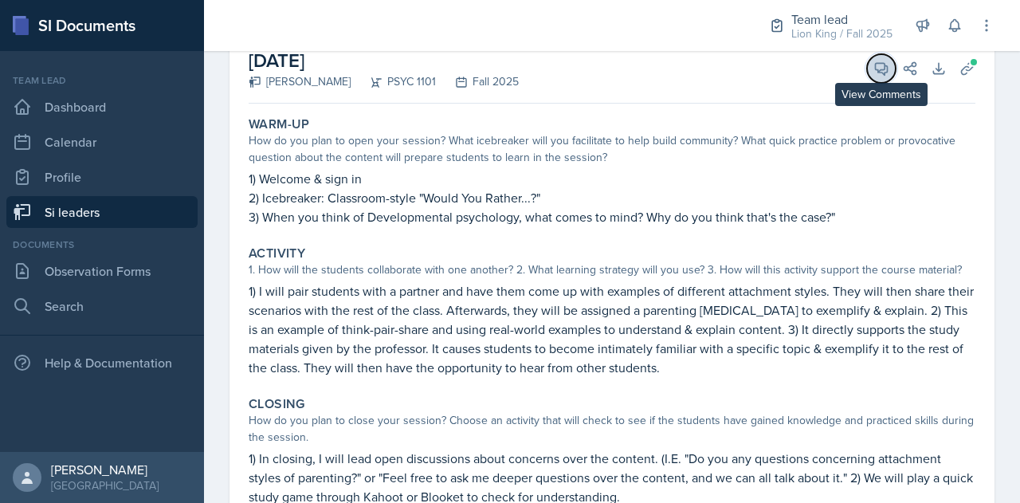
click at [873, 74] on icon at bounding box center [881, 69] width 16 height 16
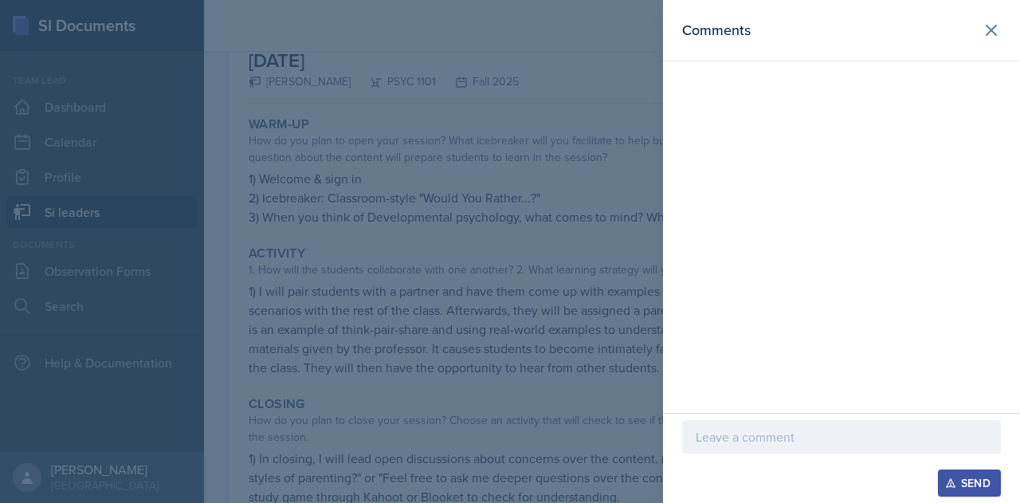
click at [741, 426] on div at bounding box center [841, 436] width 319 height 33
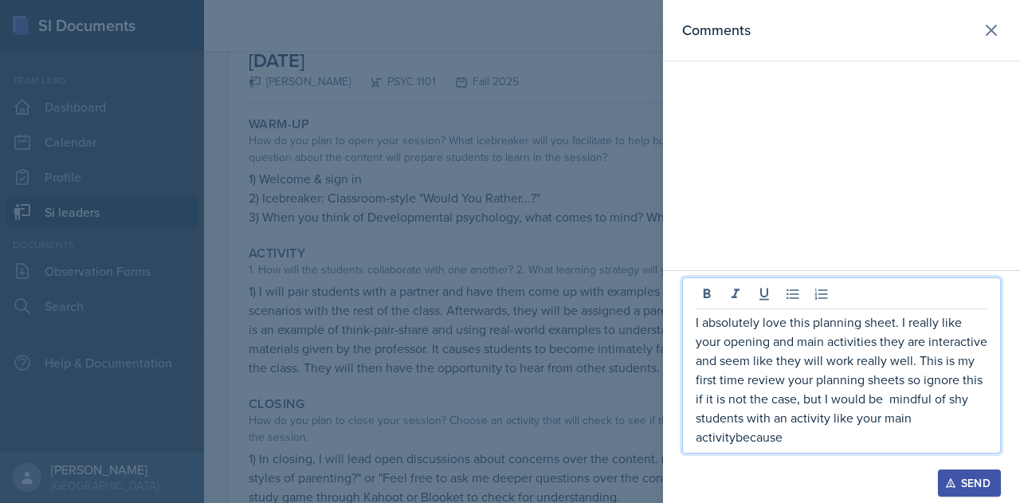
click at [735, 444] on p "I absolutely love this planning sheet. I really like your opening and main acti…" at bounding box center [842, 379] width 292 height 134
click at [748, 441] on p "I absolutely love this planning sheet. I really like your opening and main acti…" at bounding box center [842, 379] width 292 height 134
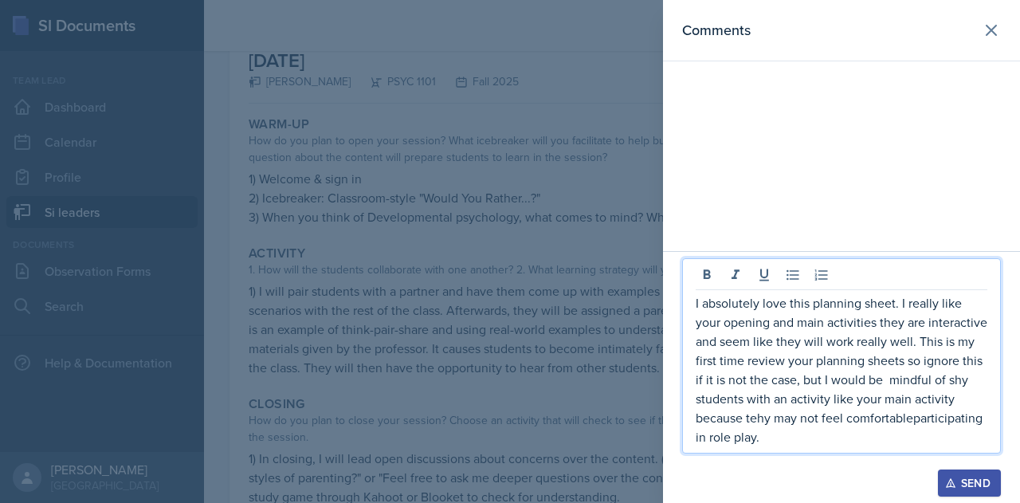
click at [911, 418] on p "I absolutely love this planning sheet. I really like your opening and main acti…" at bounding box center [842, 369] width 292 height 153
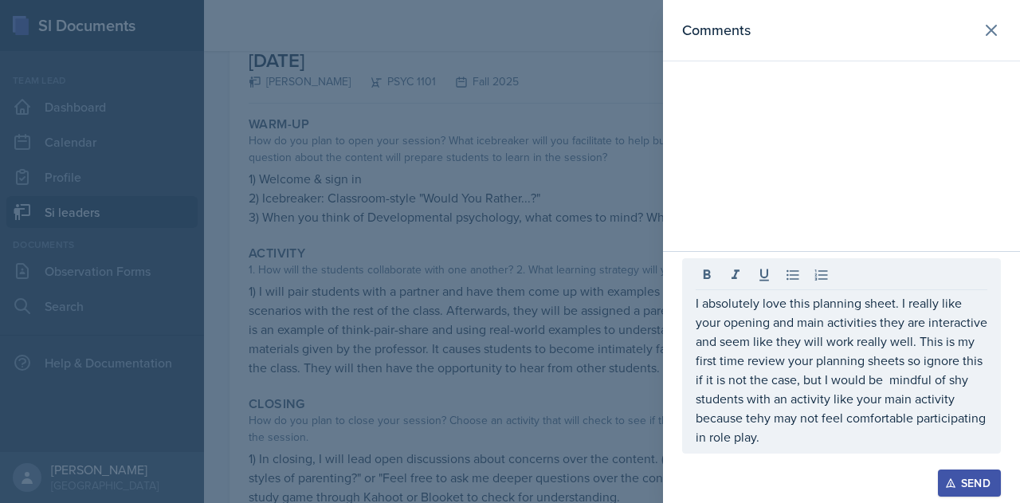
click at [962, 484] on div "Send" at bounding box center [969, 482] width 42 height 13
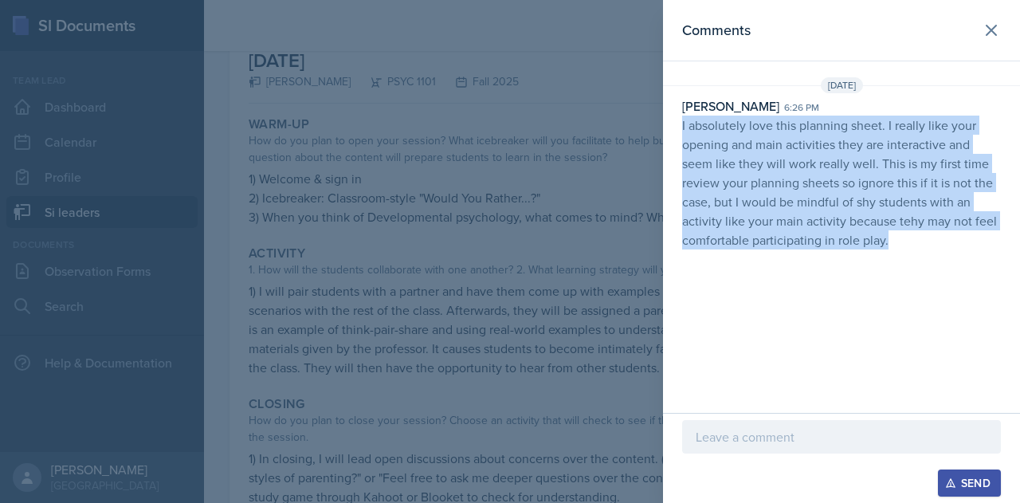
drag, startPoint x: 679, startPoint y: 120, endPoint x: 966, endPoint y: 269, distance: 323.6
click at [966, 269] on div "Comments [DATE] [PERSON_NAME] 6:26 pm I absolutely love this planning sheet. I …" at bounding box center [841, 206] width 357 height 413
copy p "I absolutely love this planning sheet. I really like your opening and main acti…"
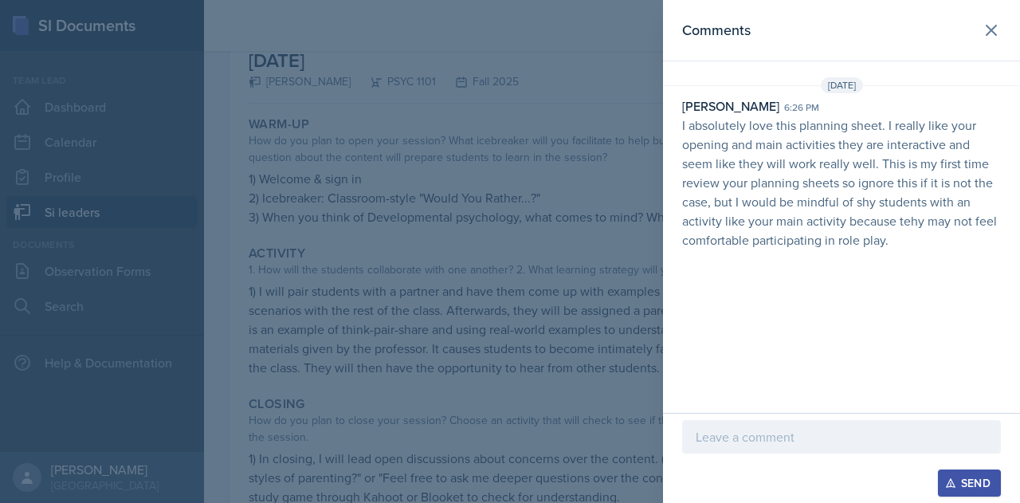
click at [413, 199] on div at bounding box center [510, 251] width 1020 height 503
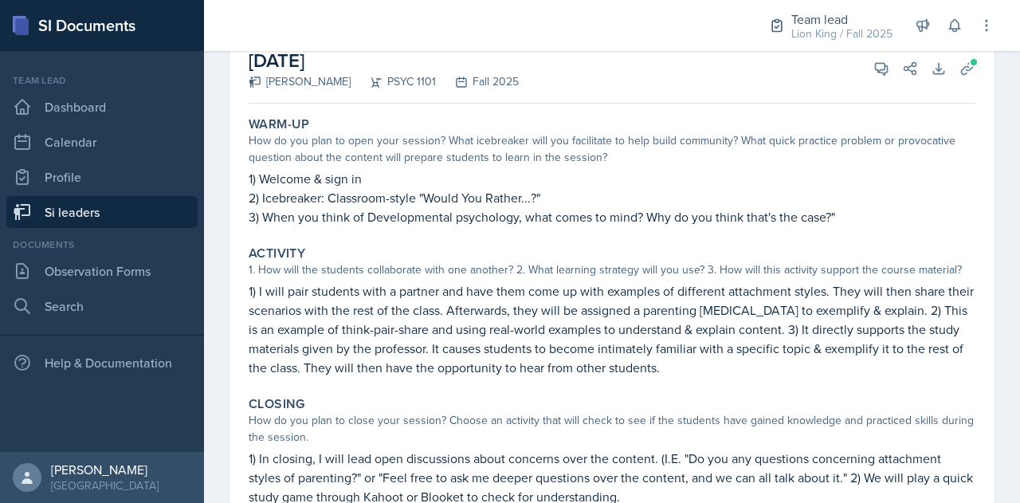
click at [107, 210] on link "Si leaders" at bounding box center [101, 212] width 191 height 32
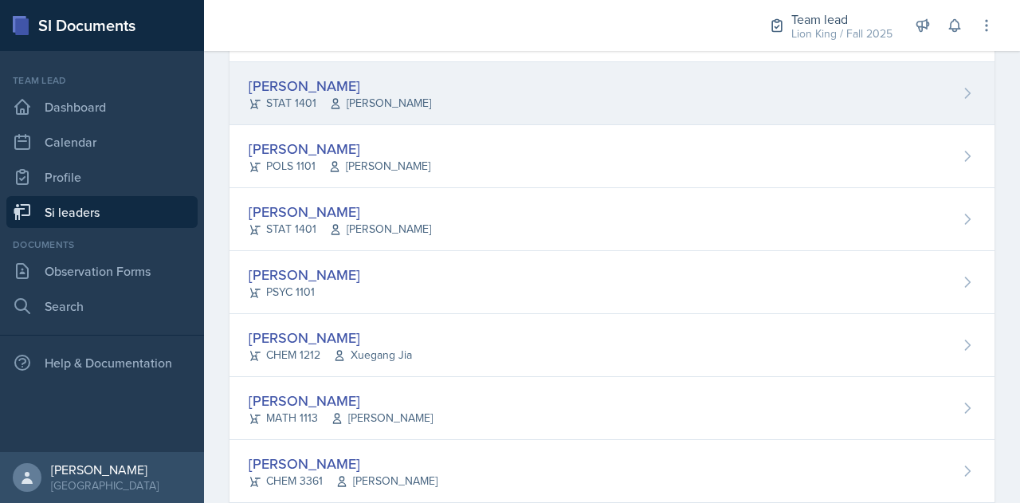
scroll to position [781, 0]
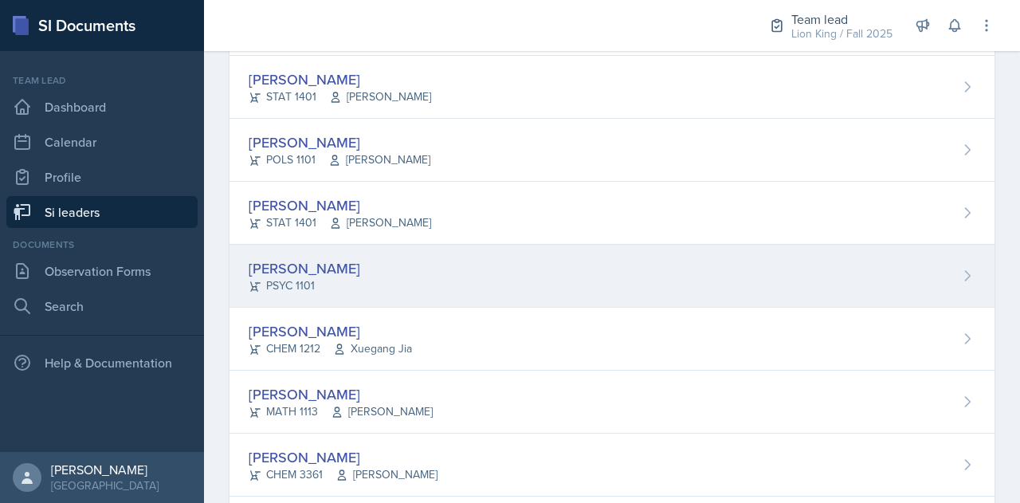
click at [322, 257] on div "[PERSON_NAME]" at bounding box center [305, 268] width 112 height 22
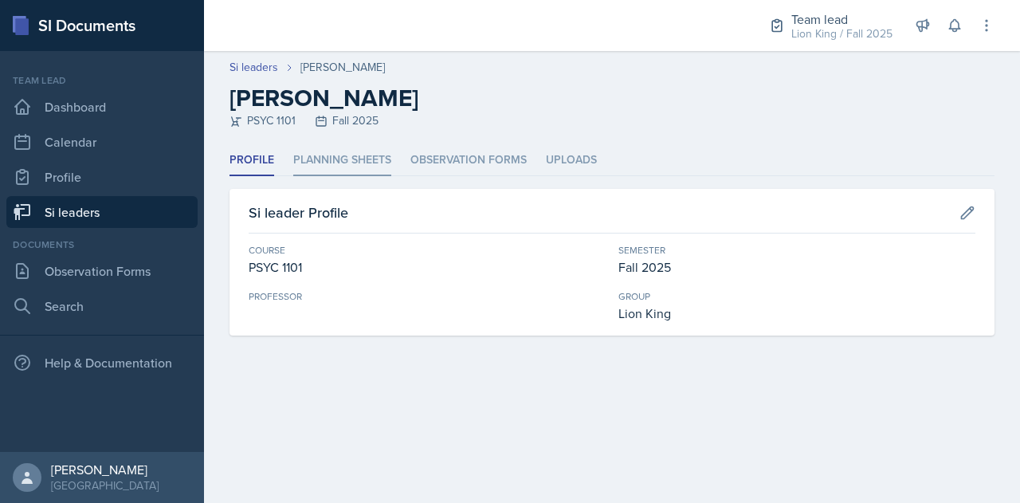
click at [349, 159] on li "Planning Sheets" at bounding box center [342, 160] width 98 height 31
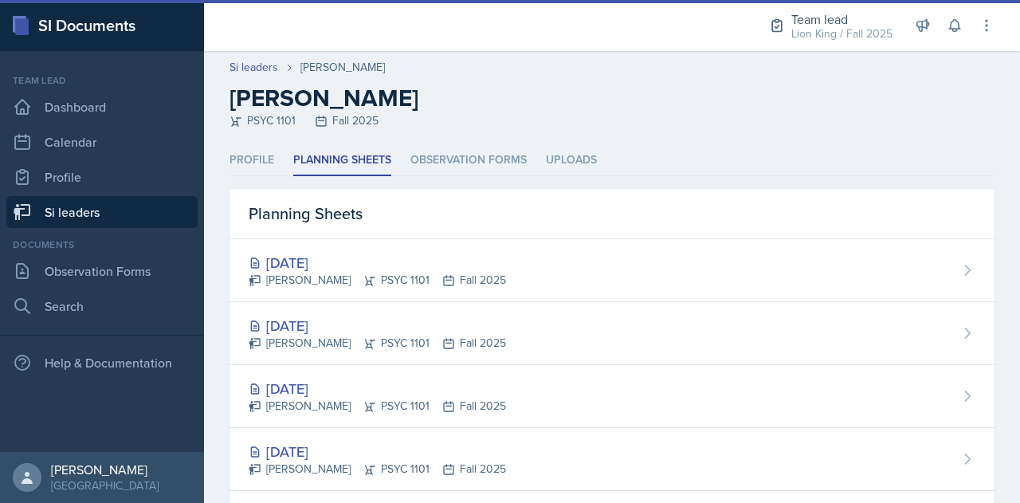
click at [359, 242] on div "[DATE] [PERSON_NAME] PSYC 1101 Fall 2025" at bounding box center [611, 270] width 765 height 63
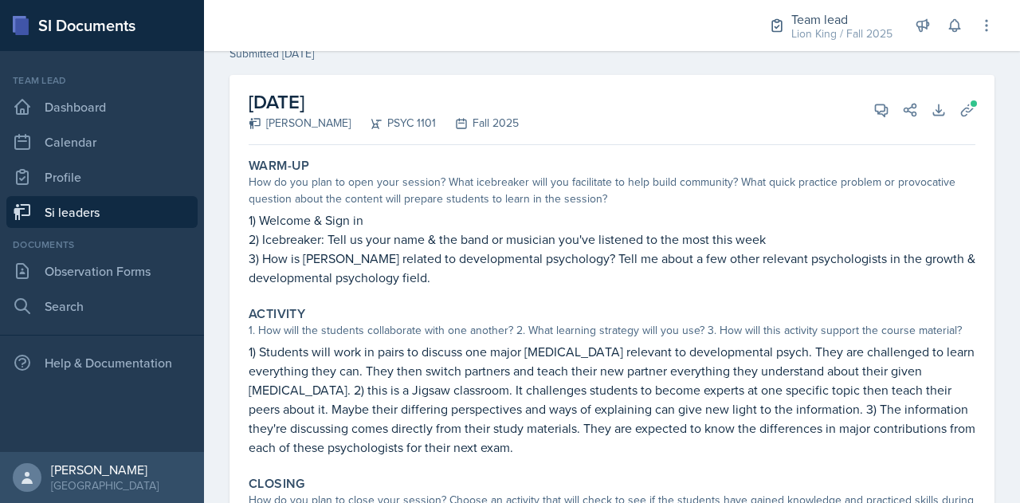
scroll to position [65, 0]
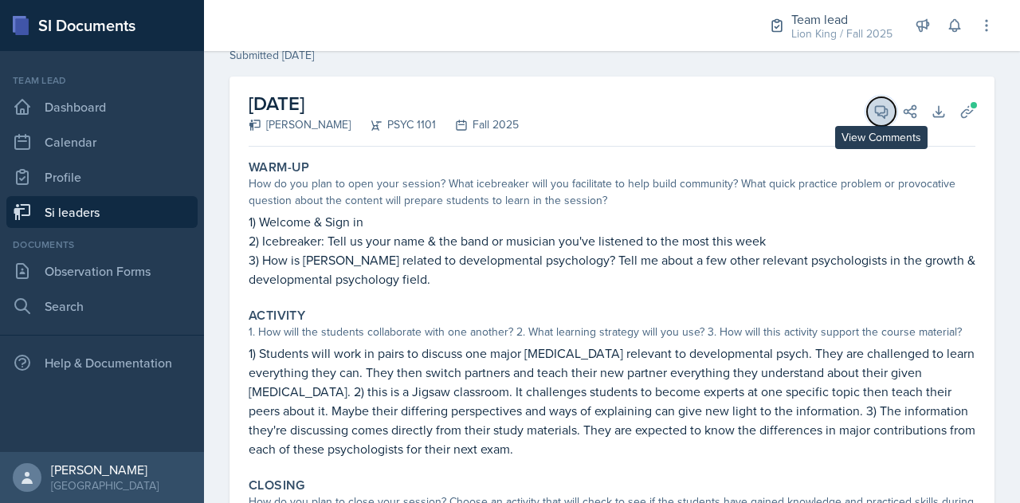
click at [871, 100] on button "View Comments" at bounding box center [881, 111] width 29 height 29
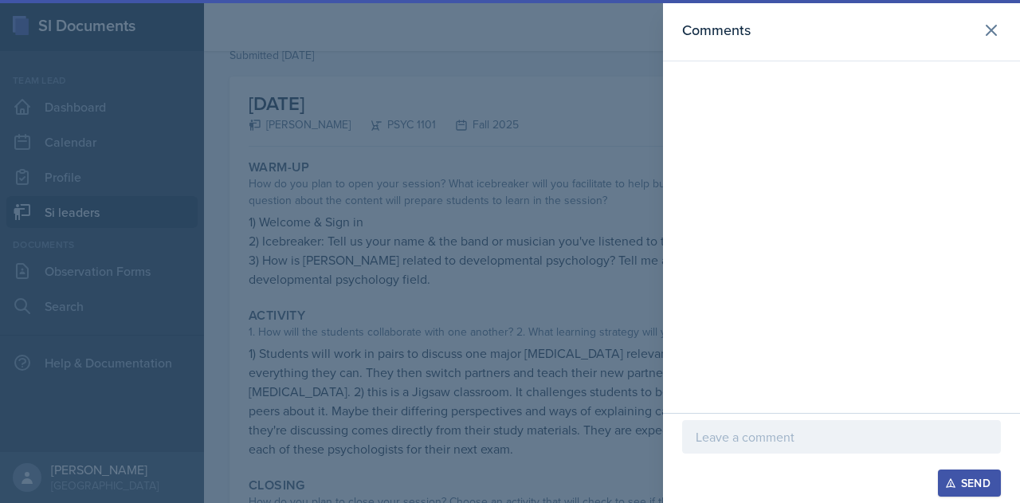
click at [722, 429] on p at bounding box center [842, 436] width 292 height 19
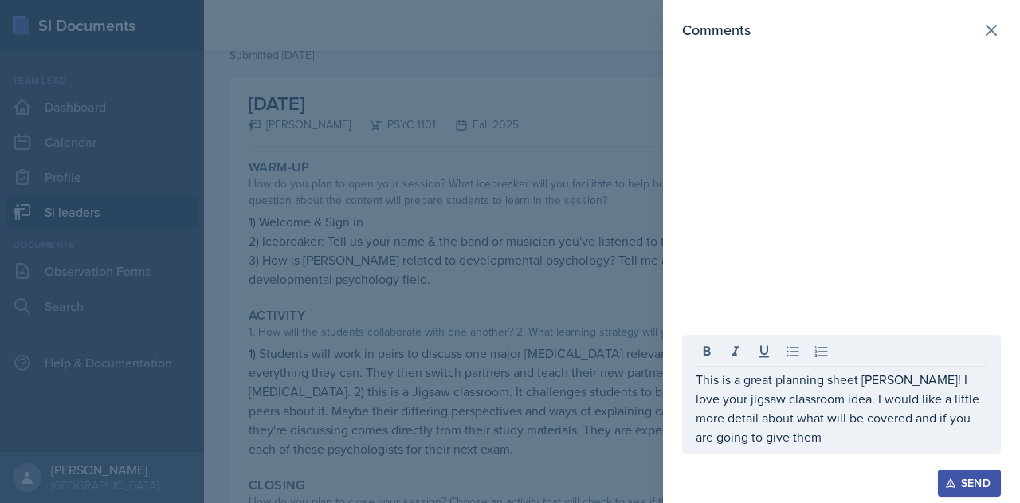
click at [596, 378] on div at bounding box center [510, 251] width 1020 height 503
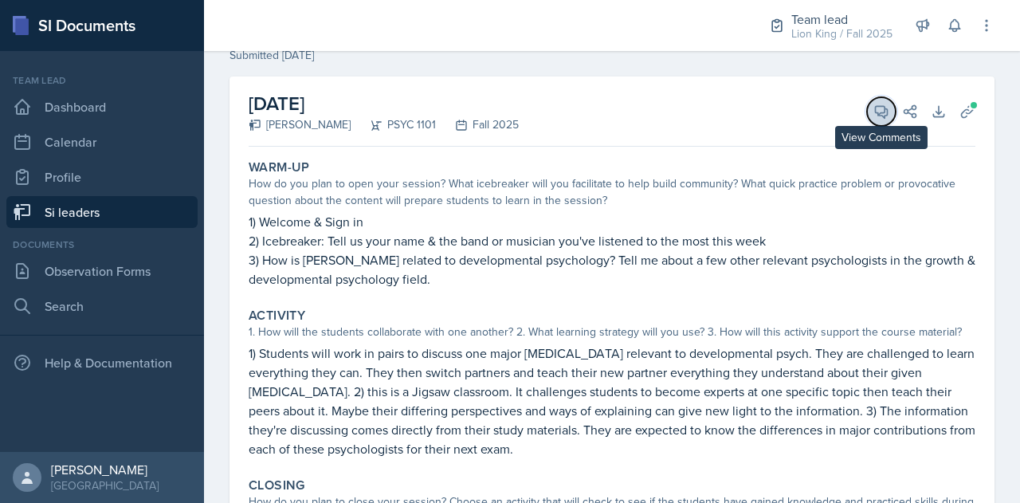
click at [876, 112] on icon at bounding box center [882, 112] width 12 height 12
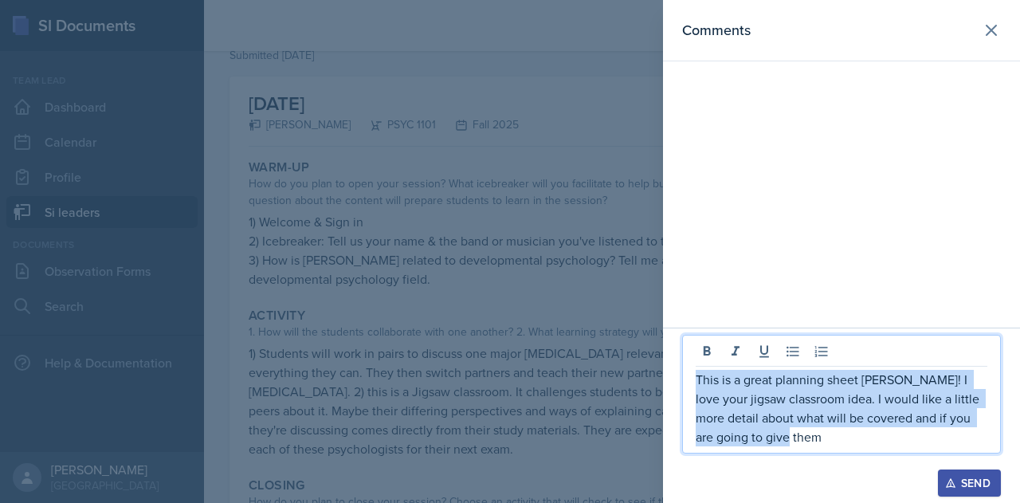
drag, startPoint x: 696, startPoint y: 380, endPoint x: 831, endPoint y: 454, distance: 154.4
click at [831, 454] on div "This is a great planning sheet [PERSON_NAME]! I love your jigsaw classroom idea…" at bounding box center [841, 402] width 319 height 135
copy p "This is a great planning sheet [PERSON_NAME]! I love your jigsaw classroom idea…"
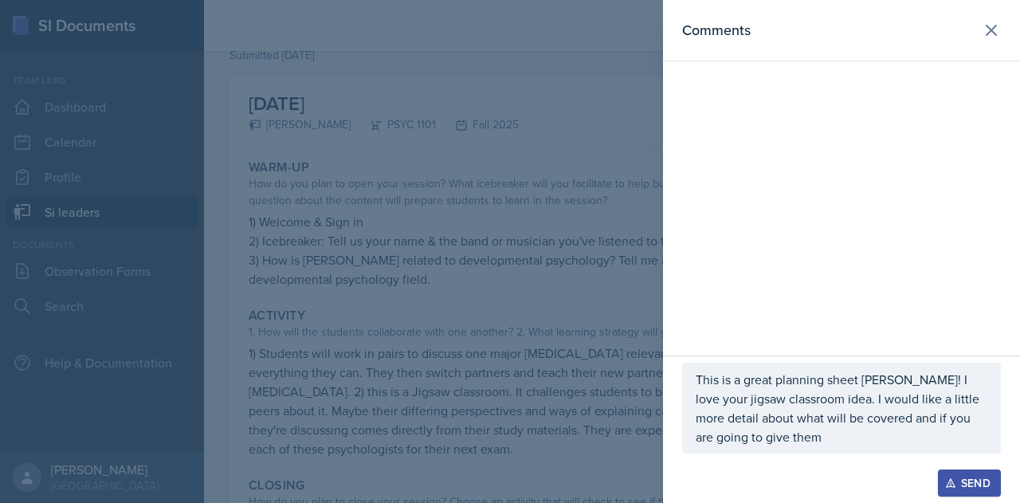
click at [442, 259] on div at bounding box center [510, 251] width 1020 height 503
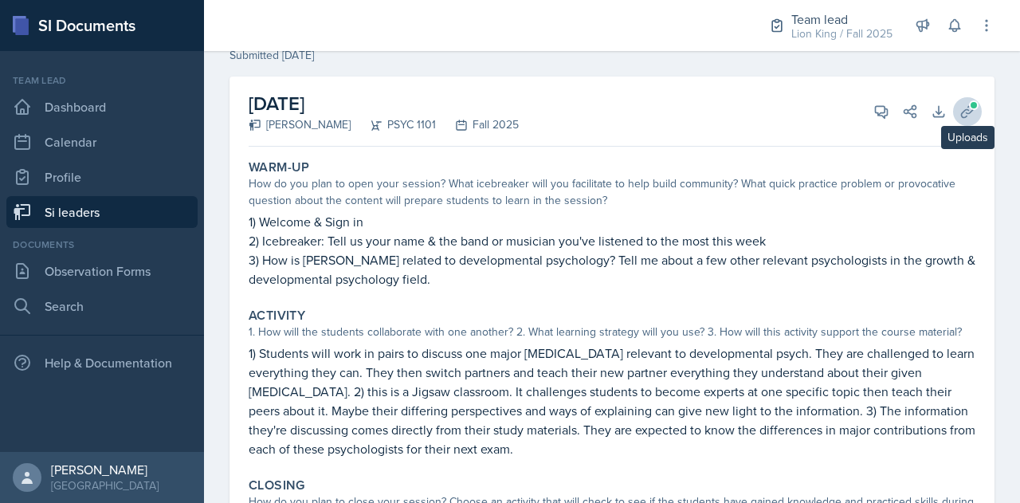
drag, startPoint x: 953, startPoint y: 95, endPoint x: 958, endPoint y: 117, distance: 22.8
click at [958, 117] on div "[DATE] [PERSON_NAME] PSYC 1101 Fall 2025 View Comments Comments This is a great…" at bounding box center [612, 111] width 727 height 70
click at [959, 117] on icon at bounding box center [967, 112] width 16 height 16
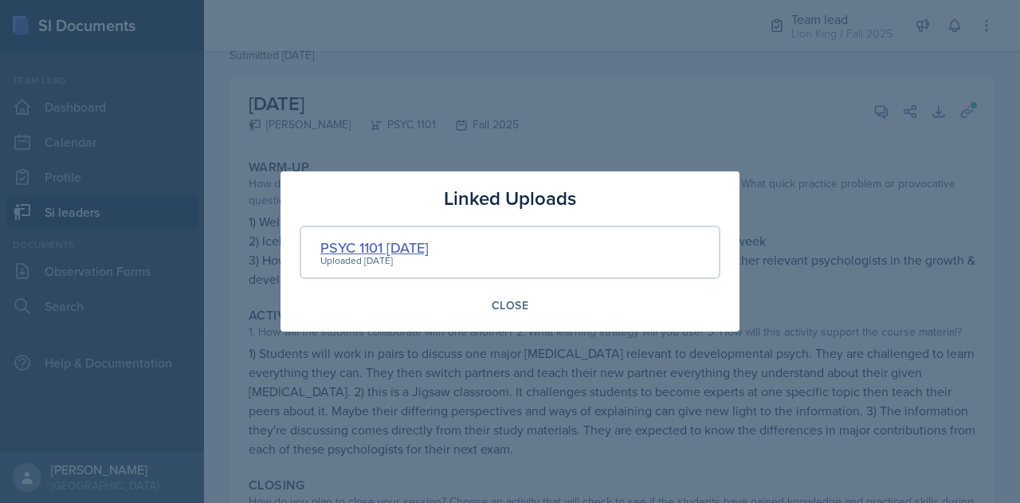
click at [346, 247] on div "PSYC 1101 [DATE]" at bounding box center [374, 248] width 108 height 22
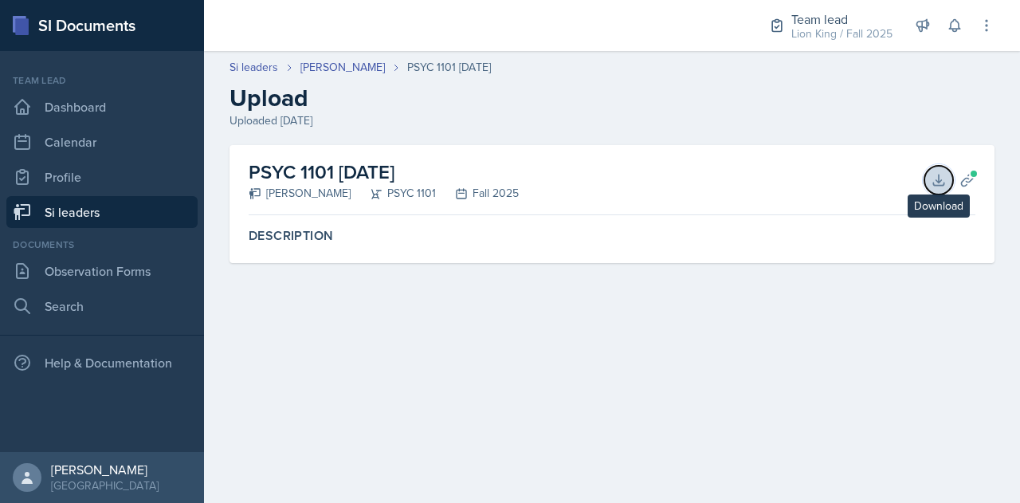
click at [931, 176] on icon at bounding box center [939, 180] width 16 height 16
click at [967, 174] on icon at bounding box center [967, 180] width 12 height 12
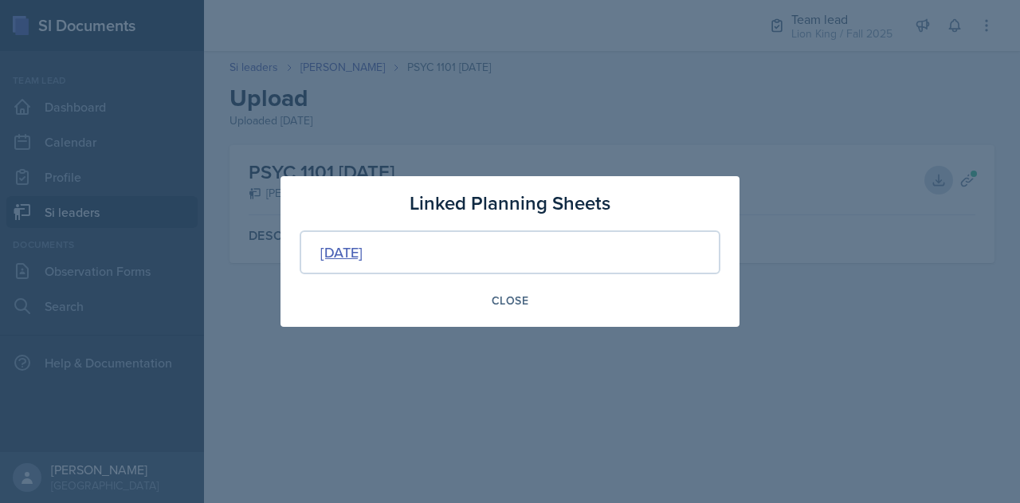
click at [363, 248] on div "[DATE]" at bounding box center [341, 252] width 42 height 22
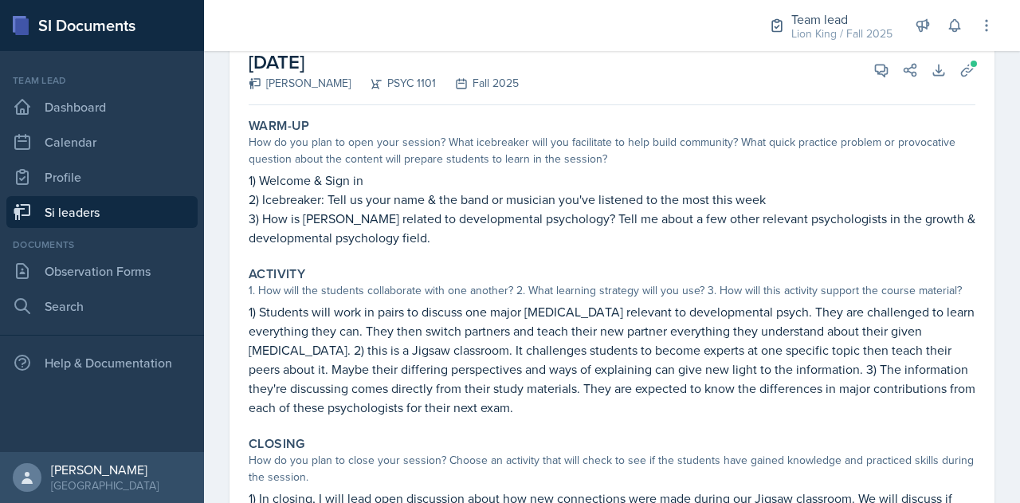
scroll to position [125, 0]
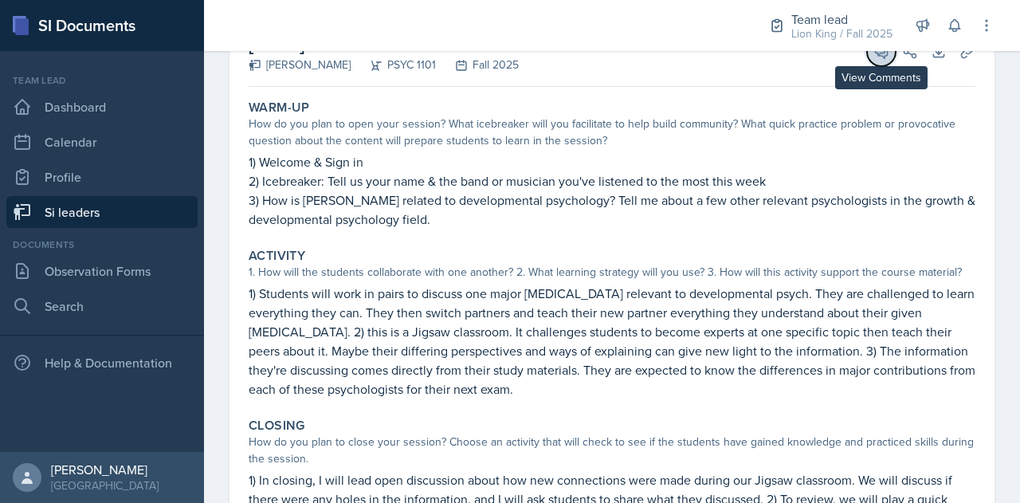
click at [873, 55] on icon at bounding box center [881, 52] width 16 height 16
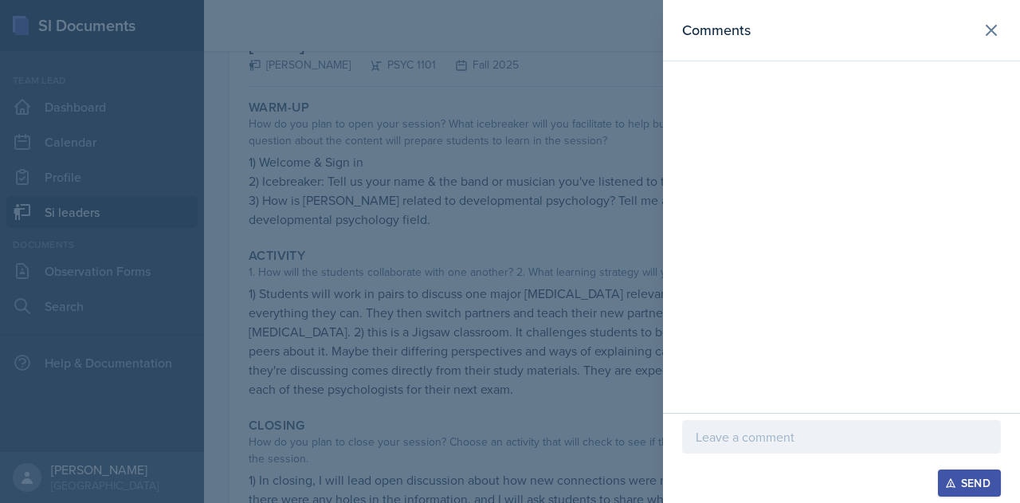
click at [739, 442] on p at bounding box center [842, 436] width 292 height 19
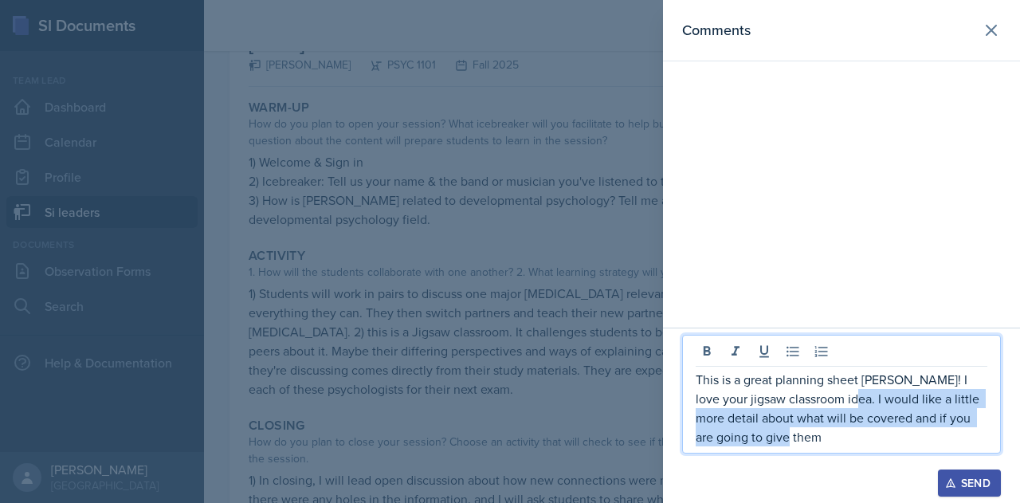
drag, startPoint x: 827, startPoint y: 400, endPoint x: 851, endPoint y: 449, distance: 54.2
click at [851, 449] on div "This is a great planning sheet [PERSON_NAME]! I love your jigsaw classroom idea…" at bounding box center [841, 394] width 319 height 119
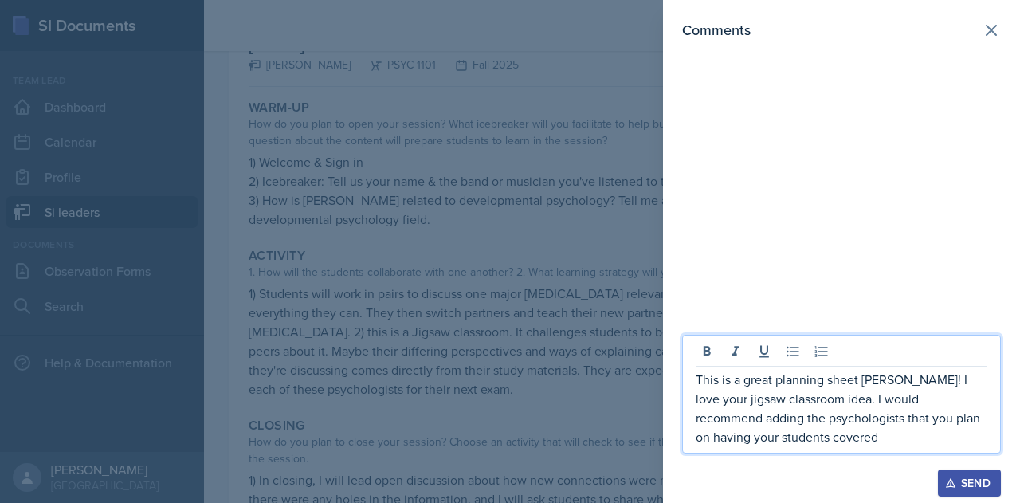
click at [696, 418] on p "This is a great planning sheet [PERSON_NAME]! I love your jigsaw classroom idea…" at bounding box center [842, 408] width 292 height 76
click at [798, 439] on p "This is a great planning sheet [PERSON_NAME]! I love your jigsaw classroom idea…" at bounding box center [842, 408] width 292 height 76
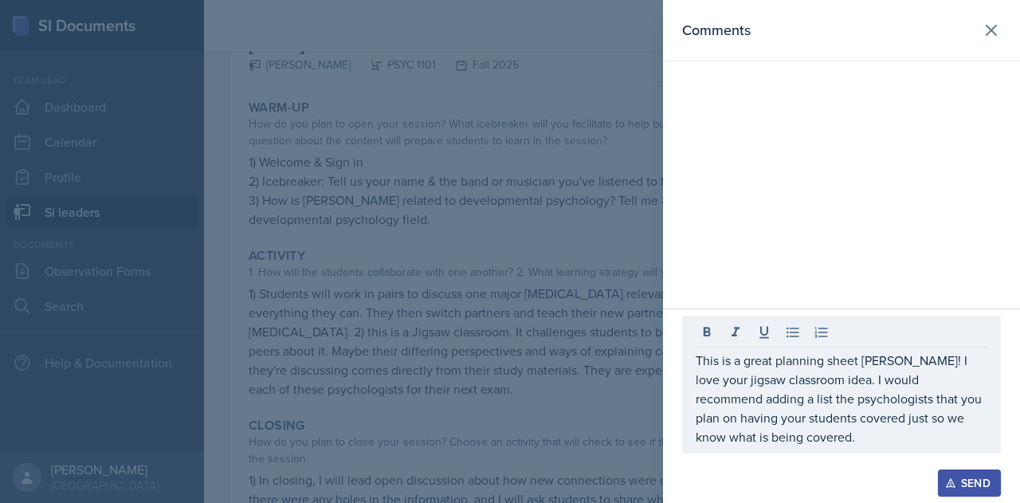
click at [955, 487] on icon "button" at bounding box center [950, 482] width 11 height 11
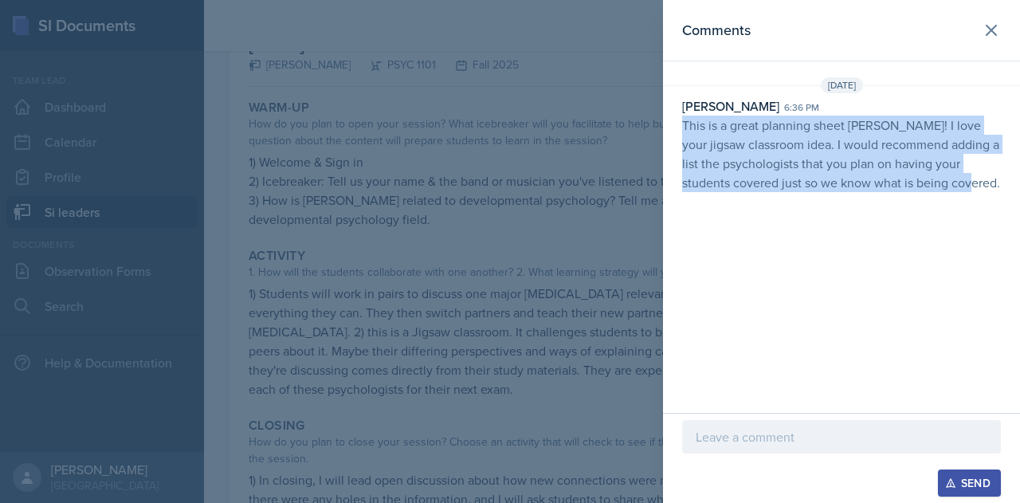
drag, startPoint x: 682, startPoint y: 128, endPoint x: 977, endPoint y: 219, distance: 308.5
click at [977, 219] on div "Comments [DATE][STREET_ADDRESS][PERSON_NAME] 6:36 pm This is a great planning s…" at bounding box center [841, 206] width 357 height 413
copy p "This is a great planning sheet [PERSON_NAME]! I love your jigsaw classroom idea…"
click at [755, 306] on div "Comments [DATE][STREET_ADDRESS][PERSON_NAME] 6:36 pm This is a great planning s…" at bounding box center [841, 206] width 357 height 413
drag, startPoint x: 680, startPoint y: 122, endPoint x: 1002, endPoint y: 187, distance: 328.4
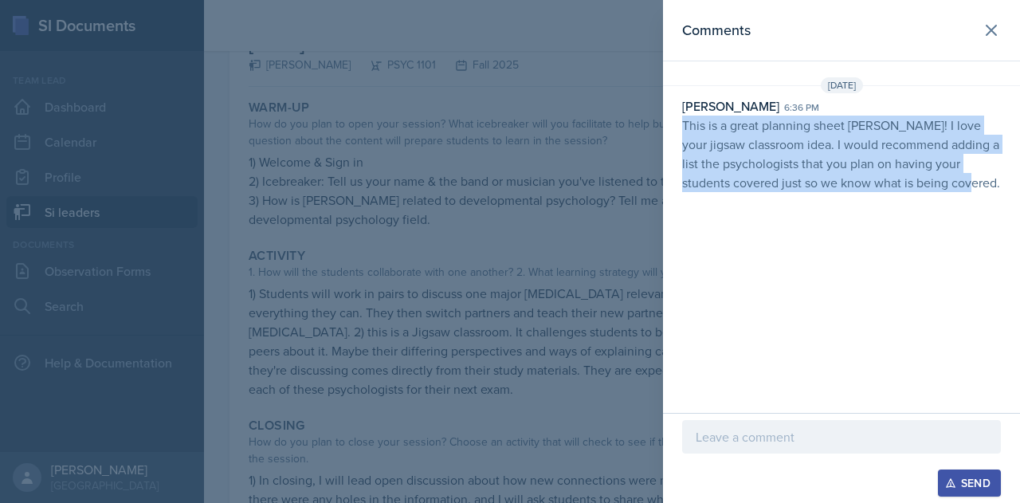
click at [1002, 187] on div "[PERSON_NAME] 6:36 pm This is a great planning sheet [PERSON_NAME]! I love your…" at bounding box center [841, 144] width 357 height 96
copy p "This is a great planning sheet [PERSON_NAME]! I love your jigsaw classroom idea…"
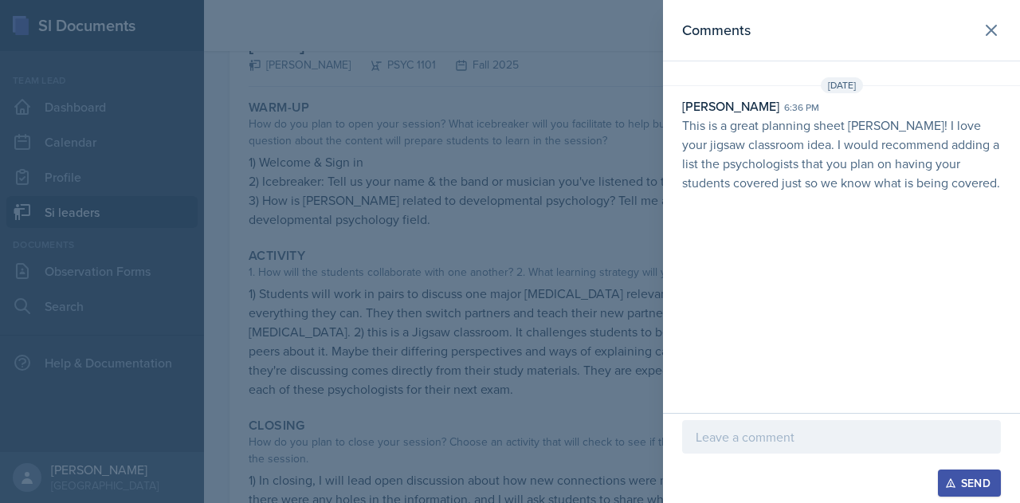
click at [513, 174] on div at bounding box center [510, 251] width 1020 height 503
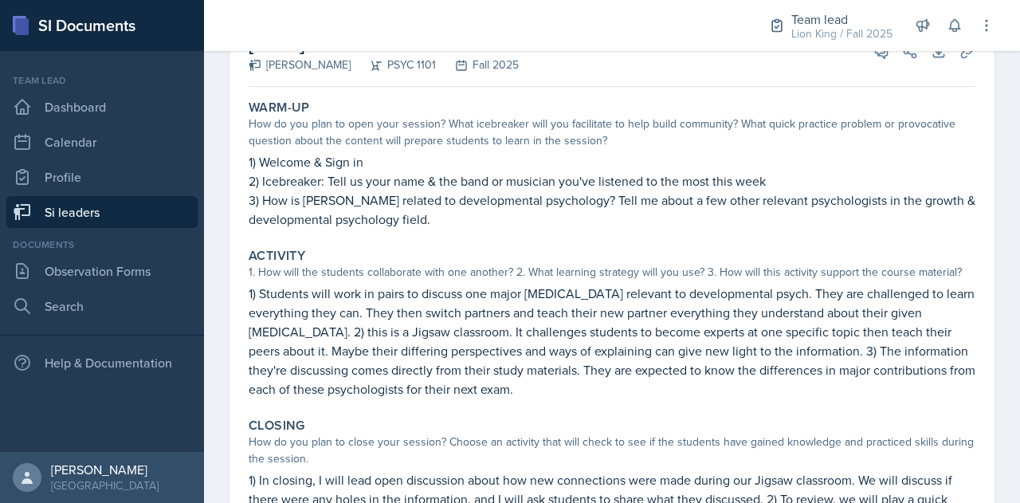
click at [105, 212] on link "Si leaders" at bounding box center [101, 212] width 191 height 32
